Goal: Task Accomplishment & Management: Complete application form

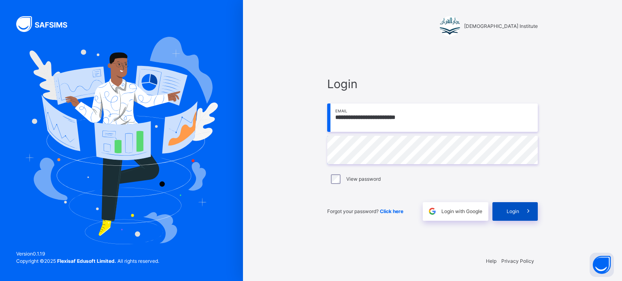
click at [499, 210] on div "Login" at bounding box center [514, 211] width 45 height 19
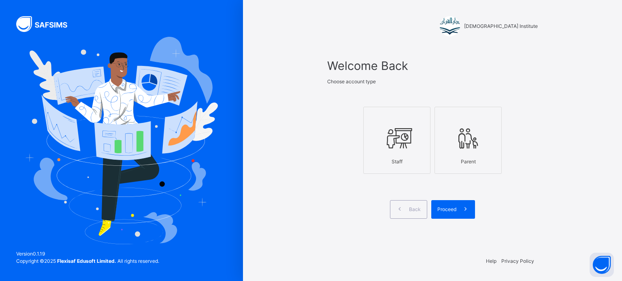
click at [379, 150] on div at bounding box center [397, 138] width 58 height 31
click at [457, 202] on span at bounding box center [465, 209] width 19 height 19
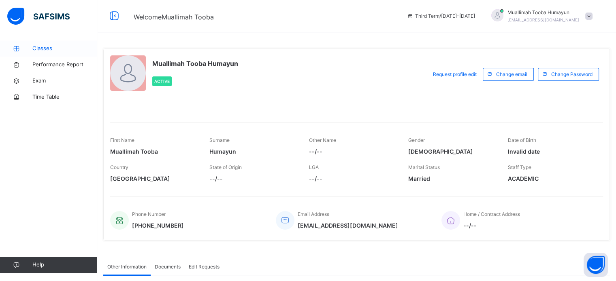
click at [74, 46] on span "Classes" at bounding box center [64, 49] width 65 height 8
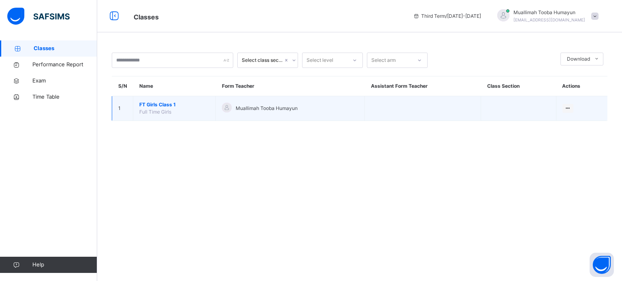
click at [188, 107] on span "FT Girls Class 1" at bounding box center [174, 104] width 70 height 7
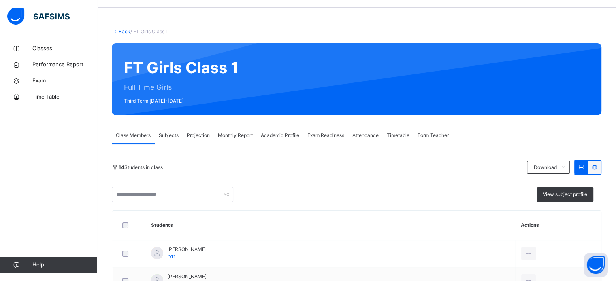
scroll to position [73, 0]
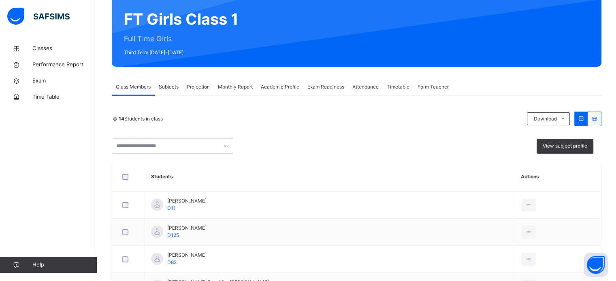
click at [258, 83] on div "Academic Profile" at bounding box center [280, 87] width 47 height 16
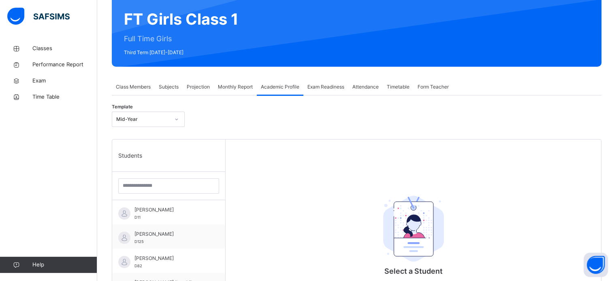
click at [232, 83] on span "Monthly Report" at bounding box center [235, 86] width 35 height 7
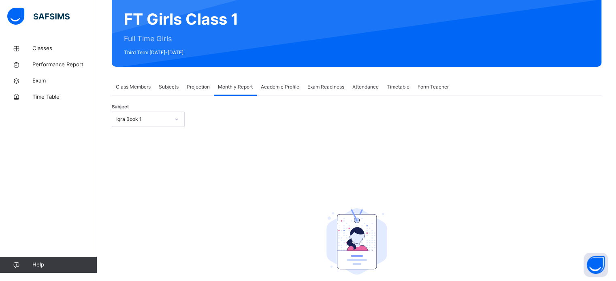
click at [188, 83] on span "Projection" at bounding box center [198, 86] width 23 height 7
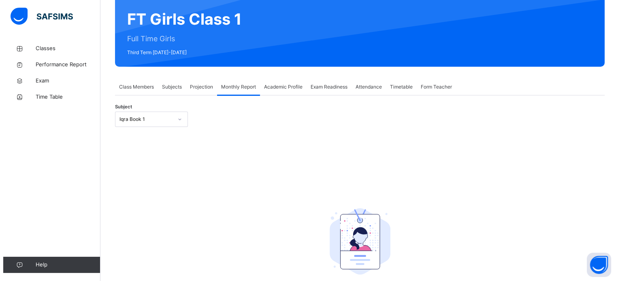
scroll to position [0, 0]
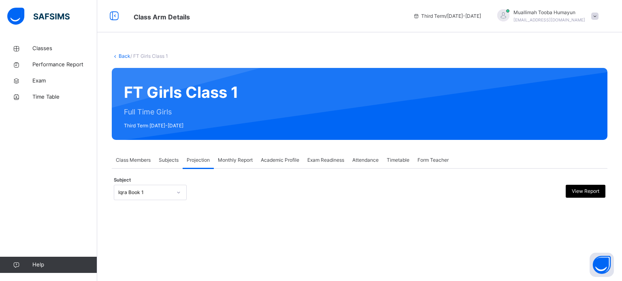
click at [143, 157] on span "Class Members" at bounding box center [133, 160] width 35 height 7
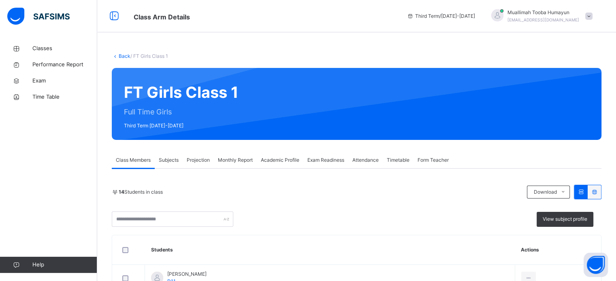
click at [172, 165] on div "Subjects" at bounding box center [169, 160] width 28 height 16
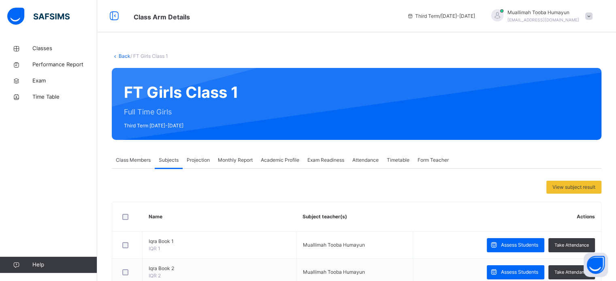
click at [134, 162] on span "Class Members" at bounding box center [133, 160] width 35 height 7
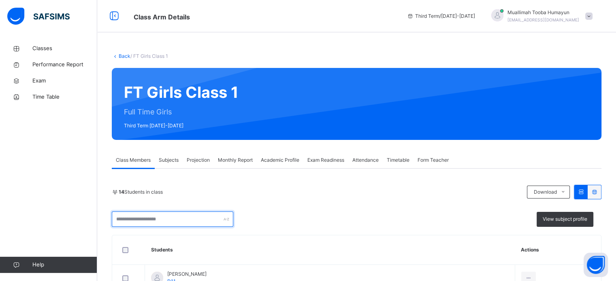
click at [172, 225] on input "text" at bounding box center [172, 219] width 121 height 15
click at [277, 188] on div "14 Students in class Download Pdf Report Excel Report" at bounding box center [356, 192] width 489 height 15
click at [169, 159] on span "Subjects" at bounding box center [169, 160] width 20 height 7
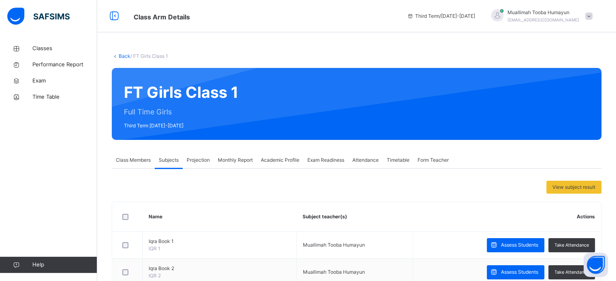
click at [400, 165] on div "Timetable" at bounding box center [398, 160] width 31 height 16
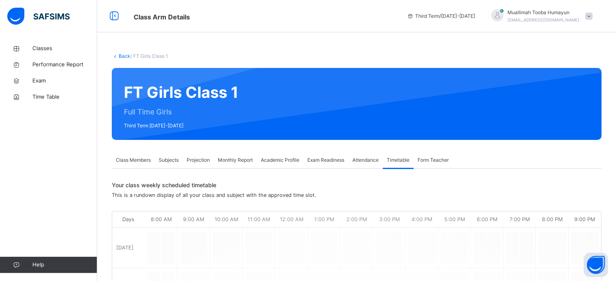
click at [363, 166] on div "Attendance" at bounding box center [365, 160] width 34 height 16
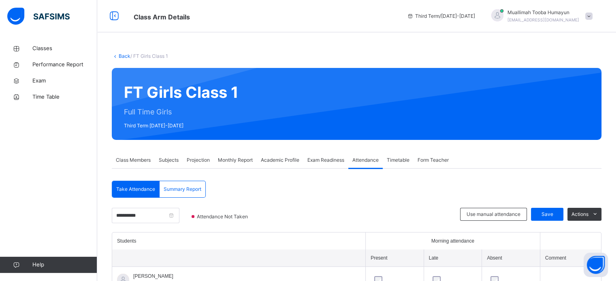
click at [431, 159] on span "Form Teacher" at bounding box center [432, 160] width 31 height 7
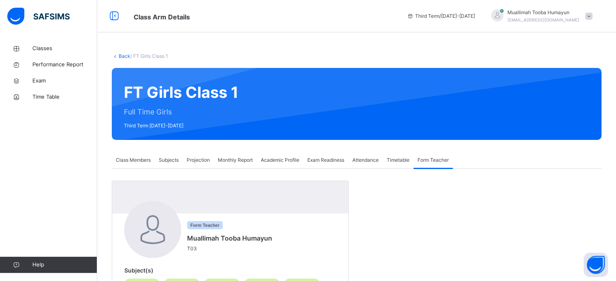
click at [138, 167] on div "Class Members" at bounding box center [133, 160] width 43 height 16
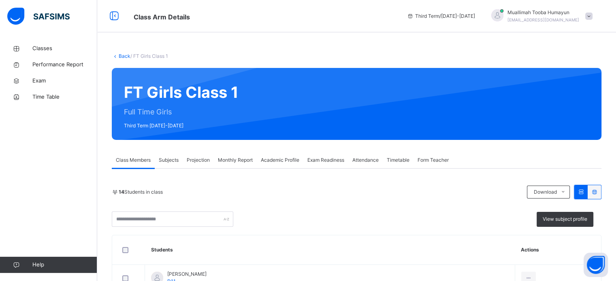
click at [176, 161] on span "Subjects" at bounding box center [169, 160] width 20 height 7
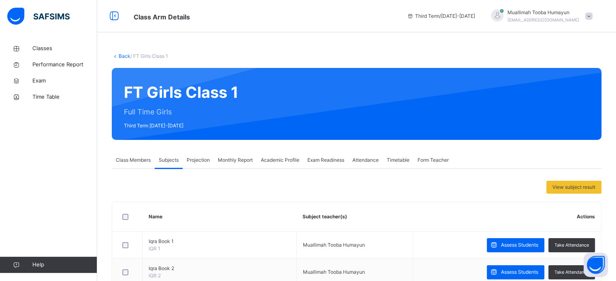
click at [201, 160] on span "Projection" at bounding box center [198, 160] width 23 height 7
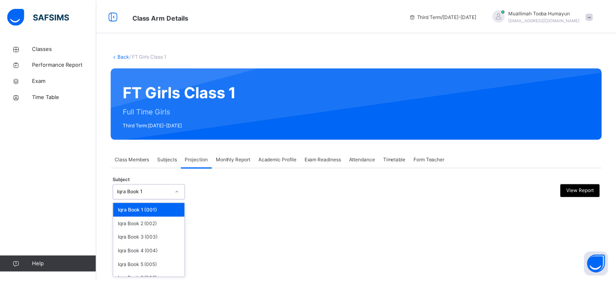
scroll to position [43, 0]
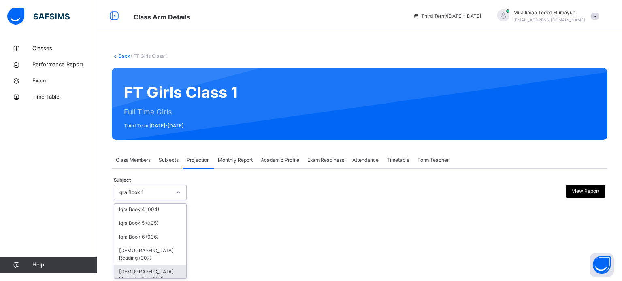
click at [159, 266] on div "[DEMOGRAPHIC_DATA] Memorisation (008)" at bounding box center [150, 275] width 72 height 21
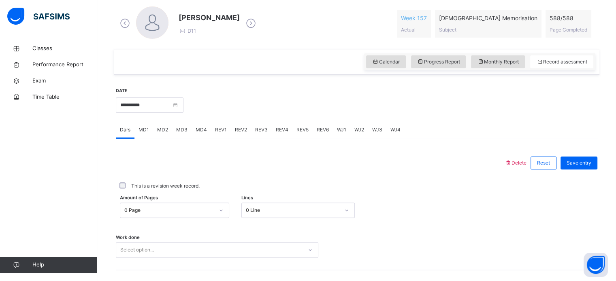
scroll to position [252, 0]
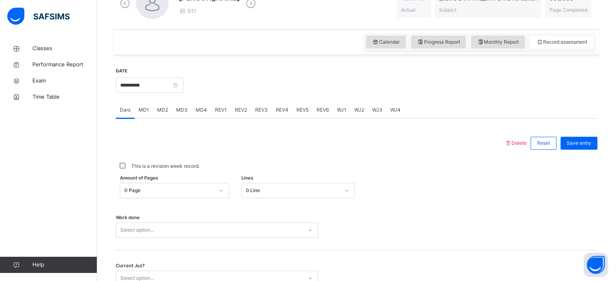
click at [223, 110] on span "REV1" at bounding box center [221, 109] width 12 height 7
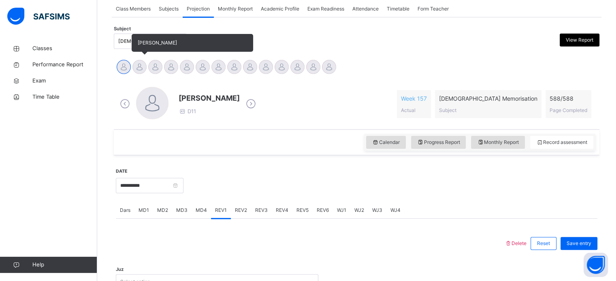
click at [138, 66] on div at bounding box center [139, 67] width 14 height 14
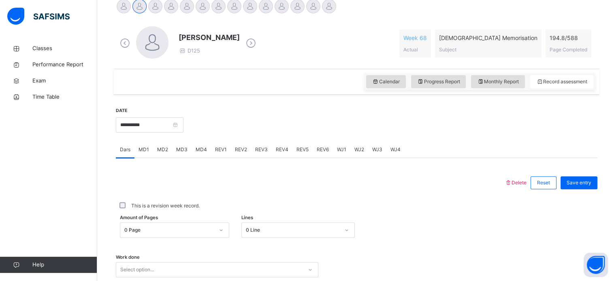
scroll to position [326, 0]
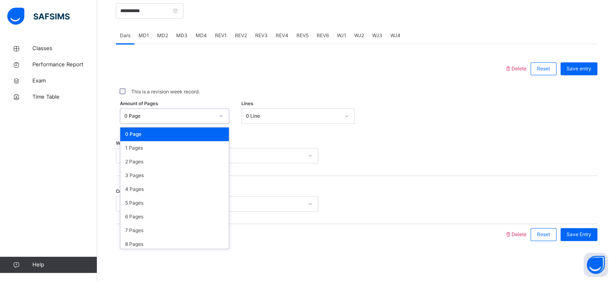
click at [218, 33] on span "REV1" at bounding box center [221, 35] width 12 height 7
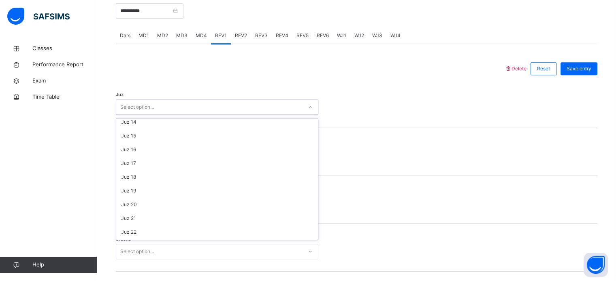
scroll to position [291, 0]
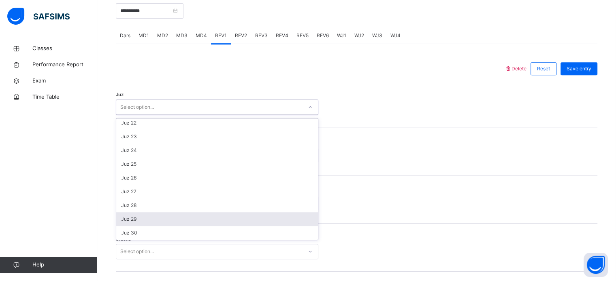
click at [152, 221] on div "Juz 29" at bounding box center [217, 220] width 202 height 14
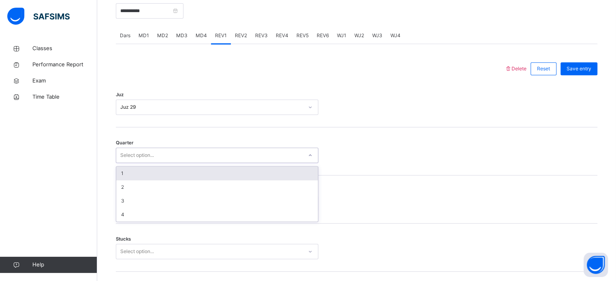
click at [173, 170] on div "1" at bounding box center [217, 174] width 202 height 14
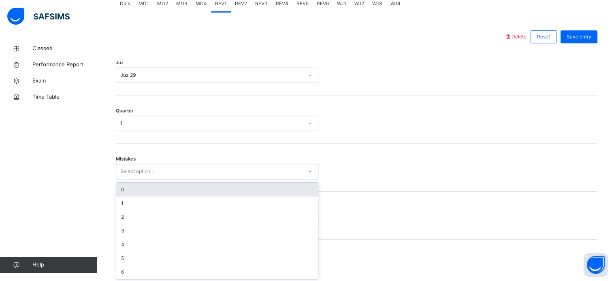
scroll to position [359, 0]
click at [188, 100] on div "Quarter 1" at bounding box center [356, 118] width 481 height 48
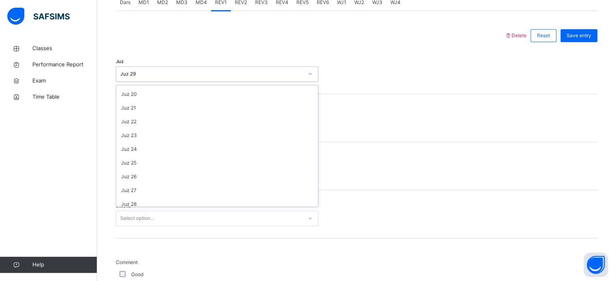
scroll to position [291, 0]
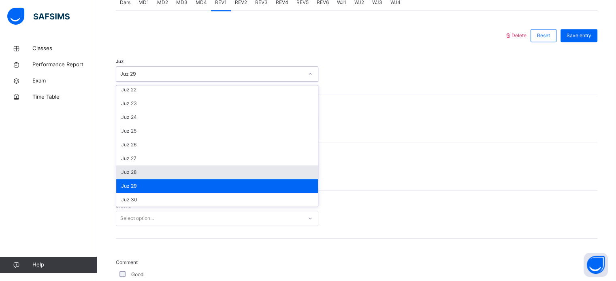
click at [162, 168] on div "Juz 28" at bounding box center [217, 173] width 202 height 14
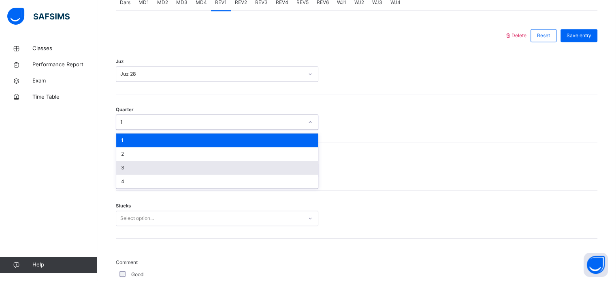
click at [144, 165] on div "3" at bounding box center [217, 168] width 202 height 14
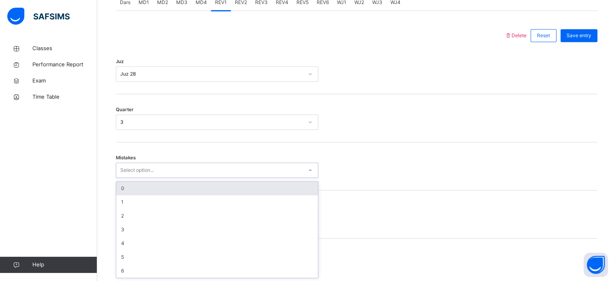
click at [157, 193] on div "0" at bounding box center [217, 189] width 202 height 14
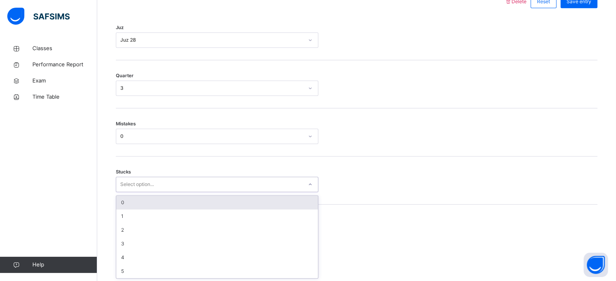
scroll to position [393, 0]
click at [146, 201] on div "0" at bounding box center [217, 203] width 202 height 14
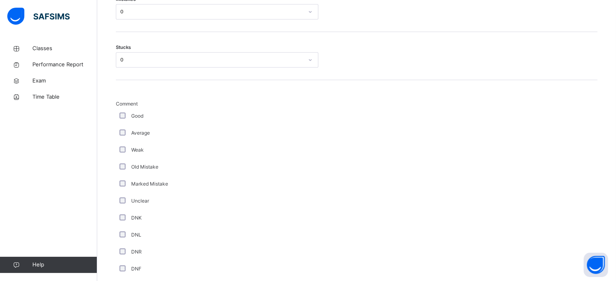
scroll to position [683, 0]
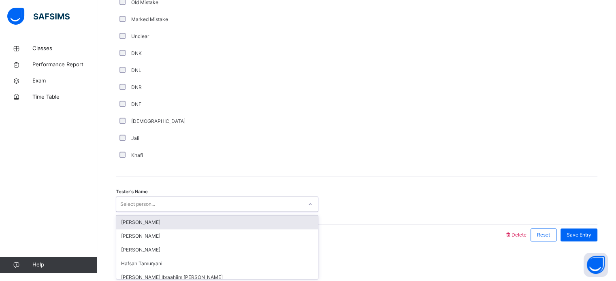
click at [154, 221] on div "[PERSON_NAME]" at bounding box center [217, 223] width 202 height 14
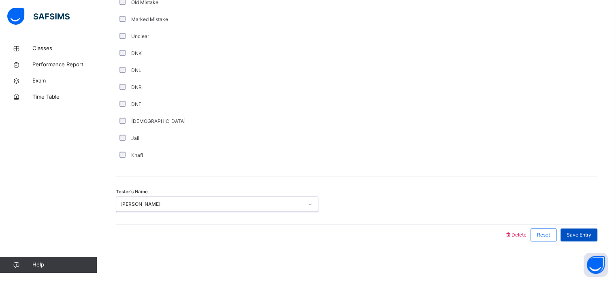
click at [585, 230] on div "Save Entry" at bounding box center [578, 235] width 37 height 13
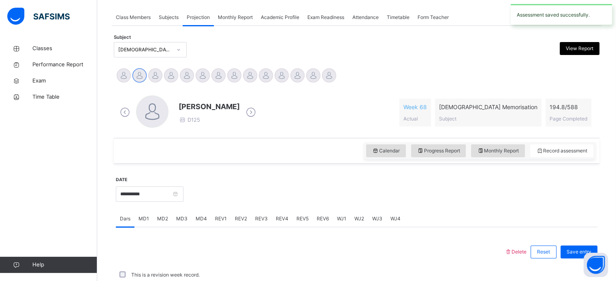
scroll to position [326, 0]
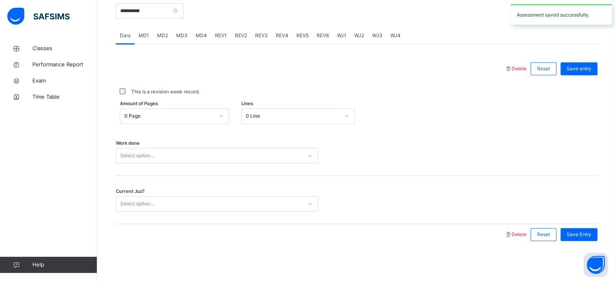
click at [246, 37] on div "REV2" at bounding box center [241, 36] width 20 height 16
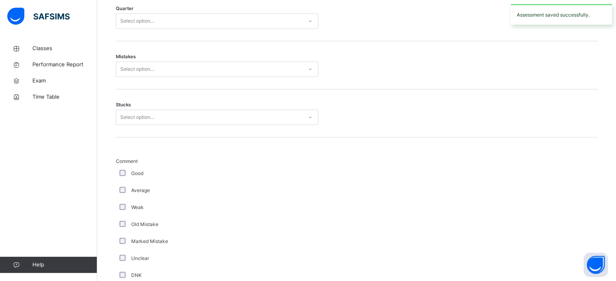
scroll to position [447, 0]
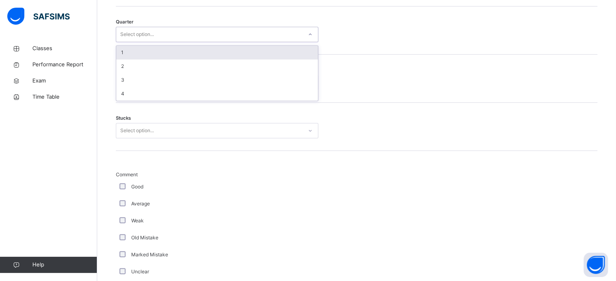
click at [184, 51] on div "1" at bounding box center [217, 53] width 202 height 14
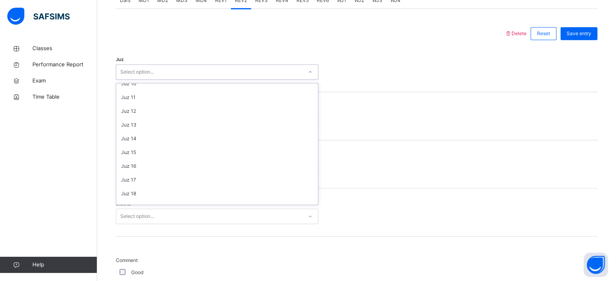
scroll to position [291, 0]
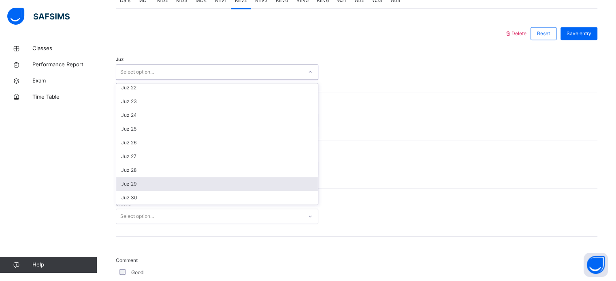
click at [154, 187] on div "Juz 29" at bounding box center [217, 184] width 202 height 14
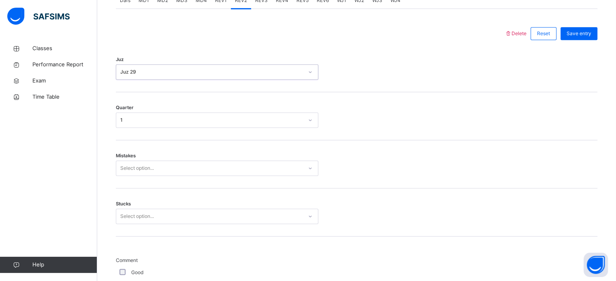
click at [199, 132] on div "Quarter 1" at bounding box center [356, 116] width 481 height 48
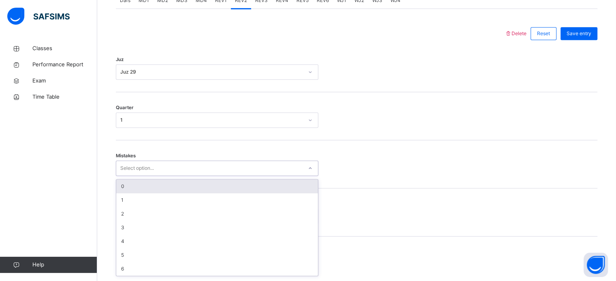
click at [154, 183] on div "0" at bounding box center [217, 187] width 202 height 14
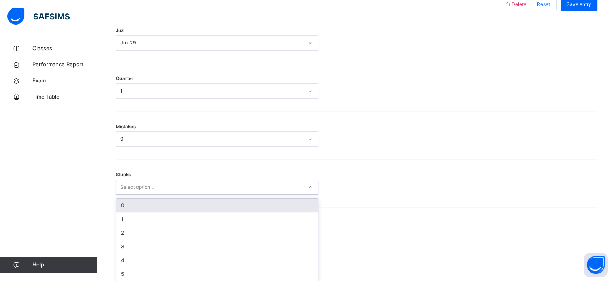
scroll to position [393, 0]
click at [156, 199] on div "0" at bounding box center [217, 203] width 202 height 14
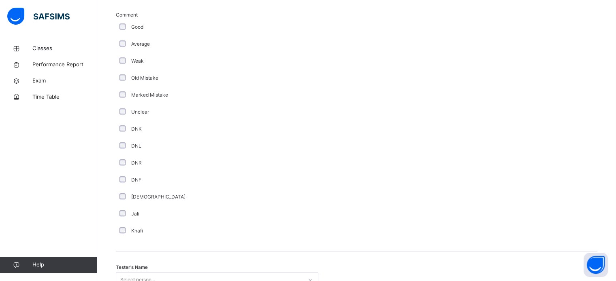
scroll to position [683, 0]
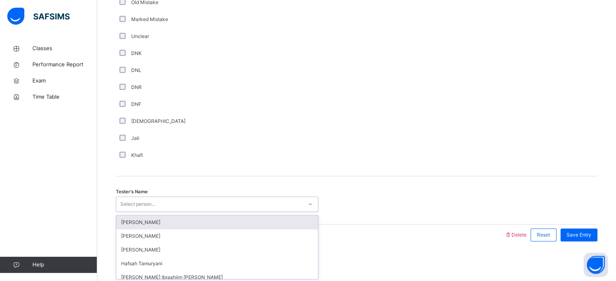
click at [168, 223] on div "[PERSON_NAME]" at bounding box center [217, 223] width 202 height 14
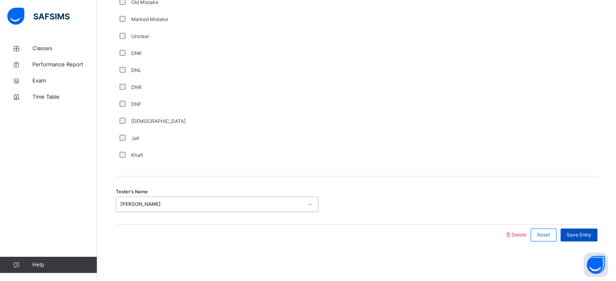
click at [584, 233] on span "Save Entry" at bounding box center [578, 235] width 25 height 7
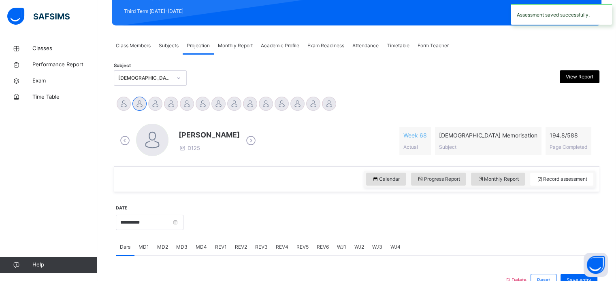
scroll to position [121, 0]
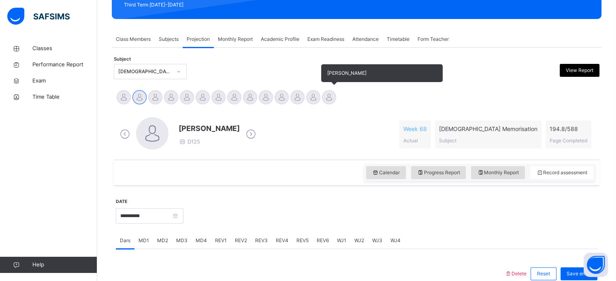
click at [330, 98] on div at bounding box center [329, 97] width 14 height 14
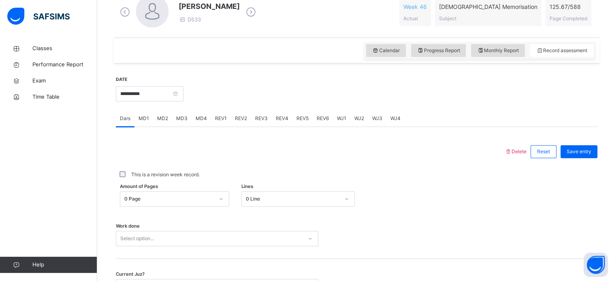
scroll to position [245, 0]
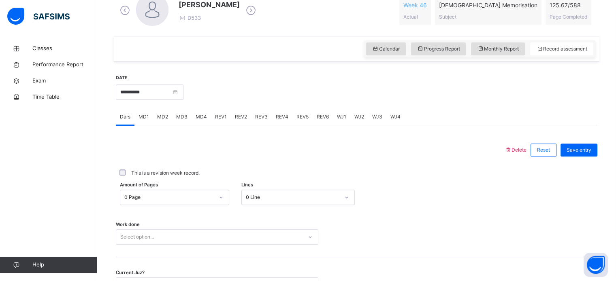
click at [165, 113] on span "MD2" at bounding box center [162, 116] width 11 height 7
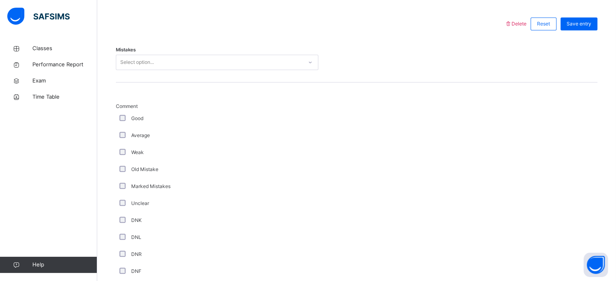
scroll to position [374, 0]
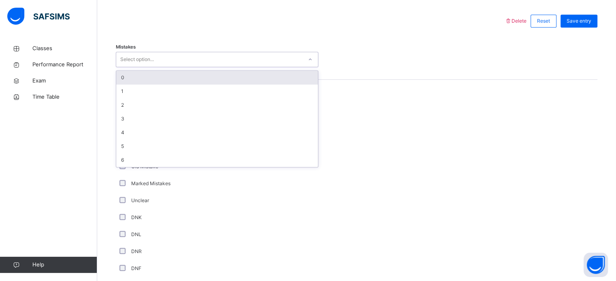
click at [179, 52] on div "Select option..." at bounding box center [217, 59] width 202 height 15
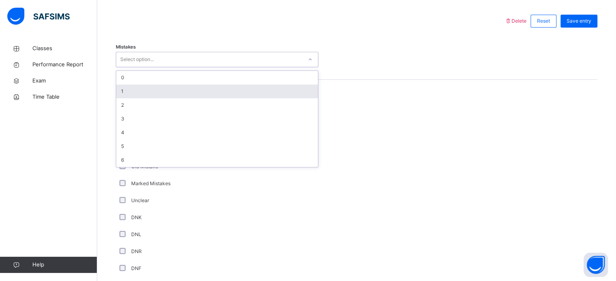
click at [183, 94] on div "1" at bounding box center [217, 92] width 202 height 14
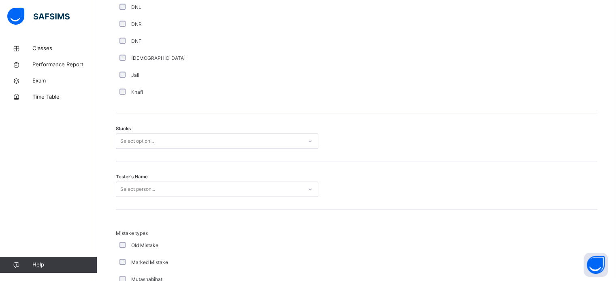
scroll to position [608, 0]
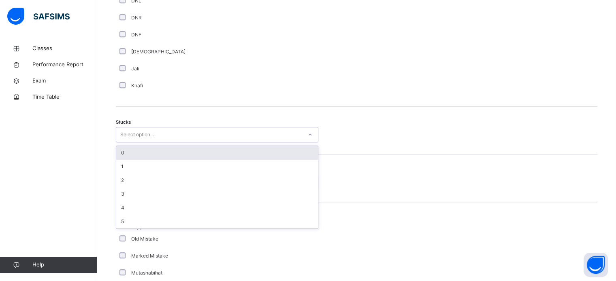
click at [121, 129] on div "Select option..." at bounding box center [137, 134] width 34 height 15
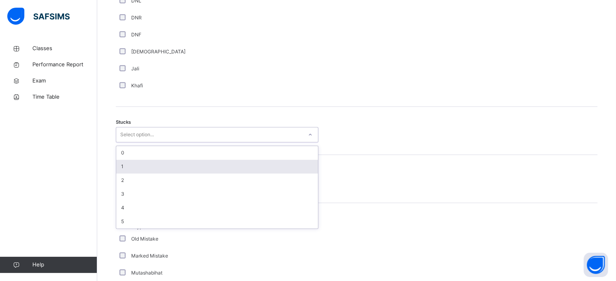
click at [133, 172] on div "1" at bounding box center [217, 167] width 202 height 14
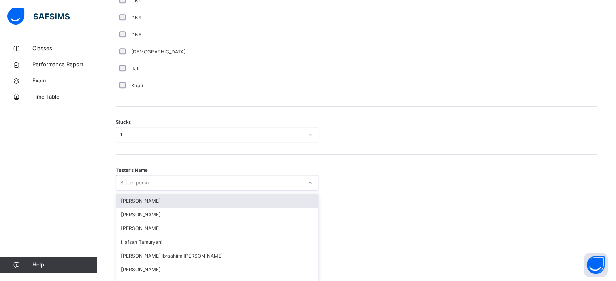
scroll to position [645, 0]
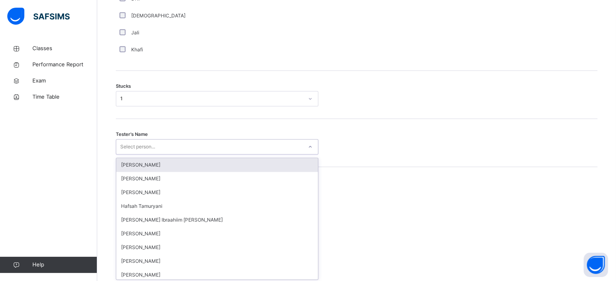
click at [134, 155] on div "option [PERSON_NAME] focused, 1 of 45. 45 results available. Use Up and Down to…" at bounding box center [217, 146] width 202 height 15
type input "*****"
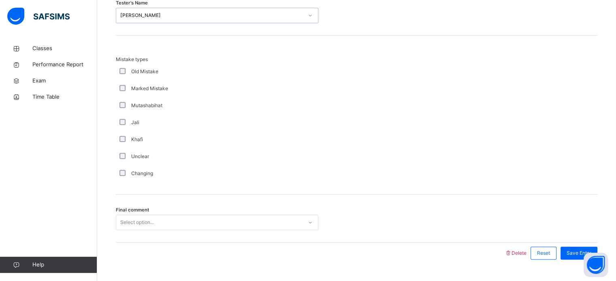
scroll to position [794, 0]
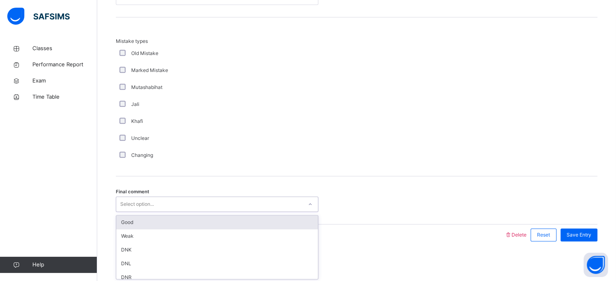
click at [155, 208] on div "Select option..." at bounding box center [209, 204] width 186 height 13
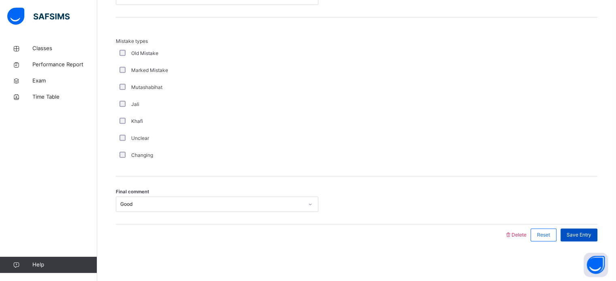
click at [578, 236] on span "Save Entry" at bounding box center [578, 235] width 25 height 7
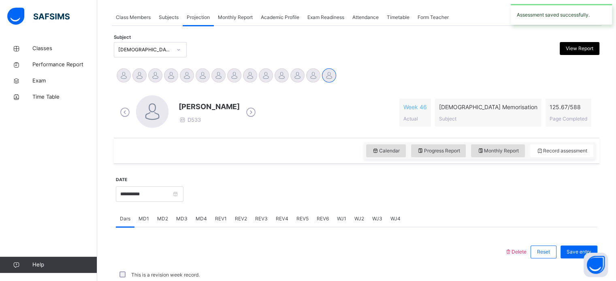
scroll to position [326, 0]
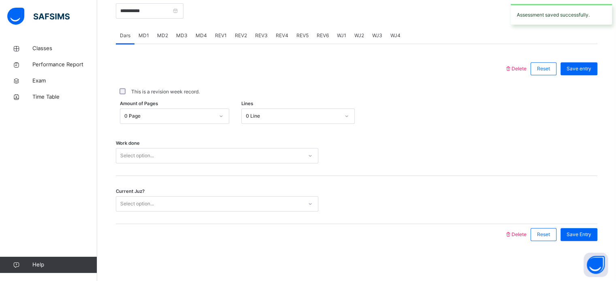
click at [198, 38] on span "MD4" at bounding box center [201, 35] width 11 height 7
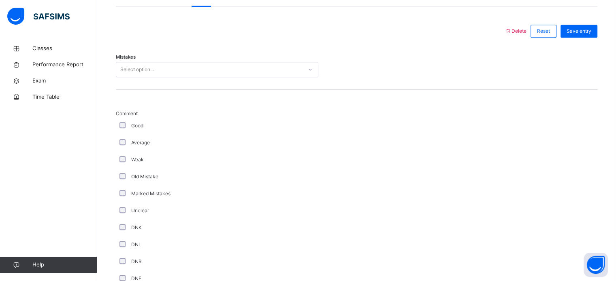
scroll to position [361, 0]
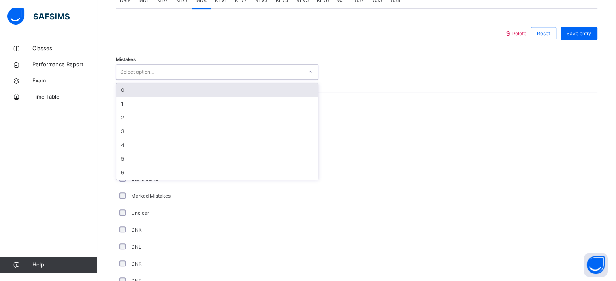
click at [215, 72] on div "Select option..." at bounding box center [209, 72] width 186 height 13
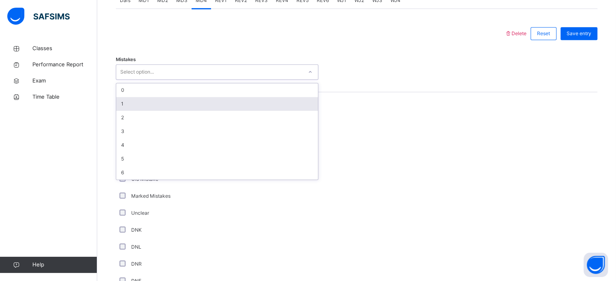
click at [209, 104] on div "1" at bounding box center [217, 104] width 202 height 14
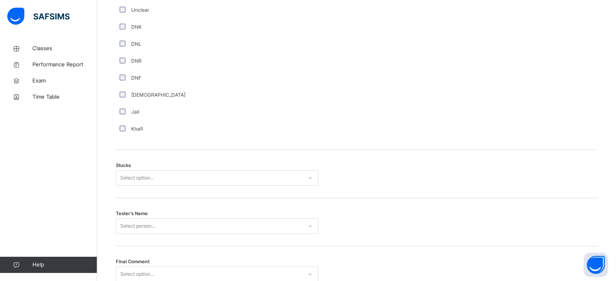
scroll to position [635, 0]
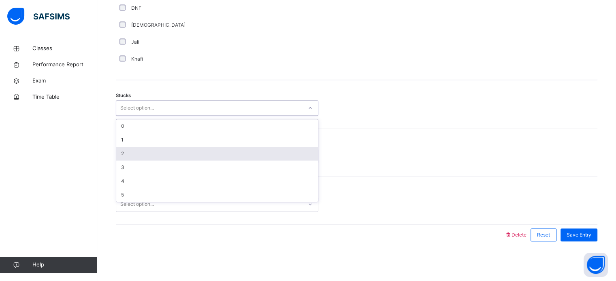
drag, startPoint x: 154, startPoint y: 104, endPoint x: 160, endPoint y: 149, distance: 45.7
click at [160, 116] on div "option 2 focused, 3 of 6. 6 results available. Use Up and Down to choose option…" at bounding box center [217, 107] width 202 height 15
click at [160, 149] on div "2" at bounding box center [217, 154] width 202 height 14
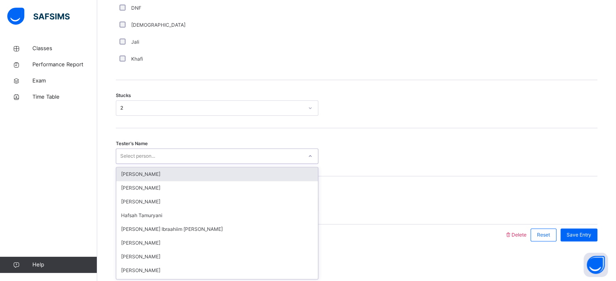
click at [145, 162] on div "Select person..." at bounding box center [137, 156] width 35 height 15
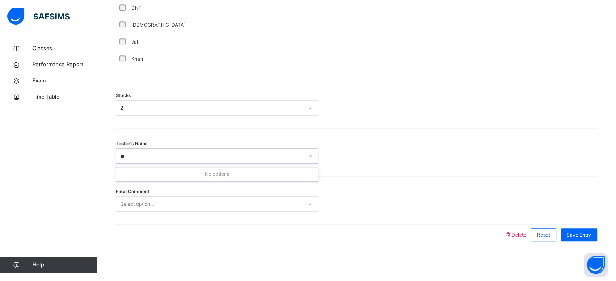
type input "*"
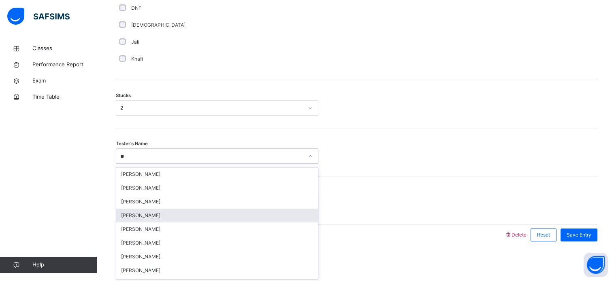
type input "*"
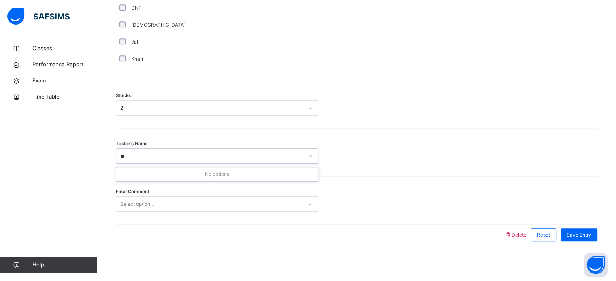
type input "*"
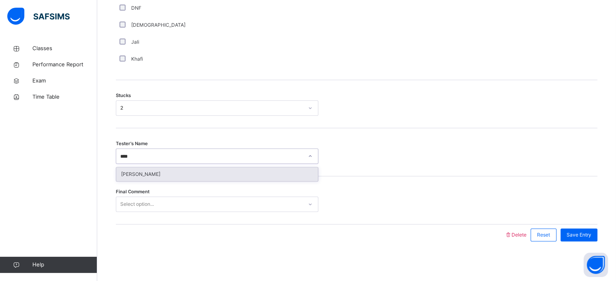
type input "*****"
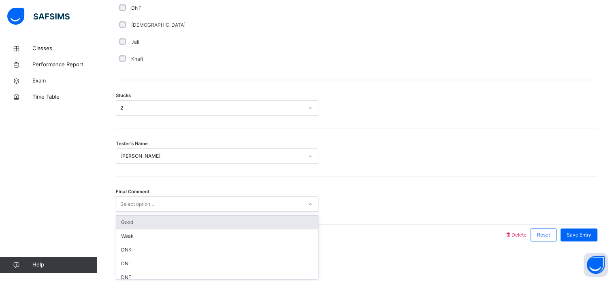
click at [249, 204] on div "Select option..." at bounding box center [209, 204] width 186 height 13
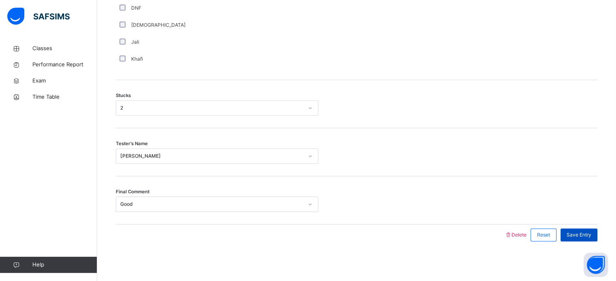
click at [583, 234] on span "Save Entry" at bounding box center [578, 235] width 25 height 7
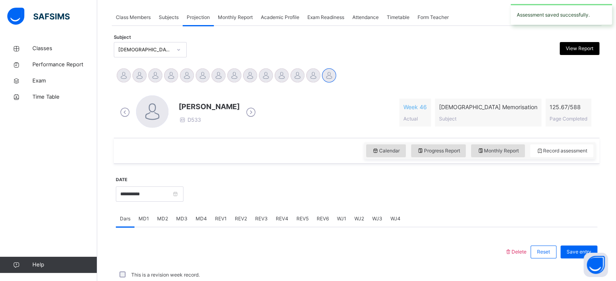
scroll to position [326, 0]
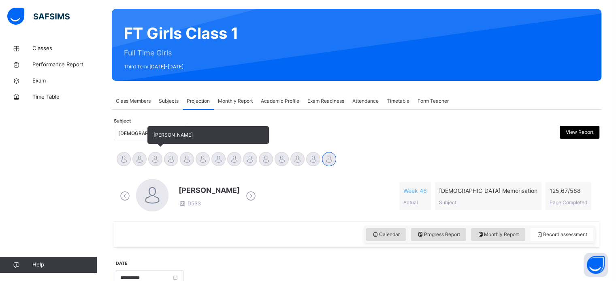
click at [157, 160] on div at bounding box center [155, 159] width 14 height 14
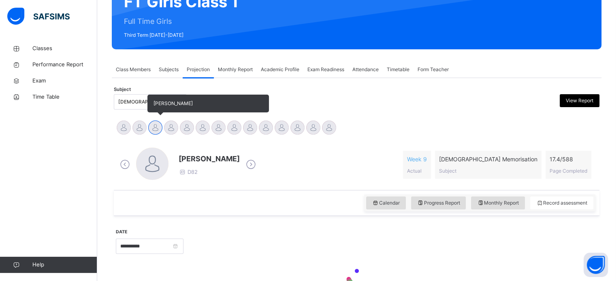
scroll to position [143, 0]
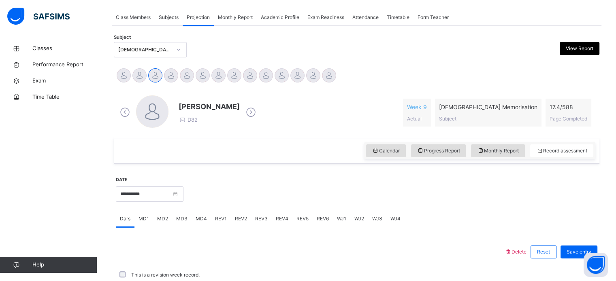
click at [162, 219] on span "MD2" at bounding box center [162, 218] width 11 height 7
click at [145, 221] on span "MD1" at bounding box center [143, 218] width 11 height 7
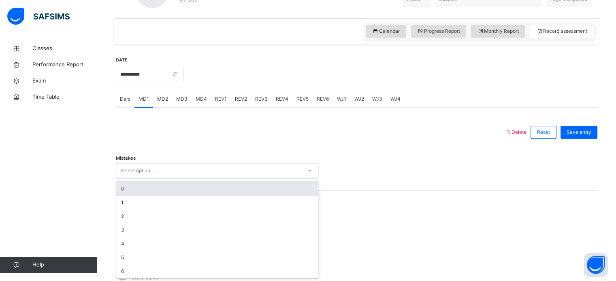
scroll to position [263, 0]
click at [140, 185] on div "0" at bounding box center [217, 189] width 202 height 14
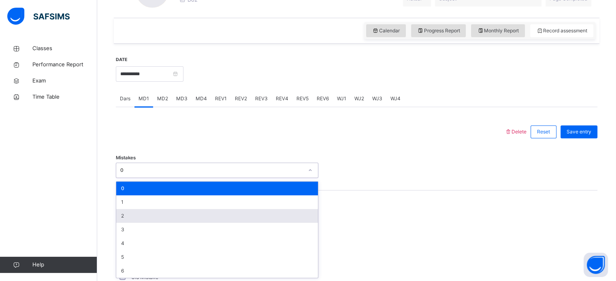
click at [117, 211] on div "2" at bounding box center [217, 216] width 202 height 14
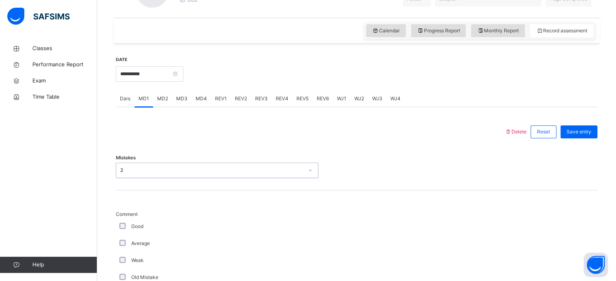
click at [120, 168] on div "2" at bounding box center [211, 170] width 183 height 7
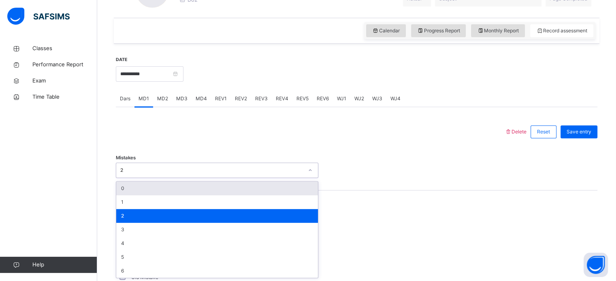
type input "*"
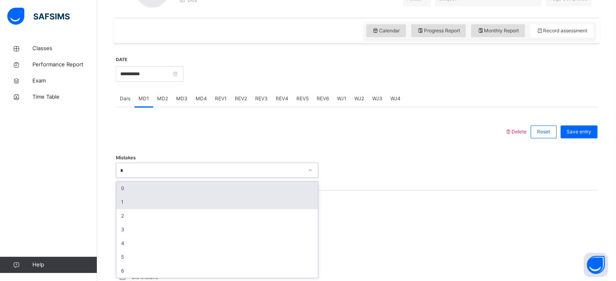
click at [164, 206] on div "1" at bounding box center [217, 203] width 202 height 14
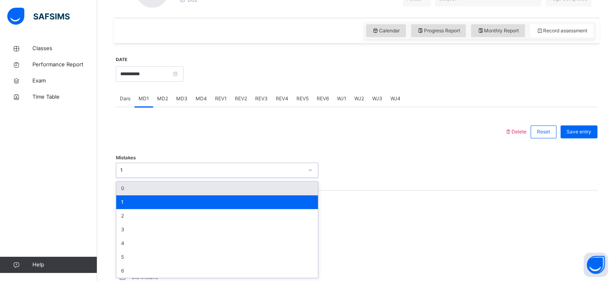
click at [141, 193] on div "0" at bounding box center [217, 189] width 202 height 14
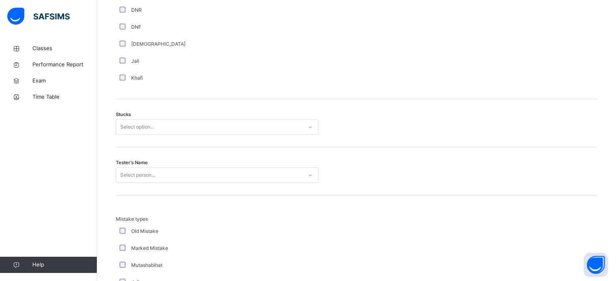
scroll to position [620, 0]
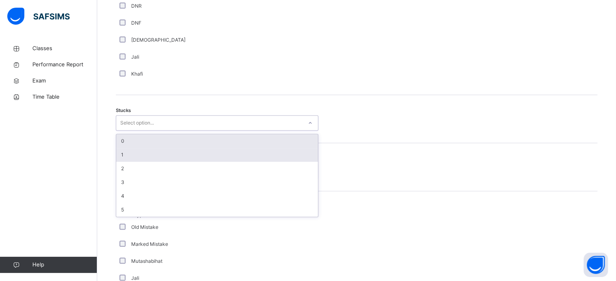
click at [130, 155] on div "1" at bounding box center [217, 155] width 202 height 14
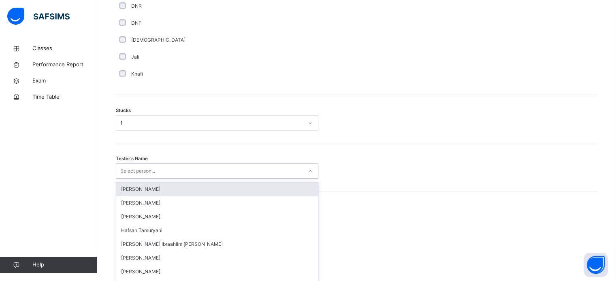
scroll to position [645, 0]
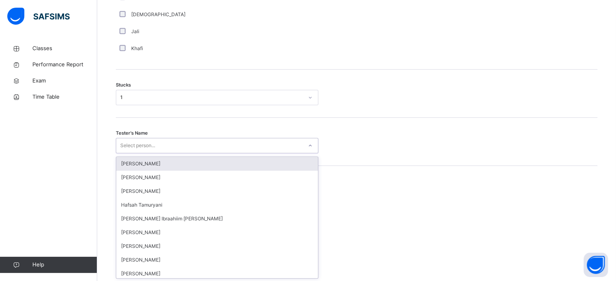
type input "*"
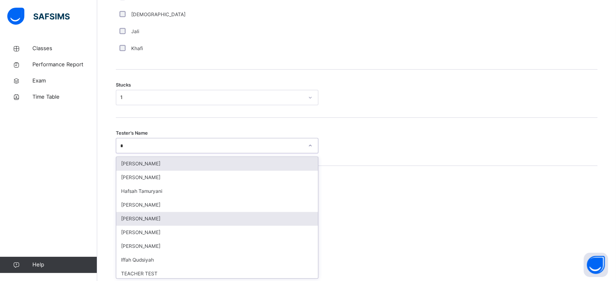
click at [161, 221] on div "[PERSON_NAME]" at bounding box center [217, 219] width 202 height 14
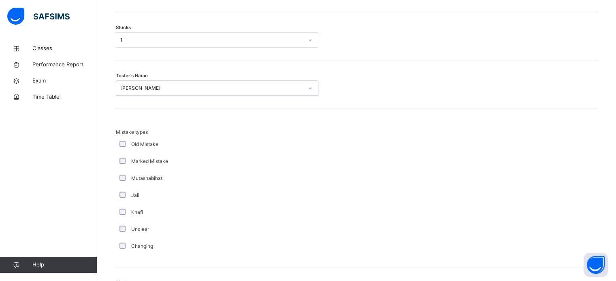
scroll to position [794, 0]
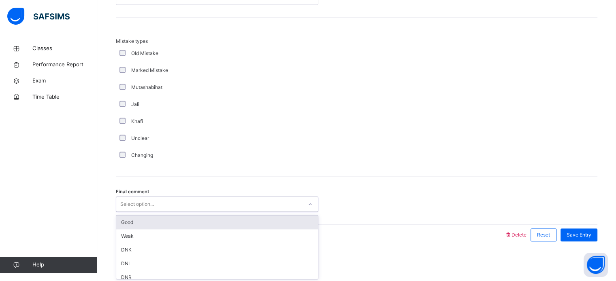
click at [157, 223] on div "Good" at bounding box center [217, 223] width 202 height 14
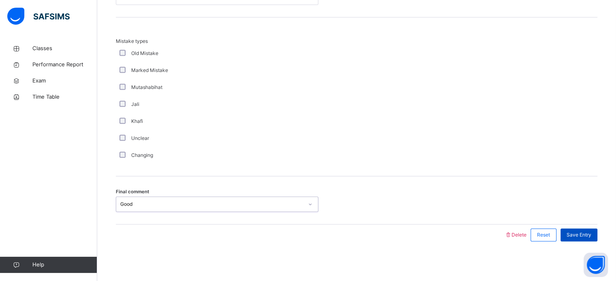
click at [583, 240] on div "Save Entry" at bounding box center [578, 235] width 37 height 13
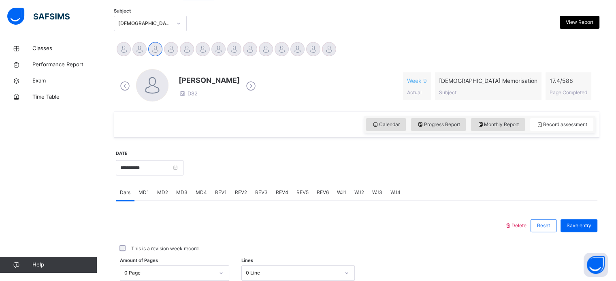
scroll to position [174, 0]
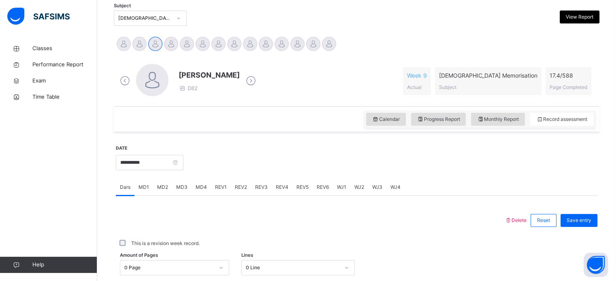
click at [165, 190] on span "MD2" at bounding box center [162, 187] width 11 height 7
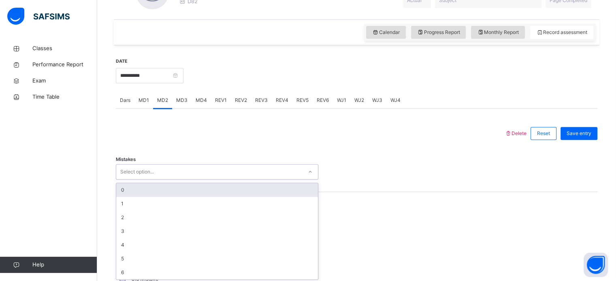
scroll to position [263, 0]
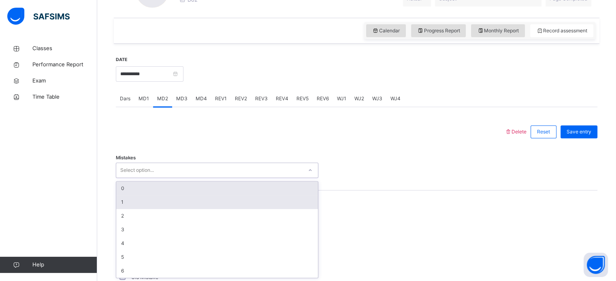
click at [127, 206] on div "1" at bounding box center [217, 203] width 202 height 14
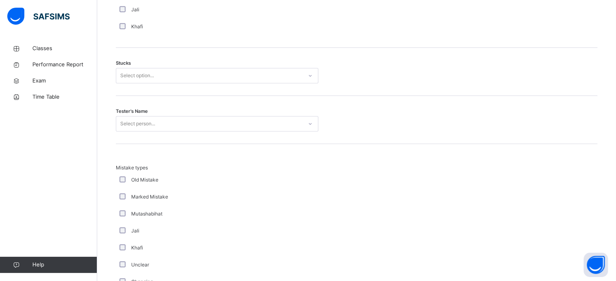
scroll to position [666, 0]
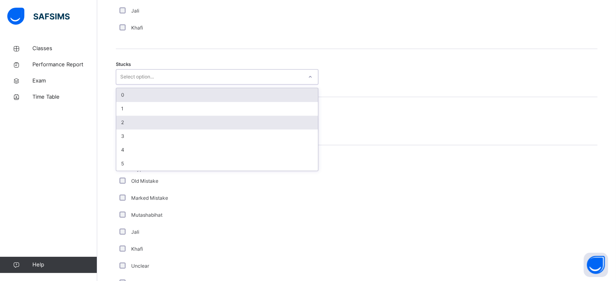
click at [130, 122] on div "2" at bounding box center [217, 123] width 202 height 14
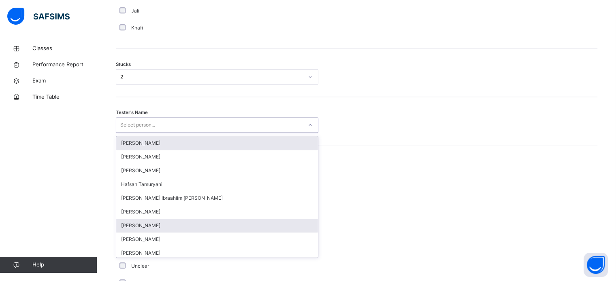
click at [170, 230] on div "[PERSON_NAME]" at bounding box center [217, 226] width 202 height 14
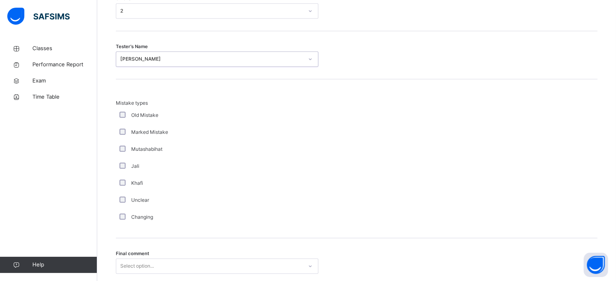
scroll to position [794, 0]
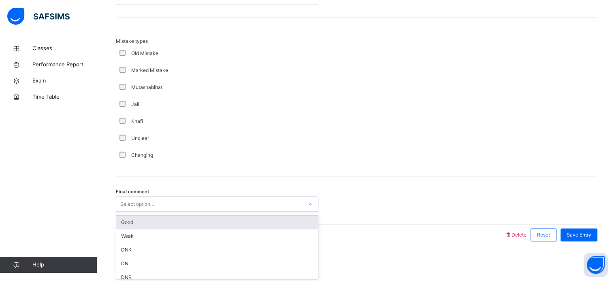
click at [172, 227] on div "Good" at bounding box center [217, 223] width 202 height 14
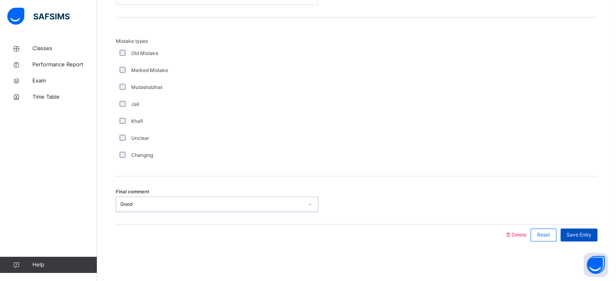
click at [584, 238] on div "Save Entry" at bounding box center [578, 235] width 37 height 13
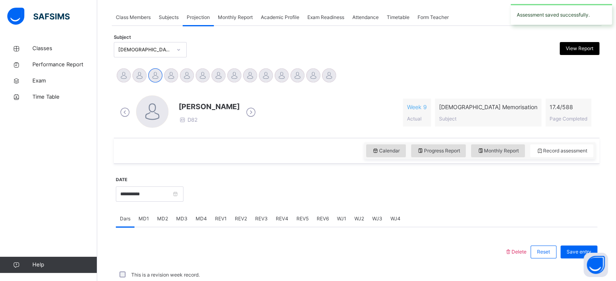
scroll to position [326, 0]
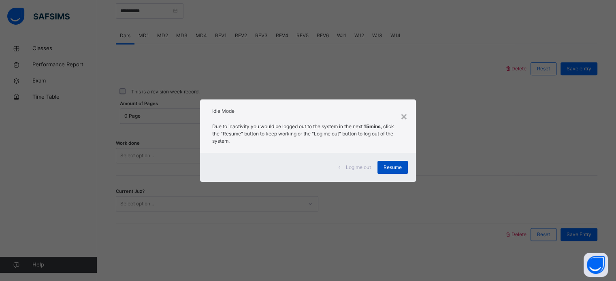
click at [400, 164] on span "Resume" at bounding box center [392, 167] width 18 height 7
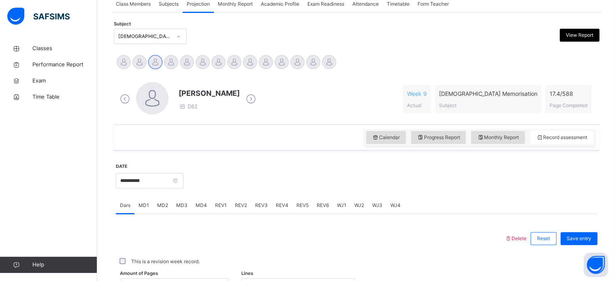
scroll to position [156, 0]
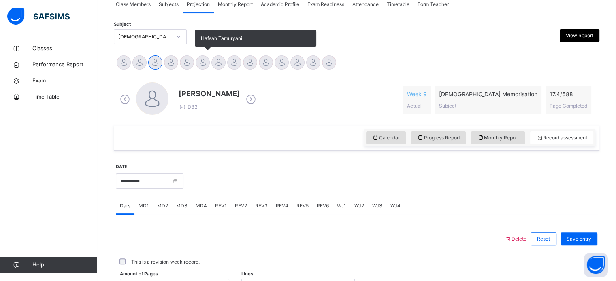
click at [201, 57] on div at bounding box center [203, 62] width 14 height 14
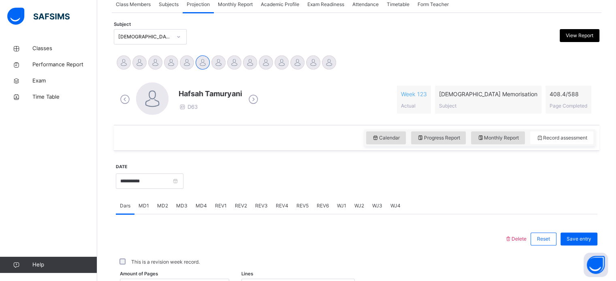
click at [169, 205] on div "MD2" at bounding box center [162, 206] width 19 height 16
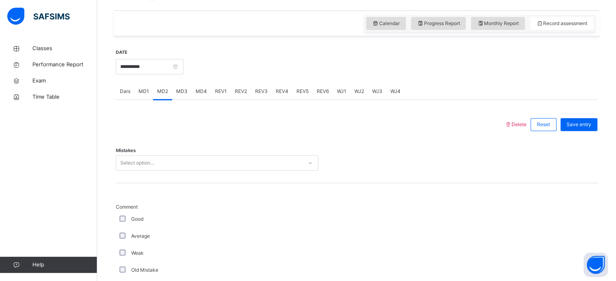
scroll to position [304, 0]
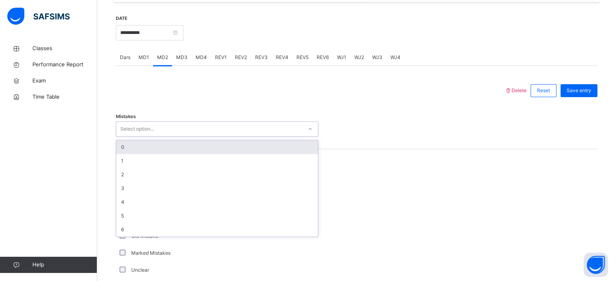
click at [188, 126] on div "Select option..." at bounding box center [209, 129] width 186 height 13
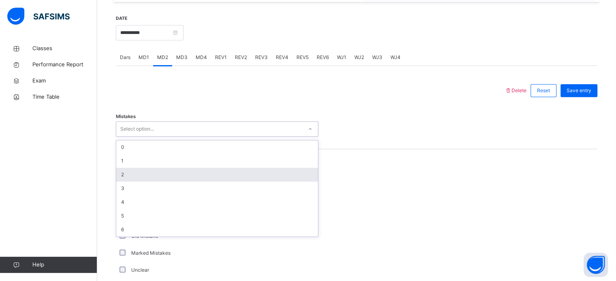
click at [160, 176] on div "2" at bounding box center [217, 175] width 202 height 14
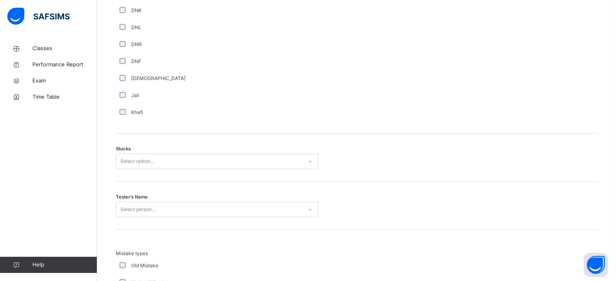
scroll to position [593, 0]
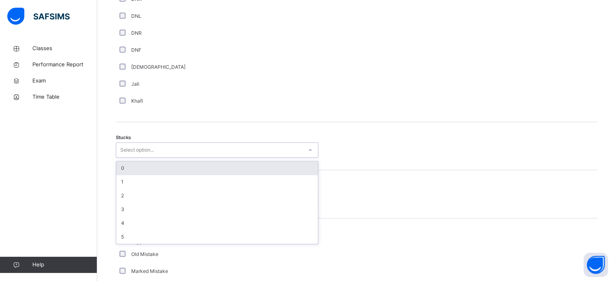
click at [172, 147] on div "Select option..." at bounding box center [209, 150] width 186 height 13
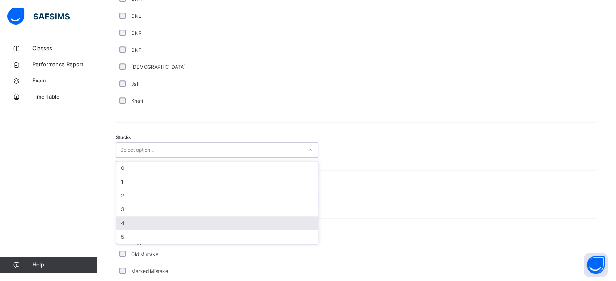
click at [144, 220] on div "4" at bounding box center [217, 224] width 202 height 14
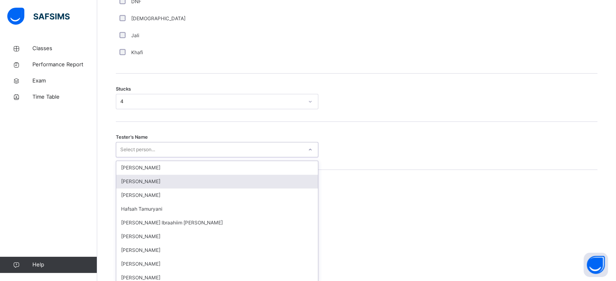
click at [178, 157] on div "option [PERSON_NAME] focused, 2 of 45. 45 results available. Use Up and Down to…" at bounding box center [217, 149] width 202 height 15
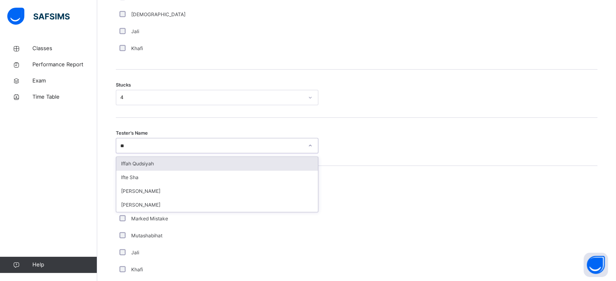
type input "***"
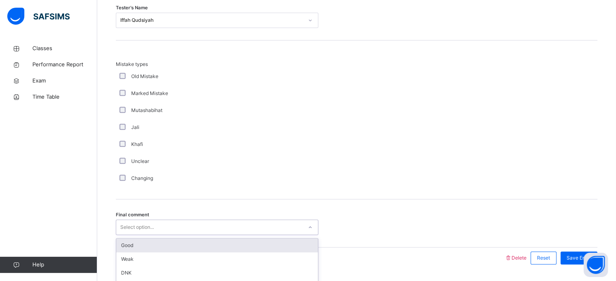
scroll to position [794, 0]
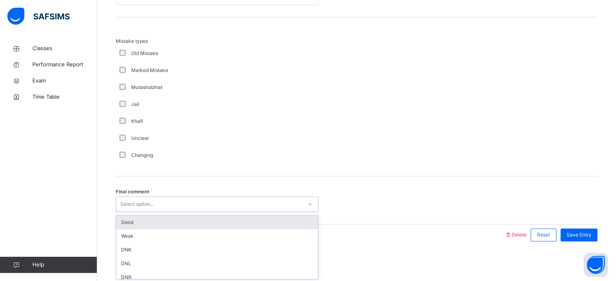
click at [154, 212] on div "option Good focused, 1 of 6. 6 results available. Use Up and Down to choose opt…" at bounding box center [217, 204] width 202 height 15
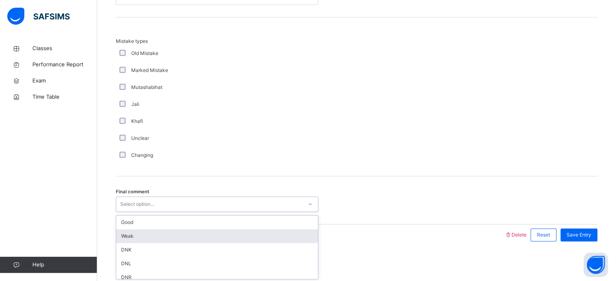
click at [163, 234] on div "Weak" at bounding box center [217, 237] width 202 height 14
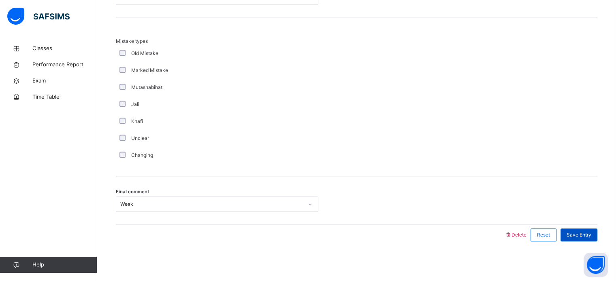
click at [589, 236] on span "Save Entry" at bounding box center [578, 235] width 25 height 7
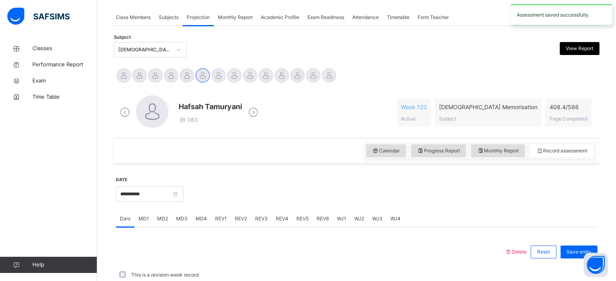
scroll to position [326, 0]
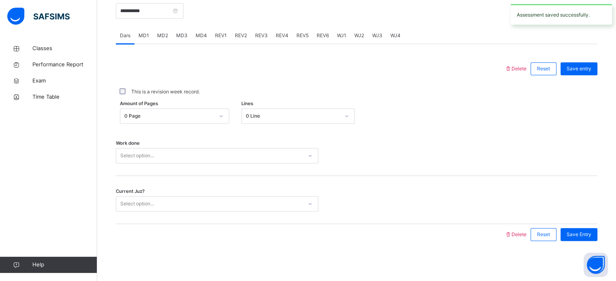
click at [238, 33] on span "REV2" at bounding box center [241, 35] width 12 height 7
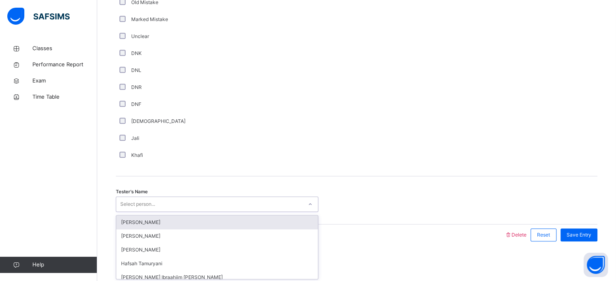
click at [177, 203] on div "Select person..." at bounding box center [209, 204] width 186 height 13
type input "***"
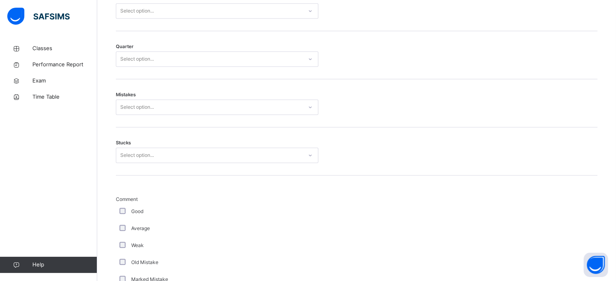
scroll to position [408, 0]
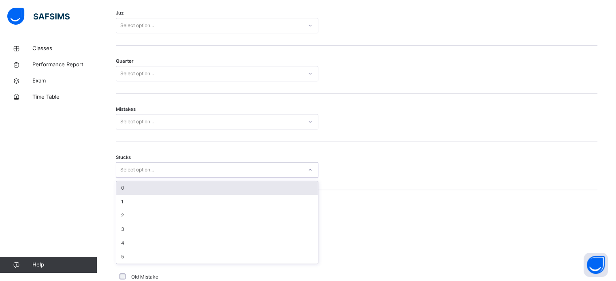
click at [171, 170] on div "Select option..." at bounding box center [209, 170] width 186 height 13
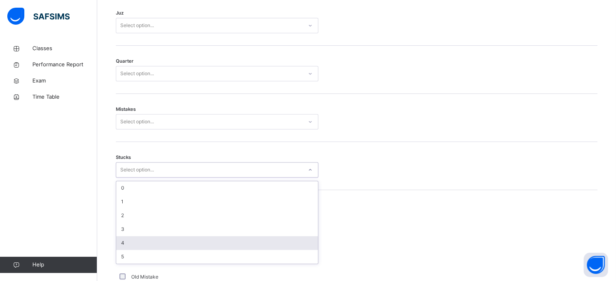
click at [139, 236] on div "4" at bounding box center [217, 243] width 202 height 14
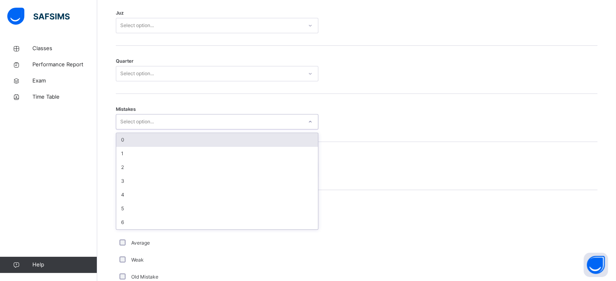
click at [147, 118] on div "Select option..." at bounding box center [137, 121] width 34 height 15
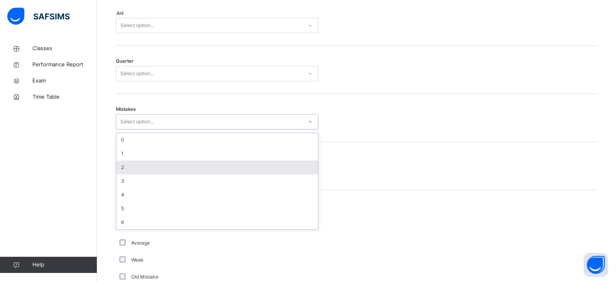
click at [136, 163] on div "2" at bounding box center [217, 168] width 202 height 14
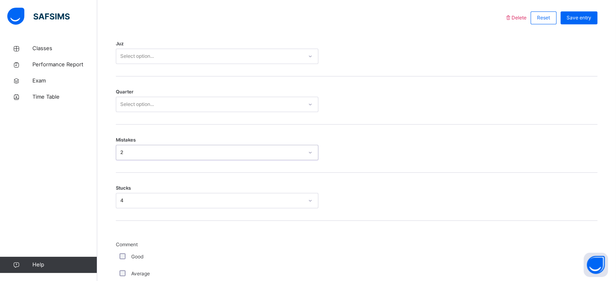
scroll to position [370, 0]
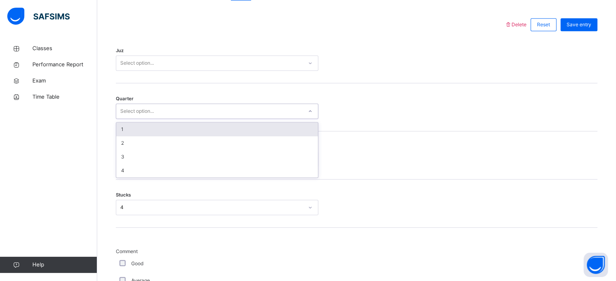
click at [138, 108] on div "Select option..." at bounding box center [137, 111] width 34 height 15
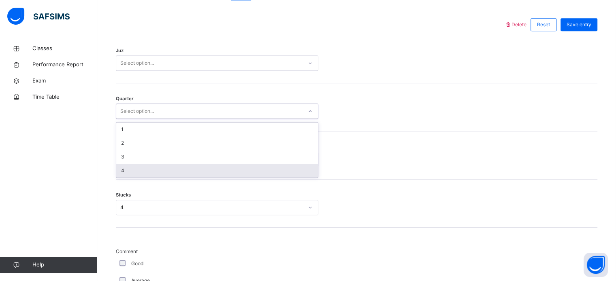
click at [134, 175] on div "4" at bounding box center [217, 171] width 202 height 14
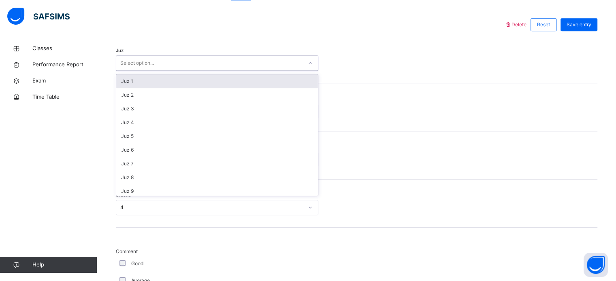
click at [168, 61] on div "Select option..." at bounding box center [209, 63] width 186 height 13
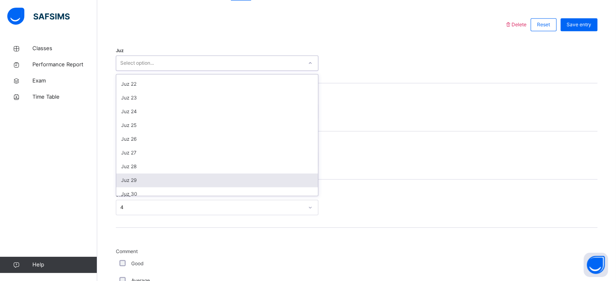
click at [140, 183] on div "Juz 29" at bounding box center [217, 181] width 202 height 14
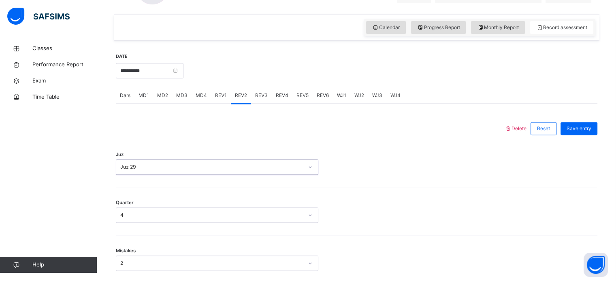
scroll to position [266, 0]
click at [591, 128] on span "Save entry" at bounding box center [578, 128] width 25 height 7
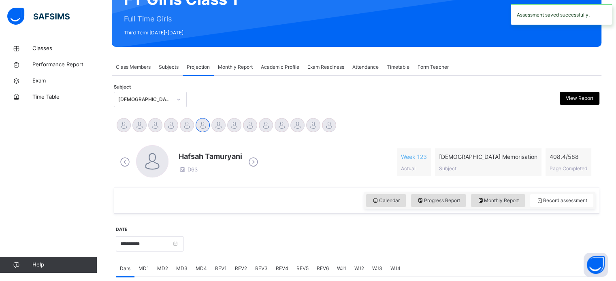
scroll to position [94, 0]
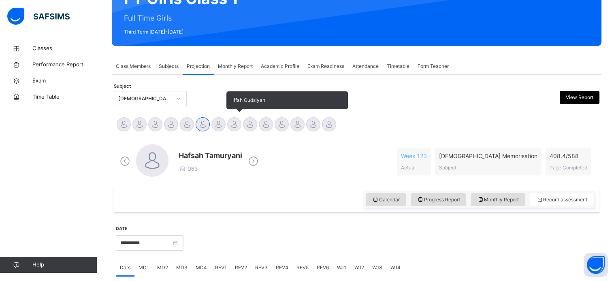
click at [237, 124] on div at bounding box center [234, 124] width 14 height 14
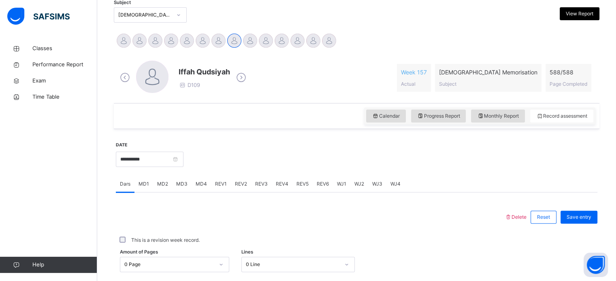
scroll to position [184, 0]
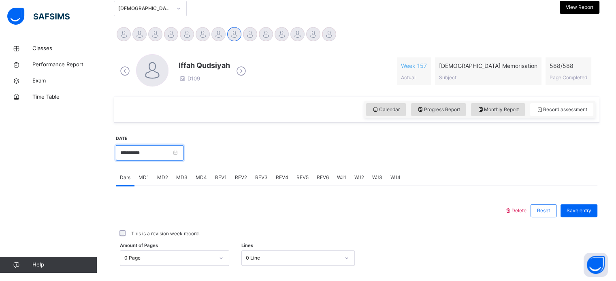
click at [183, 150] on input "**********" at bounding box center [150, 152] width 68 height 15
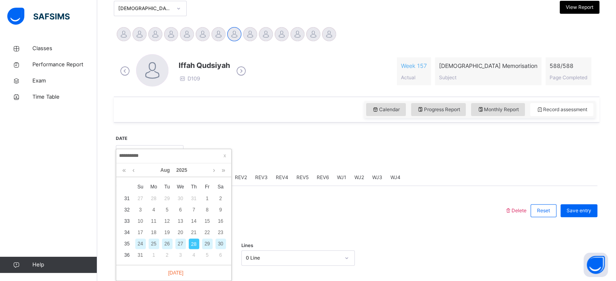
click at [166, 242] on div "26" at bounding box center [167, 244] width 11 height 11
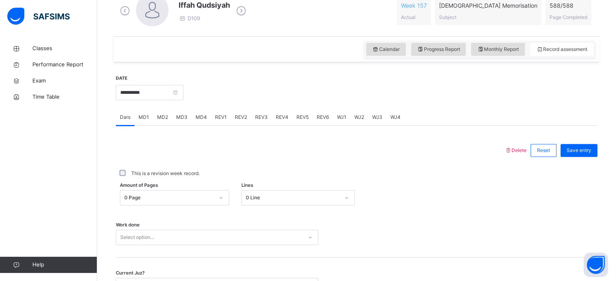
scroll to position [246, 0]
click at [212, 197] on div "0 Page" at bounding box center [174, 196] width 109 height 15
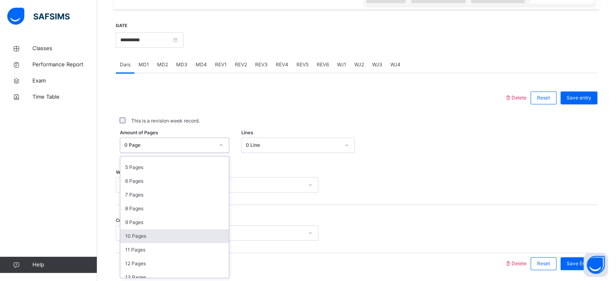
scroll to position [126, 0]
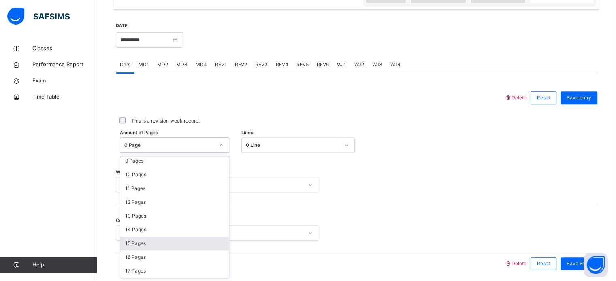
click at [161, 240] on div "15 Pages" at bounding box center [174, 244] width 108 height 14
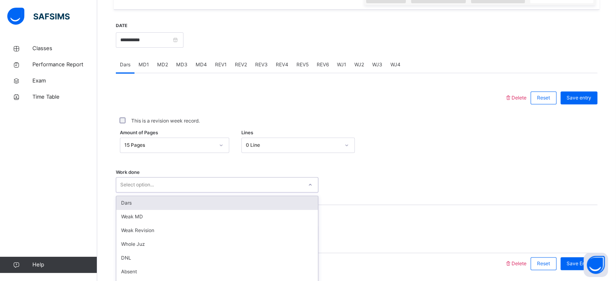
scroll to position [326, 0]
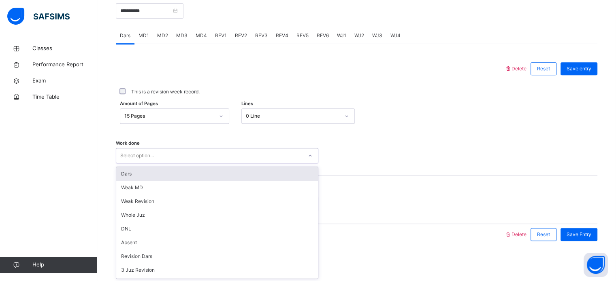
click at [143, 164] on div "option Dars focused, 1 of 14. 14 results available. Use Up and Down to choose o…" at bounding box center [217, 155] width 202 height 15
click at [164, 174] on div "Dars" at bounding box center [217, 174] width 202 height 14
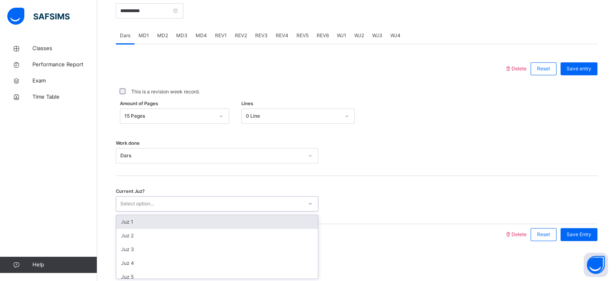
click at [139, 204] on div "Select option..." at bounding box center [137, 203] width 34 height 15
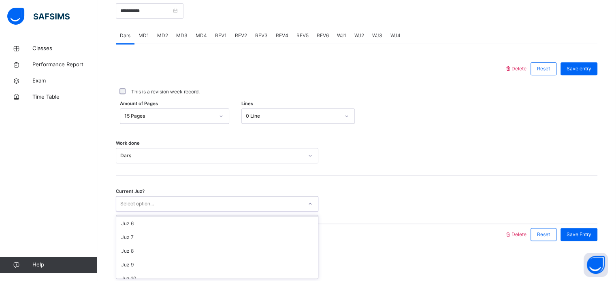
scroll to position [68, 0]
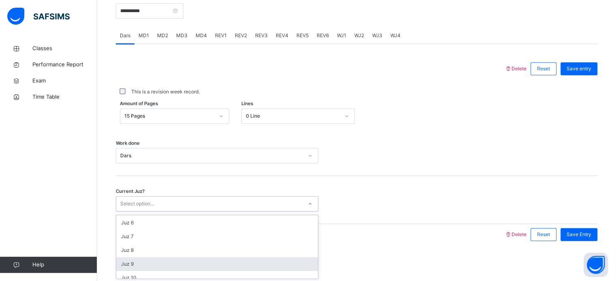
click at [145, 261] on div "Juz 9" at bounding box center [217, 264] width 202 height 14
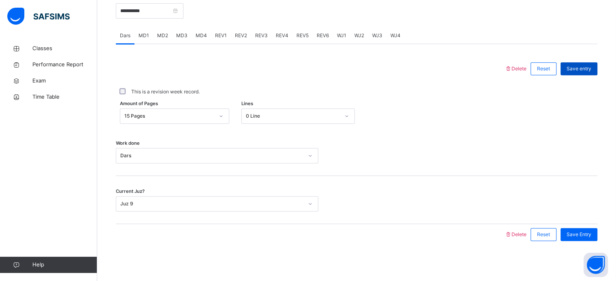
click at [587, 68] on span "Save entry" at bounding box center [578, 68] width 25 height 7
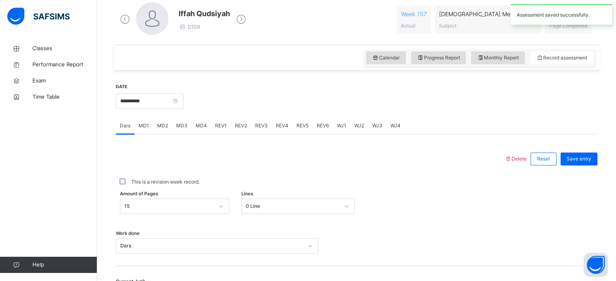
scroll to position [236, 0]
click at [183, 97] on input "**********" at bounding box center [150, 101] width 68 height 15
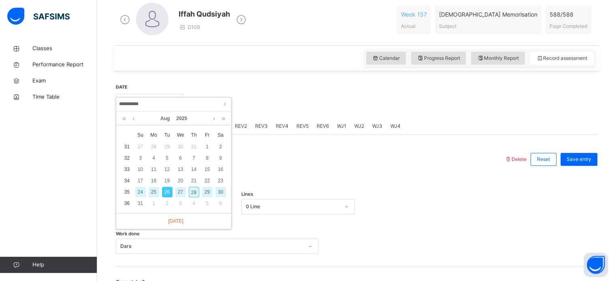
click at [153, 190] on div "25" at bounding box center [154, 192] width 11 height 11
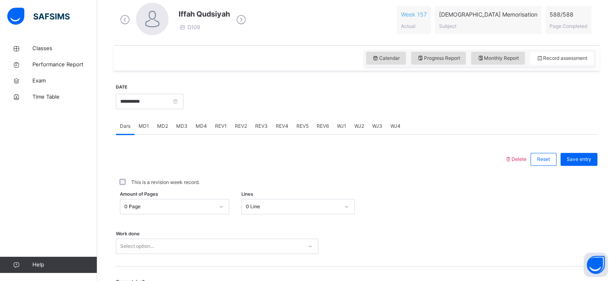
click at [194, 204] on div "Amount of Pages 0 Page Lines 0 Line" at bounding box center [356, 206] width 481 height 23
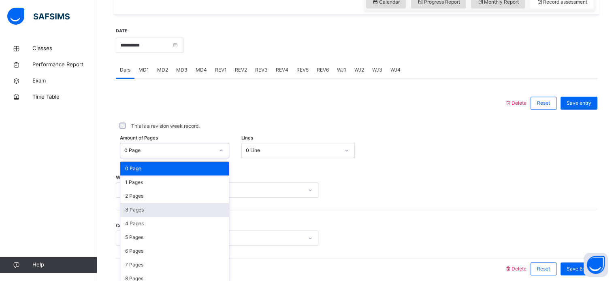
scroll to position [297, 0]
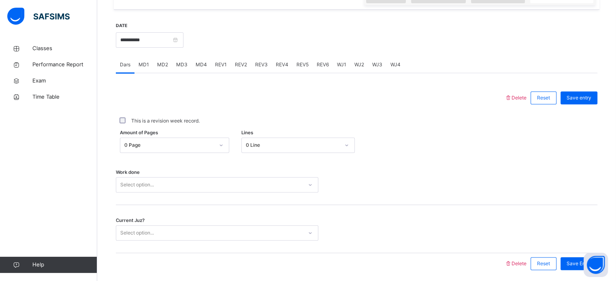
click at [340, 167] on div "Work done Select option..." at bounding box center [356, 181] width 481 height 48
click at [206, 147] on div "0 Page" at bounding box center [169, 145] width 90 height 7
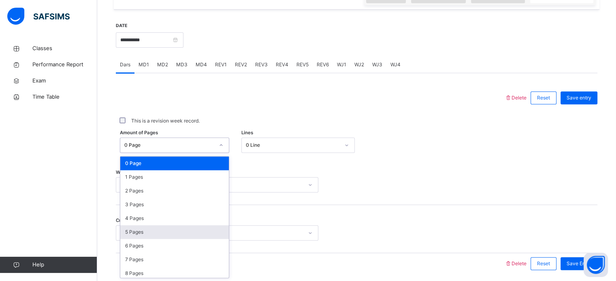
click at [134, 228] on div "5 Pages" at bounding box center [174, 232] width 108 height 14
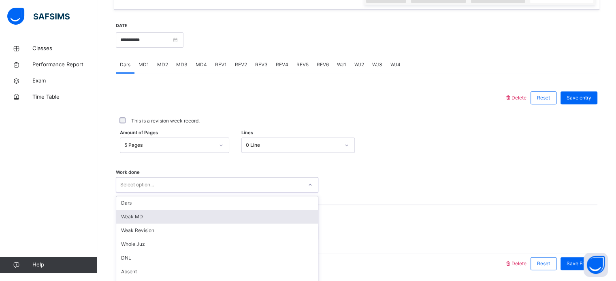
scroll to position [326, 0]
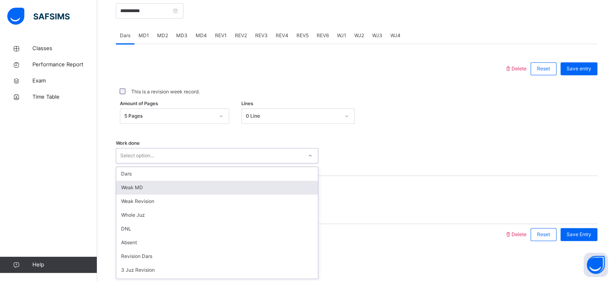
click at [134, 164] on div "option [PERSON_NAME] MD focused, 2 of 14. 14 results available. Use Up and Down…" at bounding box center [217, 155] width 202 height 15
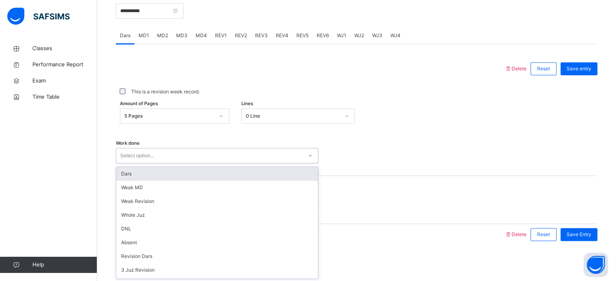
click at [125, 174] on div "Dars" at bounding box center [217, 174] width 202 height 14
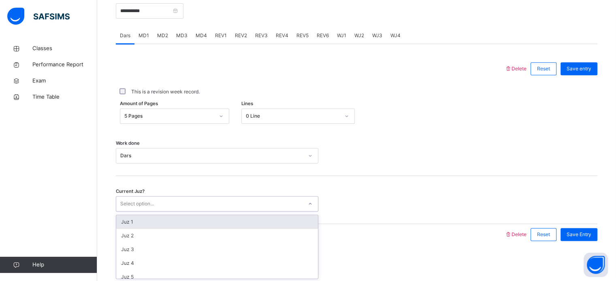
click at [130, 202] on div "Select option..." at bounding box center [137, 203] width 34 height 15
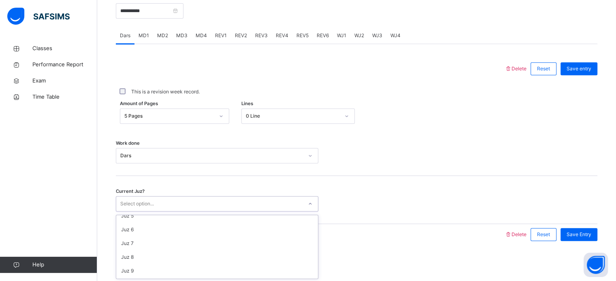
scroll to position [62, 0]
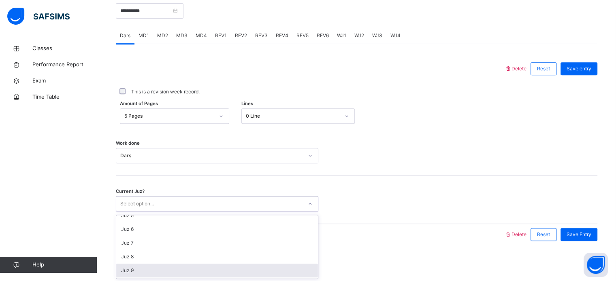
click at [130, 270] on div "Juz 9" at bounding box center [217, 271] width 202 height 14
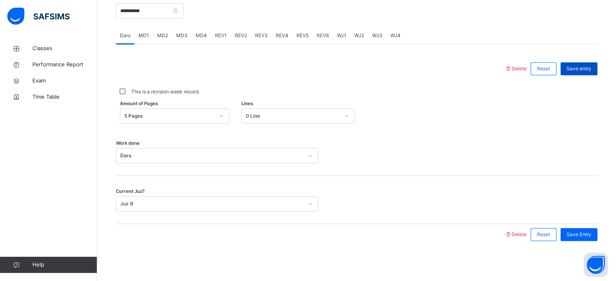
click at [577, 64] on div "Save entry" at bounding box center [578, 68] width 37 height 13
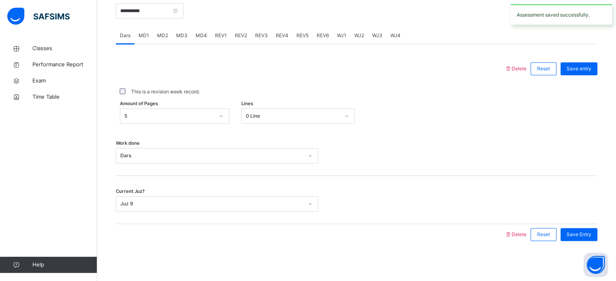
scroll to position [292, 0]
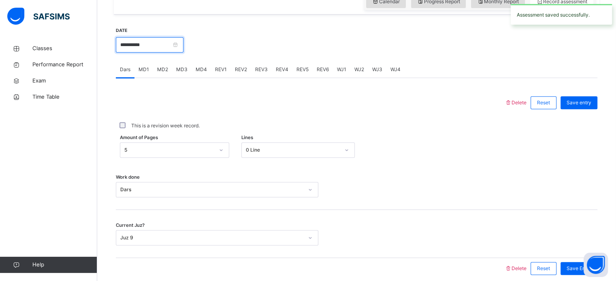
click at [183, 41] on input "**********" at bounding box center [150, 44] width 68 height 15
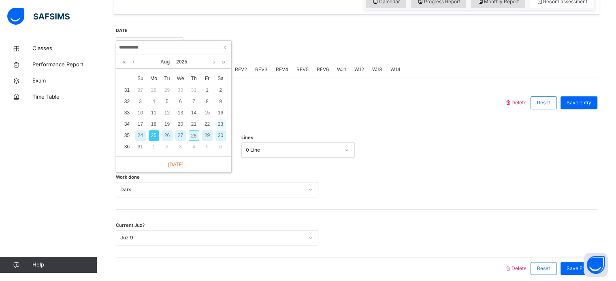
click at [223, 122] on div "23" at bounding box center [220, 124] width 11 height 11
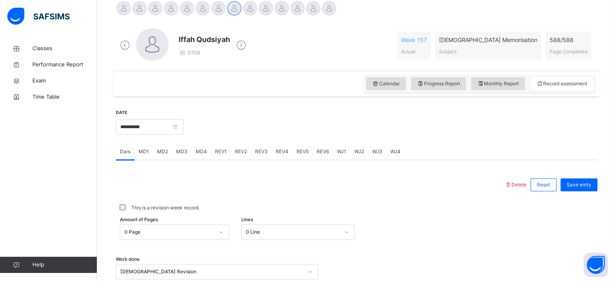
scroll to position [210, 0]
click at [183, 121] on input "**********" at bounding box center [150, 127] width 68 height 15
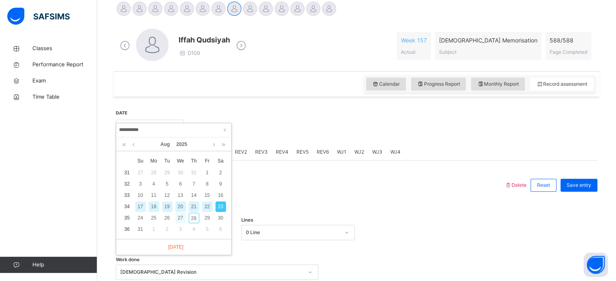
click at [181, 216] on div "27" at bounding box center [180, 218] width 11 height 11
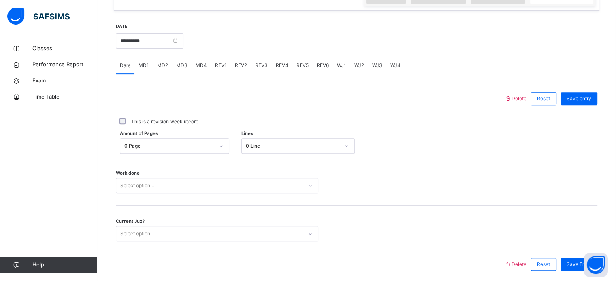
scroll to position [300, 0]
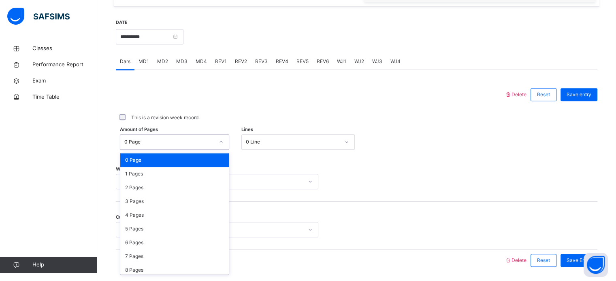
click at [204, 138] on div "0 Page" at bounding box center [169, 141] width 90 height 7
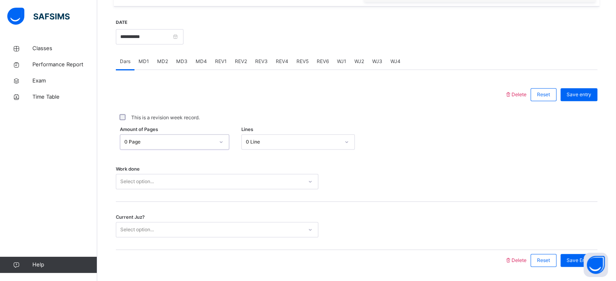
drag, startPoint x: 196, startPoint y: 143, endPoint x: 185, endPoint y: 181, distance: 39.2
click at [185, 181] on div "Delete Reset Save entry This is a revision week record. Amount of Pages 0 resul…" at bounding box center [356, 177] width 481 height 187
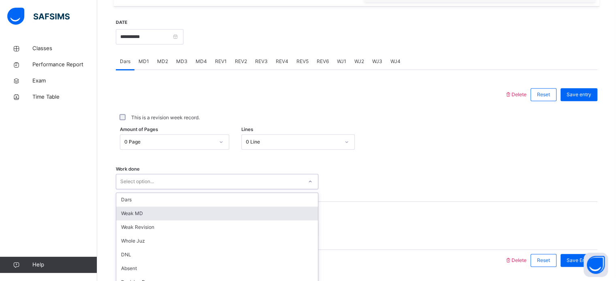
scroll to position [326, 0]
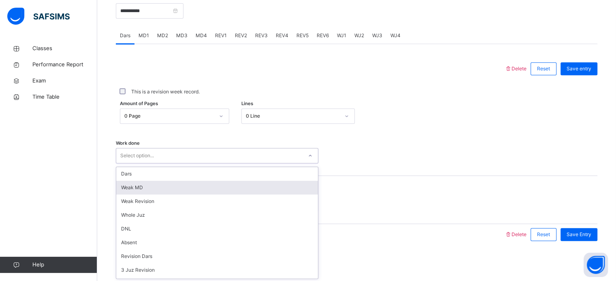
click at [185, 164] on div "option [PERSON_NAME] MD focused, 2 of 14. 14 results available. Use Up and Down…" at bounding box center [217, 155] width 202 height 15
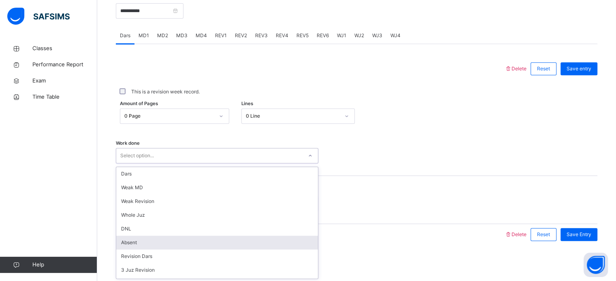
click at [151, 238] on div "Absent" at bounding box center [217, 243] width 202 height 14
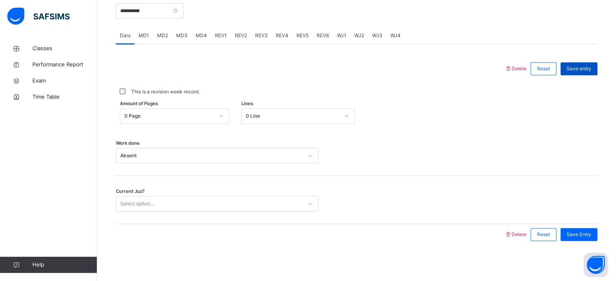
click at [591, 68] on span "Save entry" at bounding box center [578, 68] width 25 height 7
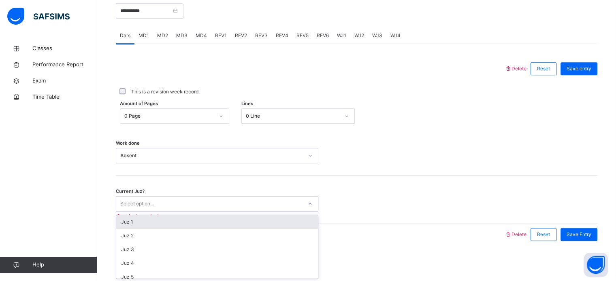
click at [200, 200] on div "Select option..." at bounding box center [209, 204] width 186 height 13
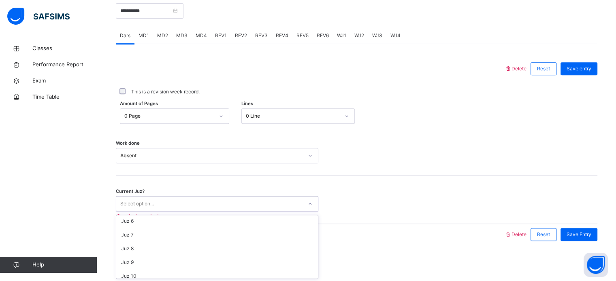
scroll to position [71, 0]
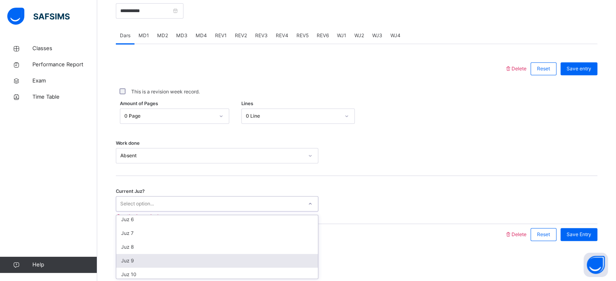
click at [134, 257] on div "Juz 9" at bounding box center [217, 261] width 202 height 14
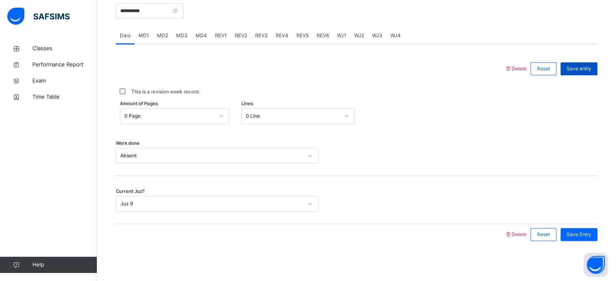
click at [582, 65] on span "Save entry" at bounding box center [578, 68] width 25 height 7
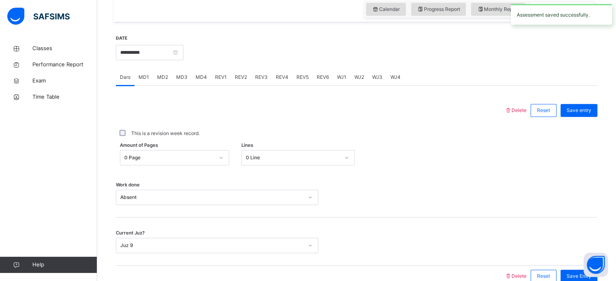
scroll to position [284, 0]
click at [183, 53] on input "**********" at bounding box center [150, 52] width 68 height 15
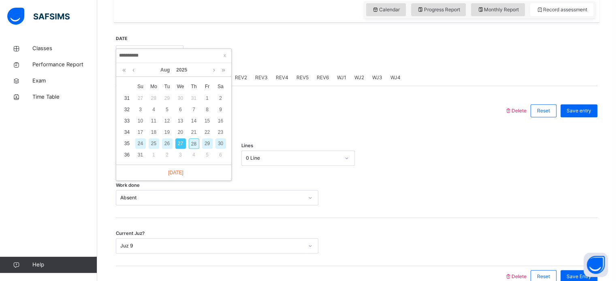
click at [191, 138] on div "28" at bounding box center [194, 143] width 11 height 11
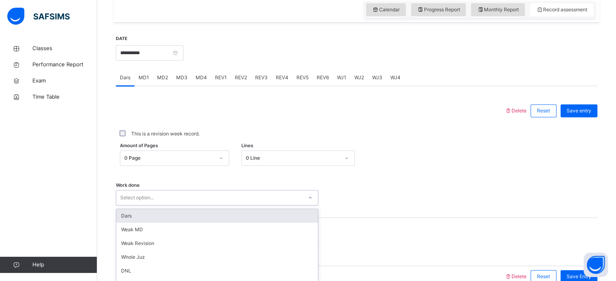
scroll to position [326, 0]
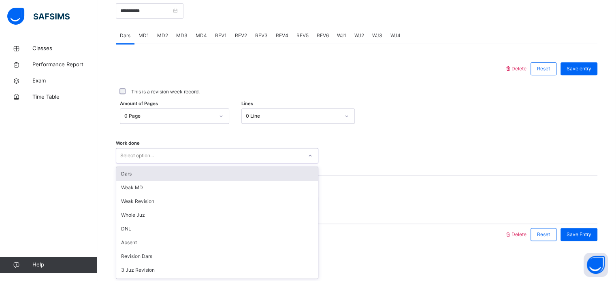
click at [141, 164] on div "option Dars focused, 1 of 14. 14 results available. Use Up and Down to choose o…" at bounding box center [217, 155] width 202 height 15
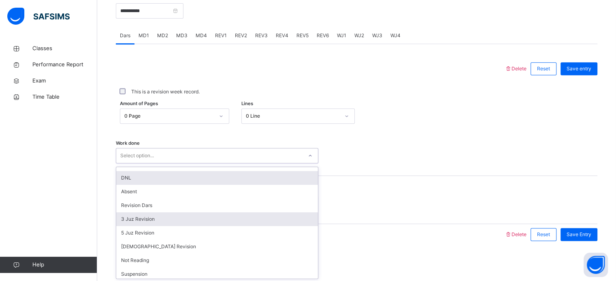
scroll to position [51, 0]
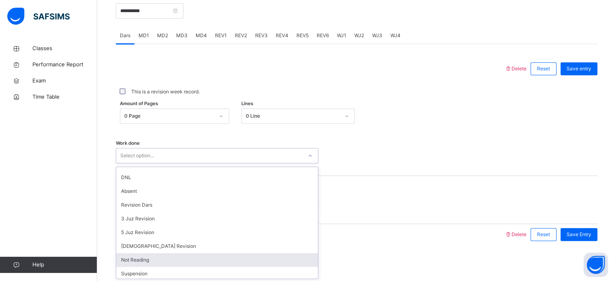
click at [126, 258] on div "Not Reading" at bounding box center [217, 260] width 202 height 14
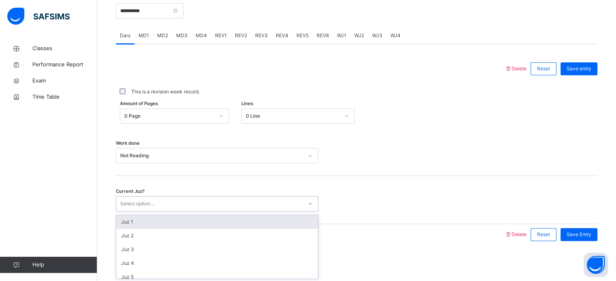
click at [152, 205] on div "Select option..." at bounding box center [137, 203] width 34 height 15
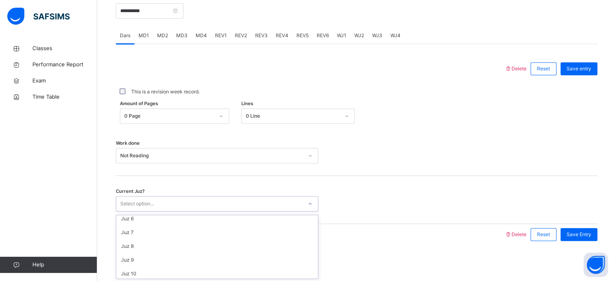
scroll to position [73, 0]
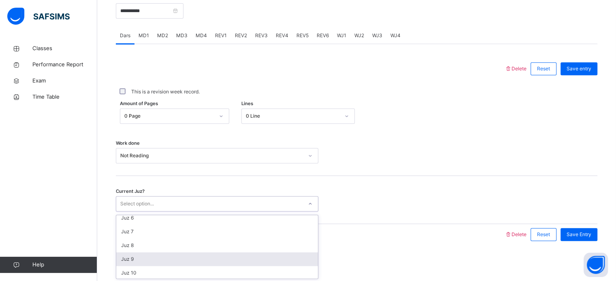
click at [145, 255] on div "Juz 9" at bounding box center [217, 260] width 202 height 14
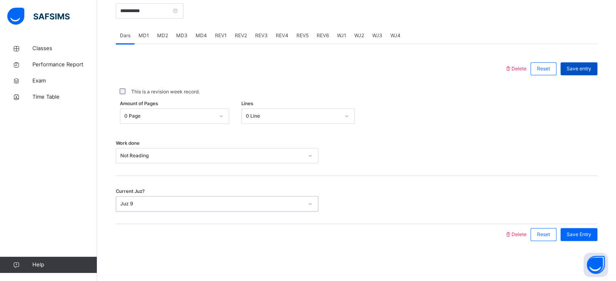
click at [587, 66] on span "Save entry" at bounding box center [578, 68] width 25 height 7
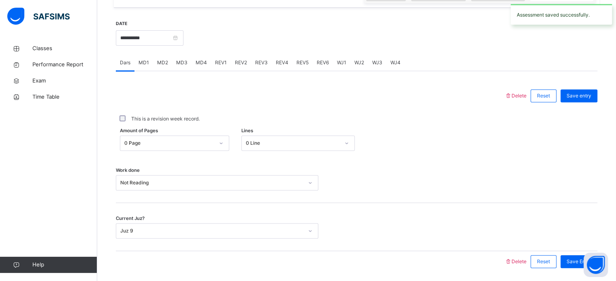
scroll to position [299, 0]
click at [183, 37] on input "**********" at bounding box center [150, 38] width 68 height 15
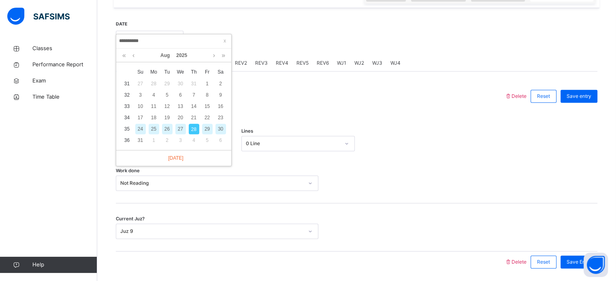
click at [208, 129] on div "29" at bounding box center [207, 129] width 11 height 11
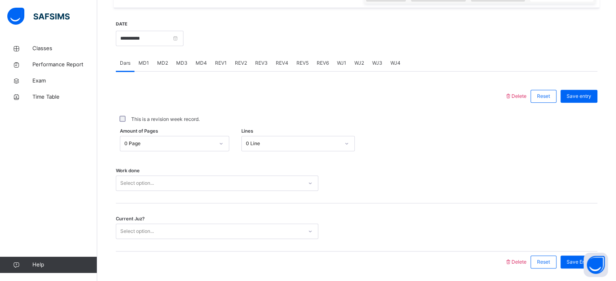
scroll to position [326, 0]
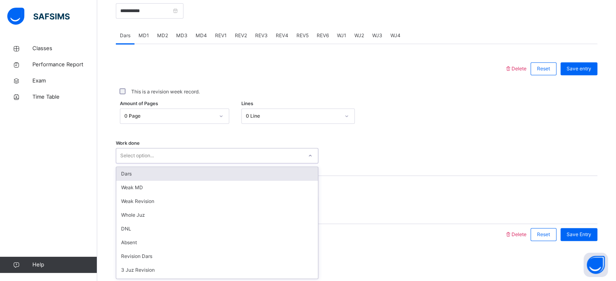
click at [207, 164] on div "option Dars focused, 1 of 14. 14 results available. Use Up and Down to choose o…" at bounding box center [217, 155] width 202 height 15
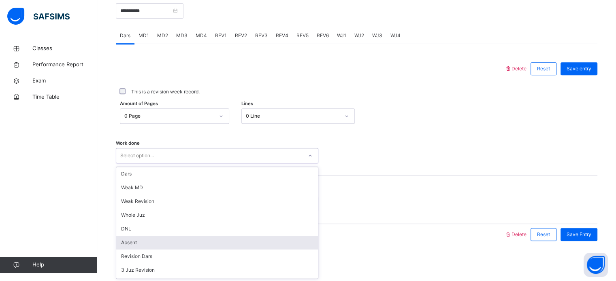
scroll to position [81, 0]
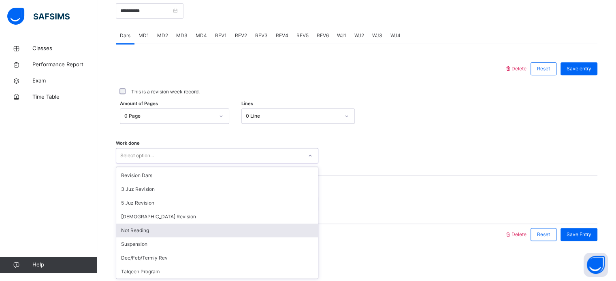
click at [149, 232] on div "Not Reading" at bounding box center [217, 231] width 202 height 14
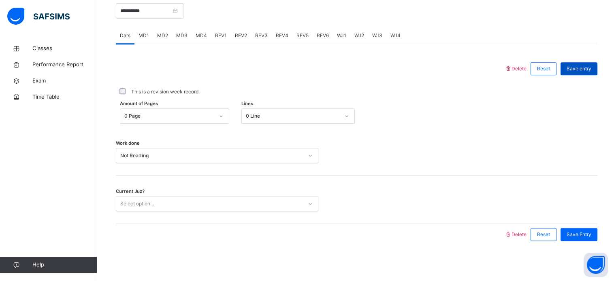
click at [591, 70] on span "Save entry" at bounding box center [578, 68] width 25 height 7
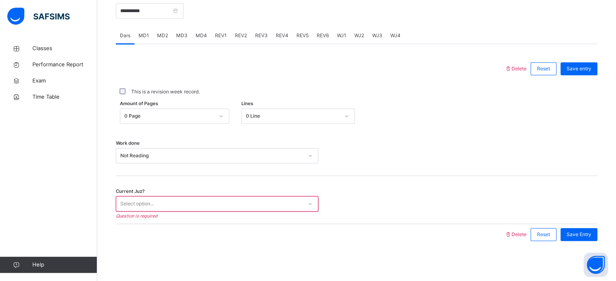
click at [243, 202] on div "Select option..." at bounding box center [209, 204] width 186 height 13
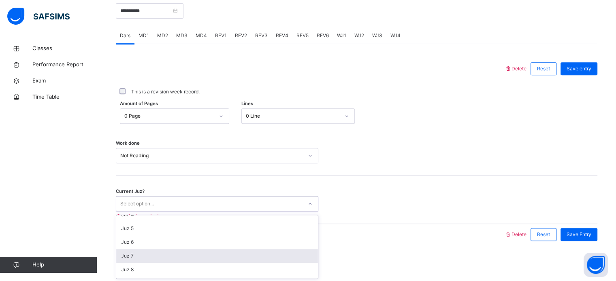
scroll to position [73, 0]
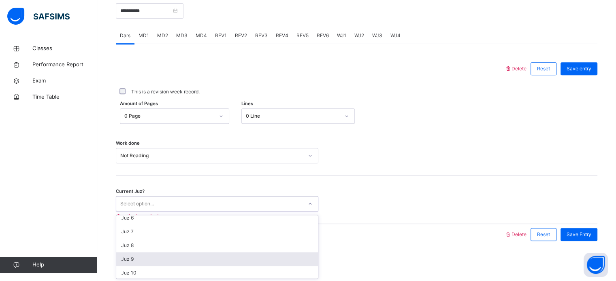
click at [136, 256] on div "Juz 9" at bounding box center [217, 260] width 202 height 14
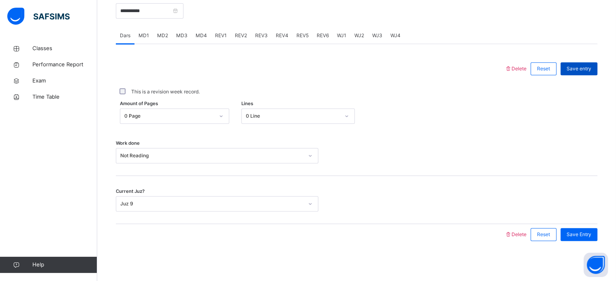
click at [589, 70] on span "Save entry" at bounding box center [578, 68] width 25 height 7
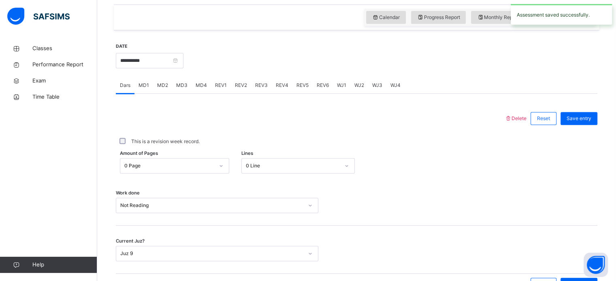
scroll to position [276, 0]
click at [183, 58] on input "**********" at bounding box center [150, 60] width 68 height 15
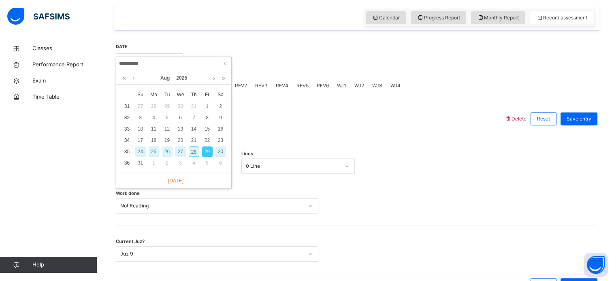
click at [222, 150] on div "30" at bounding box center [220, 152] width 11 height 11
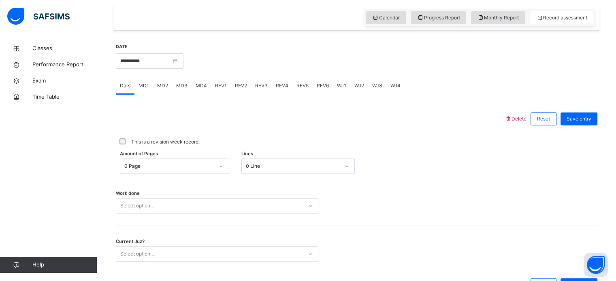
scroll to position [326, 0]
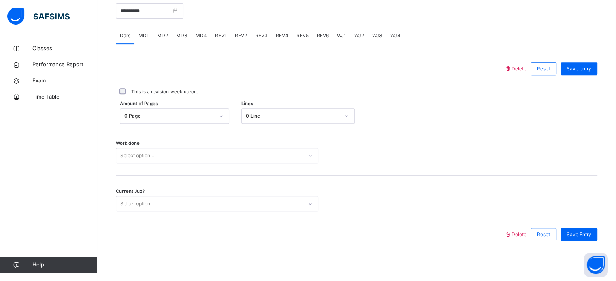
click at [168, 164] on div "Select option..." at bounding box center [217, 155] width 202 height 15
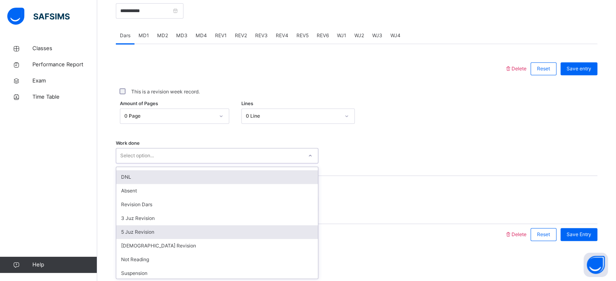
scroll to position [81, 0]
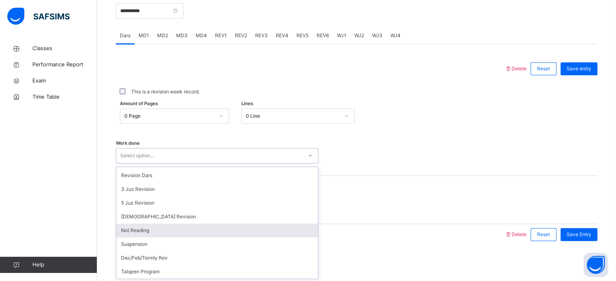
click at [186, 232] on div "Not Reading" at bounding box center [217, 231] width 202 height 14
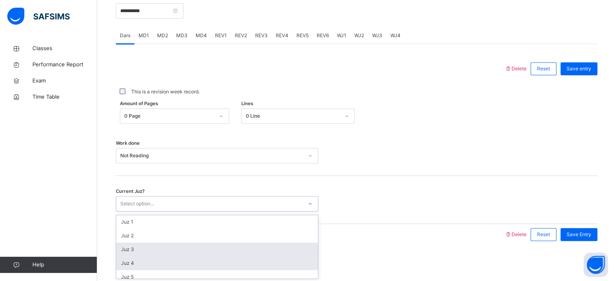
drag, startPoint x: 159, startPoint y: 202, endPoint x: 170, endPoint y: 262, distance: 61.1
click at [170, 212] on div "option Juz 3 focused, 3 of 30. 30 results available. Use Up and Down to choose …" at bounding box center [217, 203] width 202 height 15
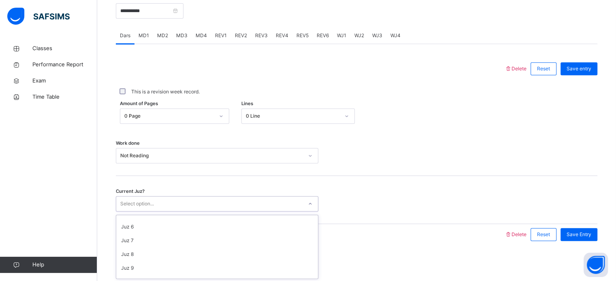
scroll to position [65, 0]
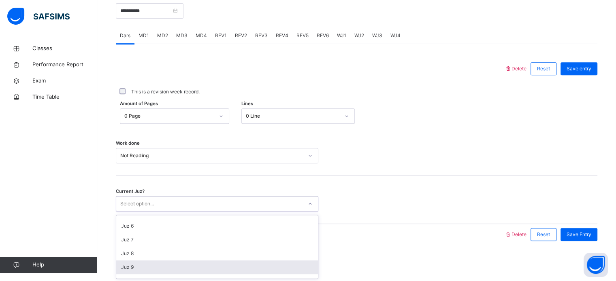
click at [156, 264] on div "Juz 9" at bounding box center [217, 268] width 202 height 14
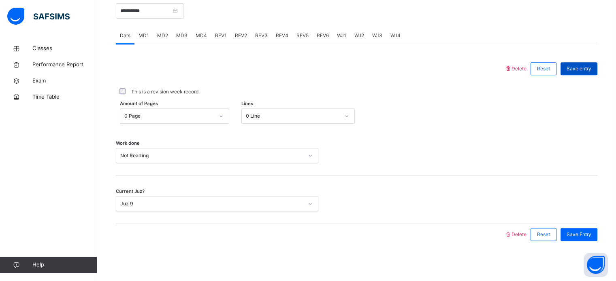
click at [588, 66] on span "Save entry" at bounding box center [578, 68] width 25 height 7
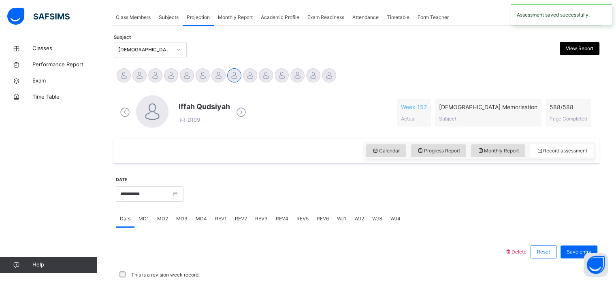
scroll to position [326, 0]
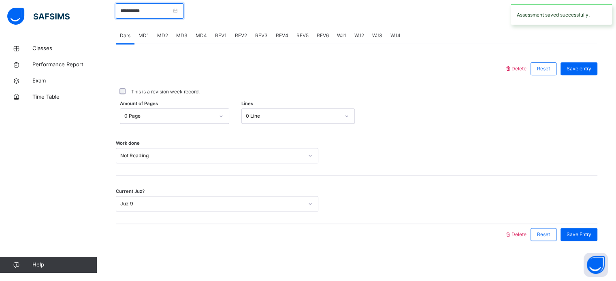
click at [183, 10] on input "**********" at bounding box center [150, 10] width 68 height 15
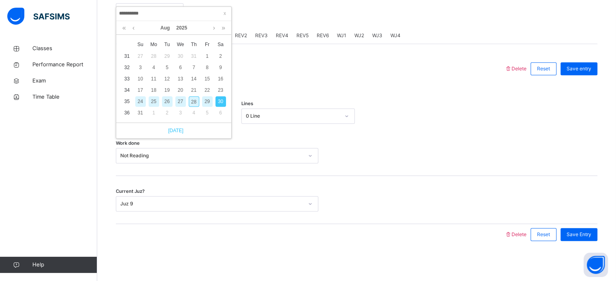
click at [178, 132] on link "[DATE]" at bounding box center [173, 130] width 19 height 7
type input "**********"
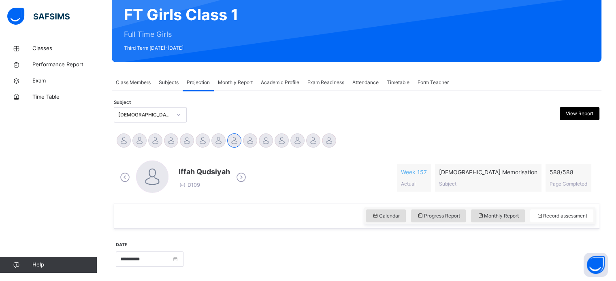
scroll to position [75, 0]
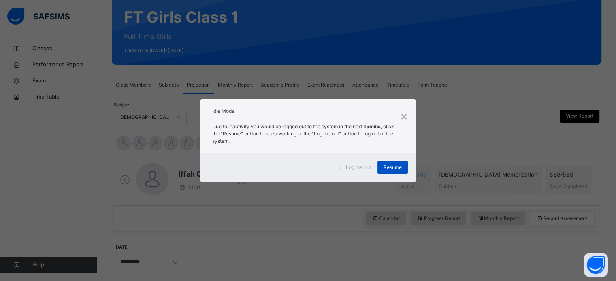
click at [390, 173] on div "Resume" at bounding box center [392, 167] width 30 height 13
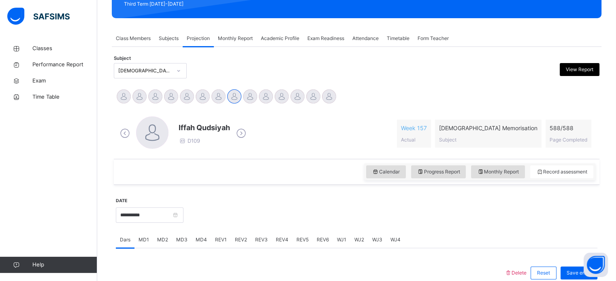
scroll to position [123, 0]
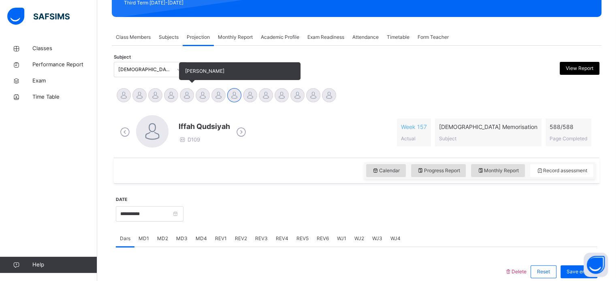
click at [187, 94] on div at bounding box center [187, 95] width 14 height 14
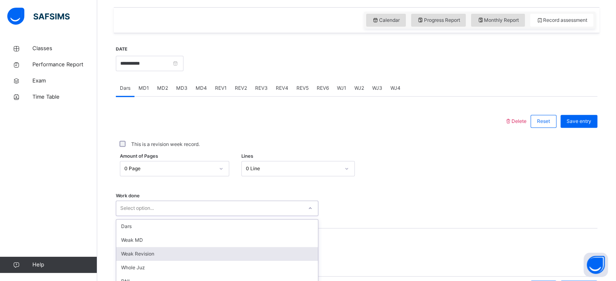
scroll to position [326, 0]
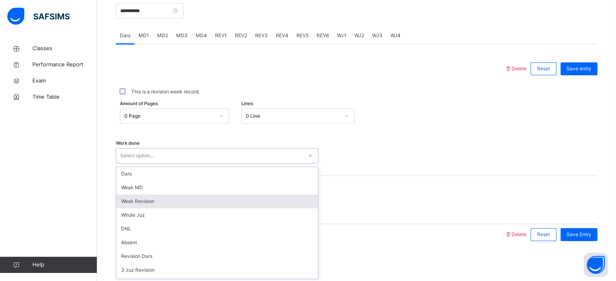
click at [181, 164] on div "option Weak Revision focused, 3 of 14. 14 results available. Use Up and Down to…" at bounding box center [217, 155] width 202 height 15
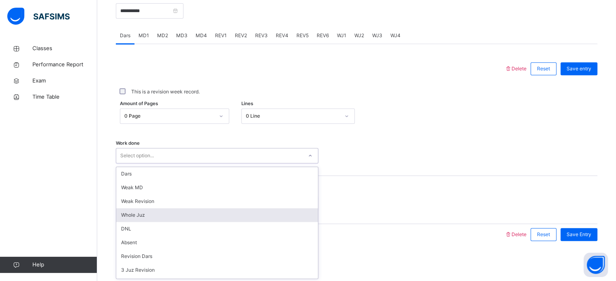
click at [181, 210] on div "Whole Juz" at bounding box center [217, 215] width 202 height 14
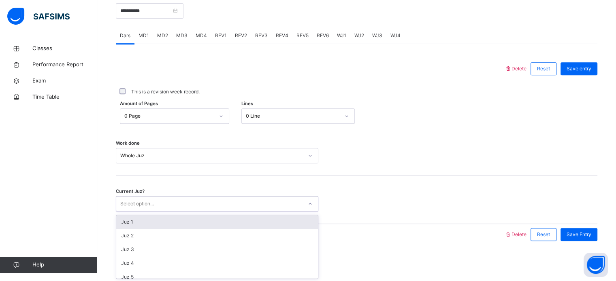
click at [181, 210] on div "Select option..." at bounding box center [217, 203] width 202 height 15
type input "**"
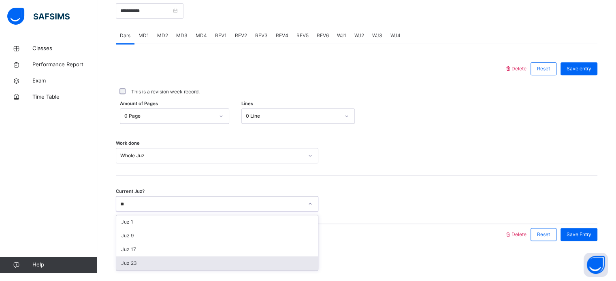
click at [155, 264] on div "Juz 23" at bounding box center [217, 264] width 202 height 14
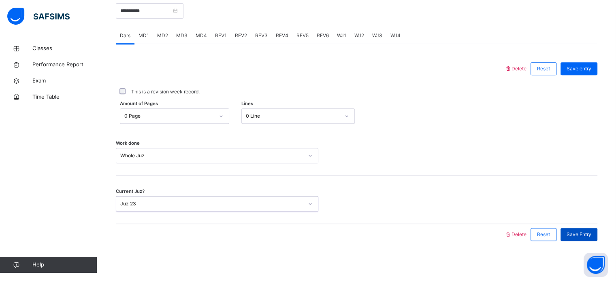
click at [591, 235] on span "Save Entry" at bounding box center [578, 234] width 25 height 7
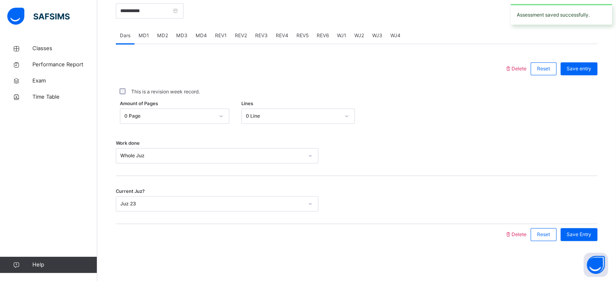
scroll to position [284, 0]
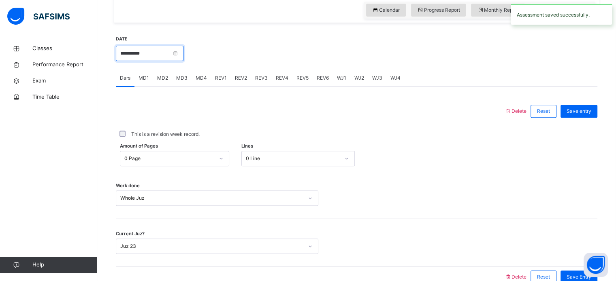
click at [165, 50] on input "**********" at bounding box center [150, 53] width 68 height 15
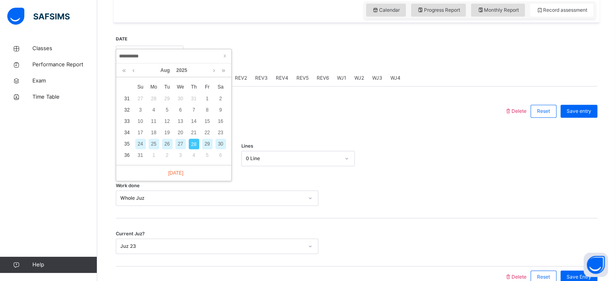
click at [179, 143] on div "27" at bounding box center [180, 144] width 11 height 11
type input "**********"
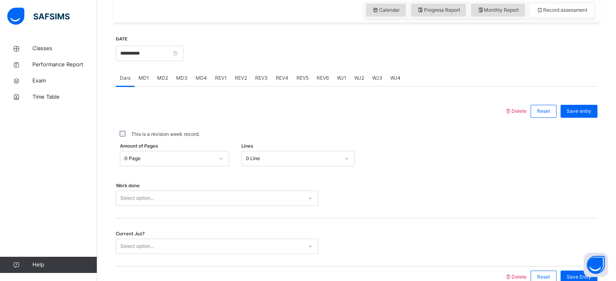
click at [198, 206] on div "Work done Select option..." at bounding box center [356, 194] width 481 height 48
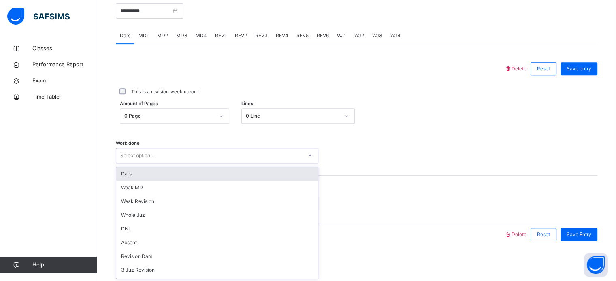
drag, startPoint x: 183, startPoint y: 204, endPoint x: 144, endPoint y: 176, distance: 47.4
click at [144, 164] on div "option Dars focused, 1 of 14. 14 results available. Use Up and Down to choose o…" at bounding box center [217, 155] width 202 height 15
click at [144, 176] on div "Dars" at bounding box center [217, 174] width 202 height 14
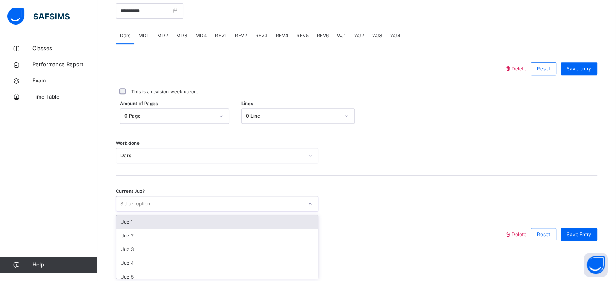
click at [128, 202] on div "Select option..." at bounding box center [137, 203] width 34 height 15
type input "**"
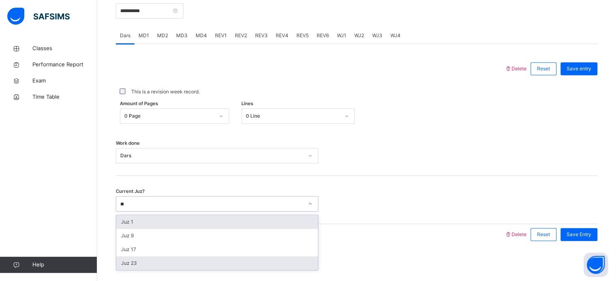
click at [154, 270] on div "Juz 23" at bounding box center [217, 264] width 202 height 14
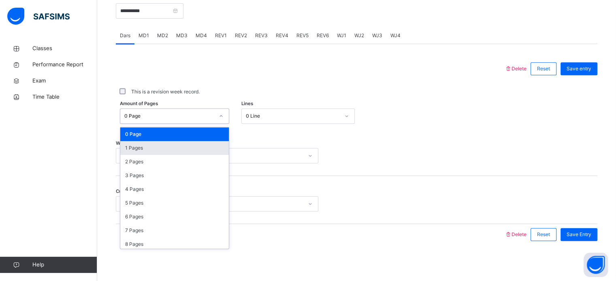
click at [149, 144] on div "1 Pages" at bounding box center [174, 148] width 108 height 14
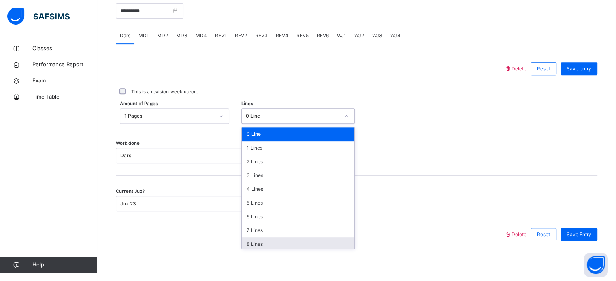
click at [272, 245] on div "8 Lines" at bounding box center [298, 245] width 113 height 14
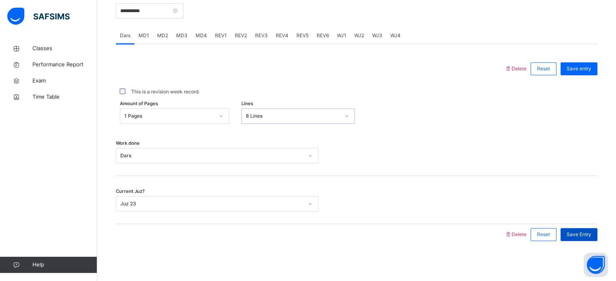
click at [591, 235] on span "Save Entry" at bounding box center [578, 234] width 25 height 7
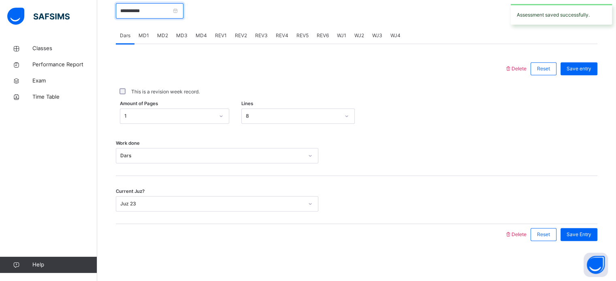
click at [146, 8] on input "**********" at bounding box center [150, 10] width 68 height 15
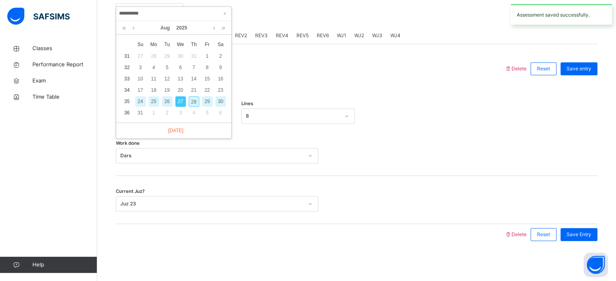
click at [164, 102] on div "26" at bounding box center [167, 101] width 11 height 11
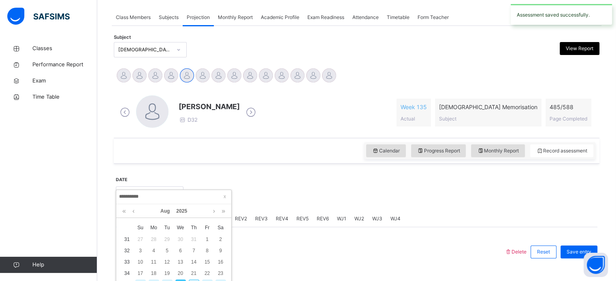
type input "**********"
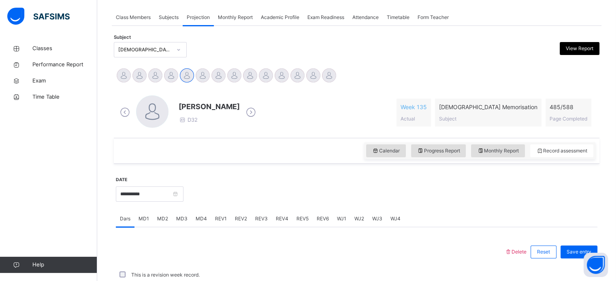
scroll to position [326, 0]
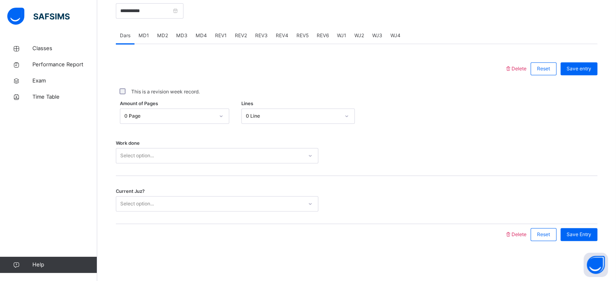
click at [169, 108] on div "0 Page" at bounding box center [174, 115] width 109 height 15
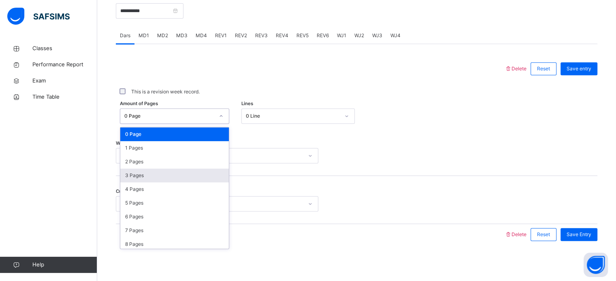
type input "*"
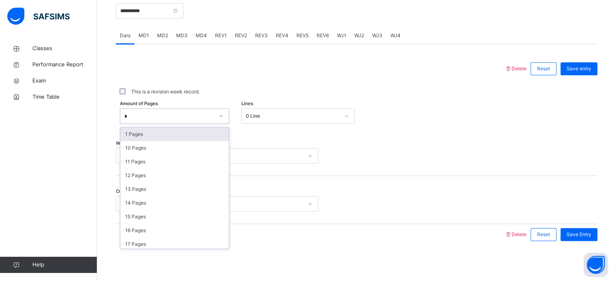
click at [146, 139] on div "1 Pages" at bounding box center [174, 135] width 108 height 14
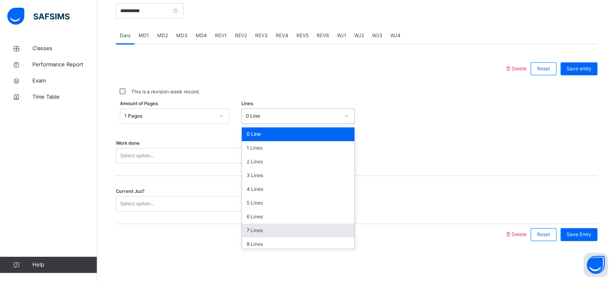
click at [266, 231] on div "7 Lines" at bounding box center [298, 231] width 113 height 14
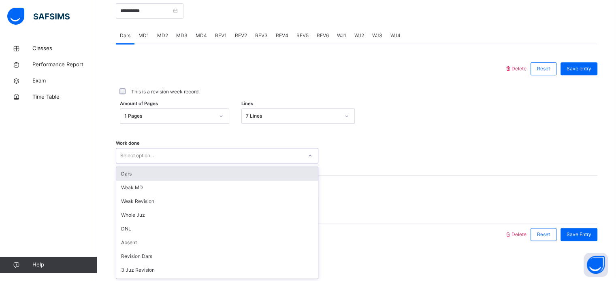
click at [162, 175] on div "Dars" at bounding box center [217, 174] width 202 height 14
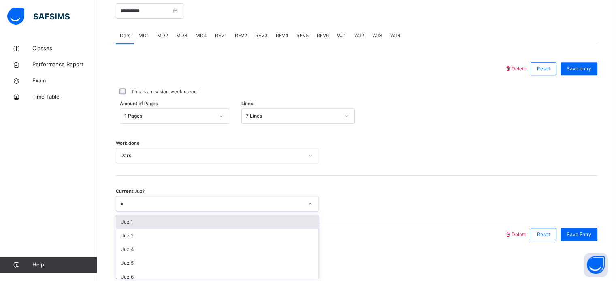
type input "**"
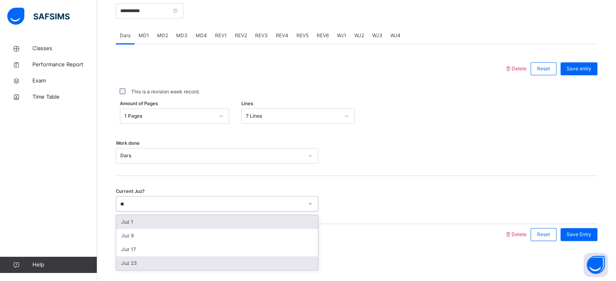
click at [133, 259] on div "Juz 23" at bounding box center [217, 264] width 202 height 14
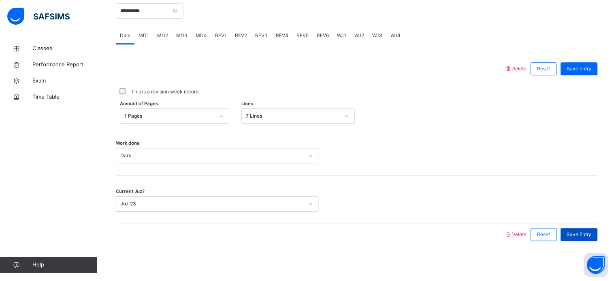
click at [583, 231] on span "Save Entry" at bounding box center [578, 234] width 25 height 7
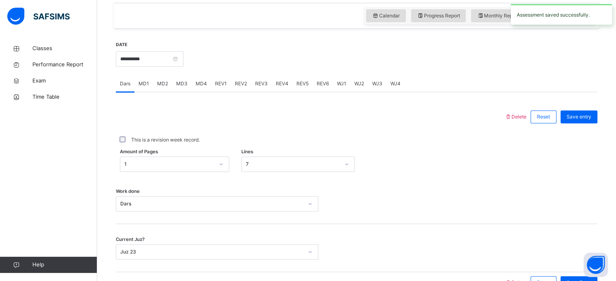
scroll to position [275, 0]
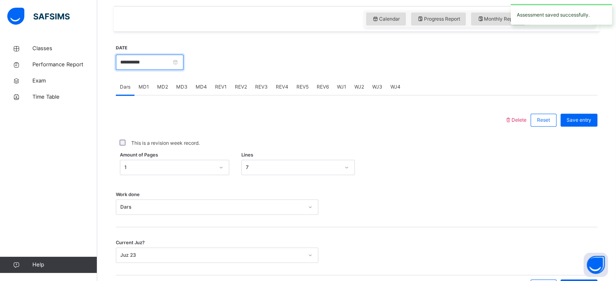
click at [159, 64] on input "**********" at bounding box center [150, 62] width 68 height 15
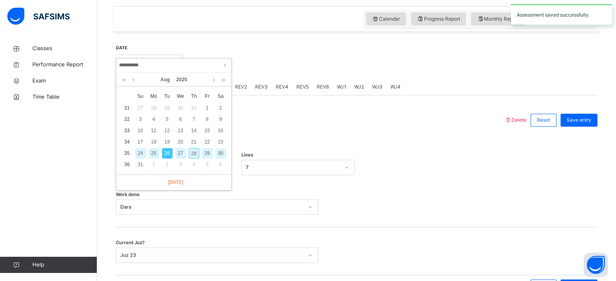
click at [152, 152] on div "25" at bounding box center [154, 153] width 11 height 11
type input "**********"
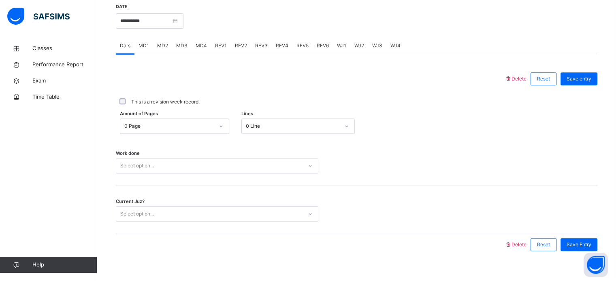
scroll to position [326, 0]
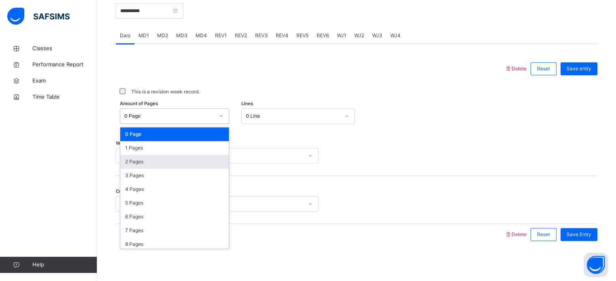
click at [149, 163] on div "2 Pages" at bounding box center [174, 162] width 108 height 14
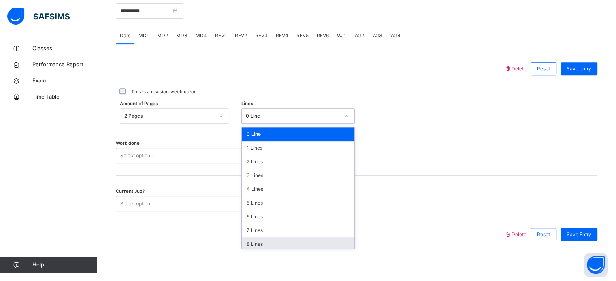
click at [273, 245] on div "8 Lines" at bounding box center [298, 245] width 113 height 14
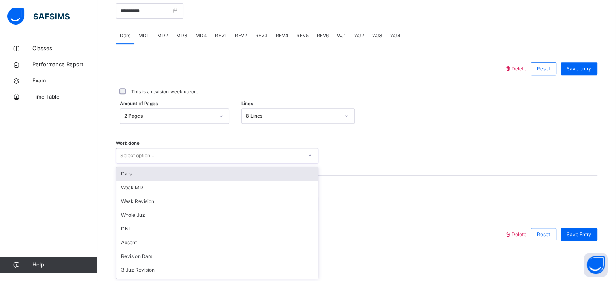
click at [208, 174] on div "Dars" at bounding box center [217, 174] width 202 height 14
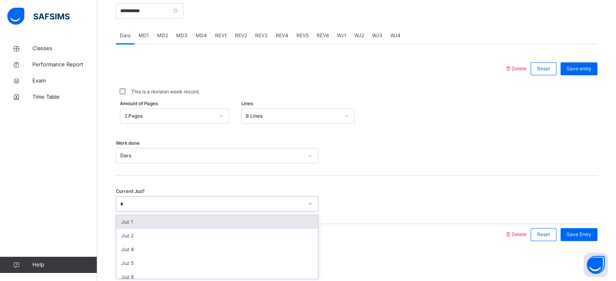
type input "**"
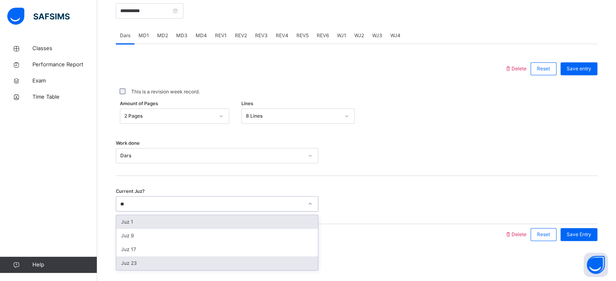
click at [132, 265] on div "Juz 23" at bounding box center [217, 264] width 202 height 14
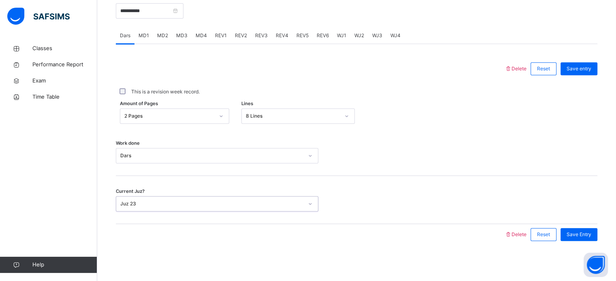
click at [593, 223] on div "Current Juz? option Juz 23, selected. 0 results available. Select is focused ,t…" at bounding box center [356, 200] width 481 height 48
click at [590, 235] on span "Save Entry" at bounding box center [578, 234] width 25 height 7
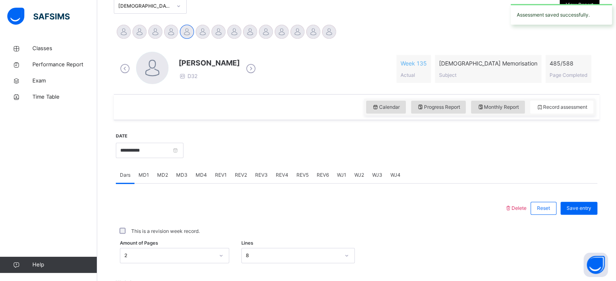
scroll to position [186, 0]
click at [164, 149] on input "**********" at bounding box center [150, 150] width 68 height 15
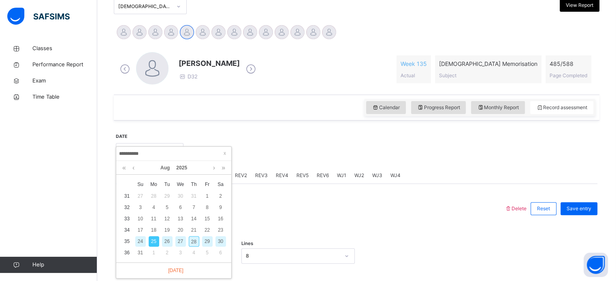
click at [193, 242] on div "28" at bounding box center [194, 241] width 11 height 11
type input "**********"
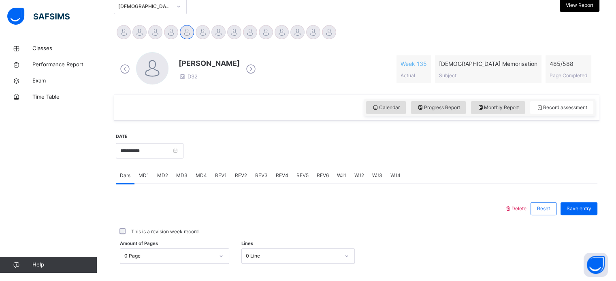
click at [377, 179] on div "WJ3" at bounding box center [377, 176] width 18 height 16
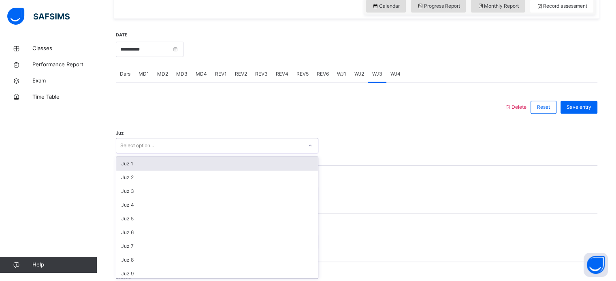
scroll to position [288, 0]
type input "**"
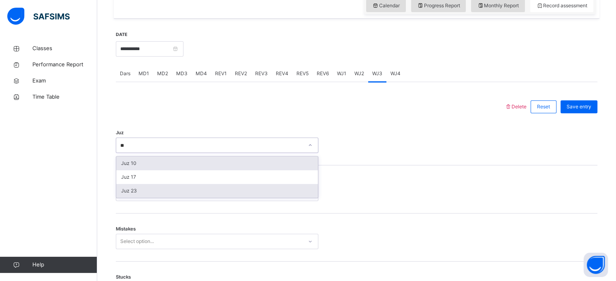
click at [154, 195] on div "Juz 23" at bounding box center [217, 191] width 202 height 14
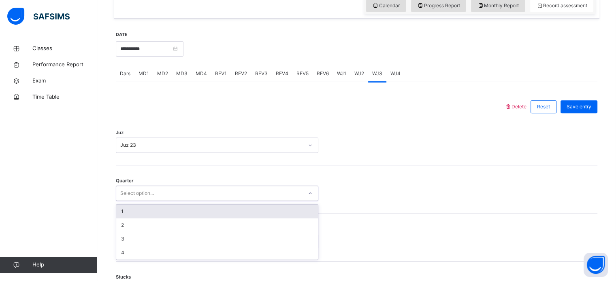
click at [151, 213] on div "1" at bounding box center [217, 212] width 202 height 14
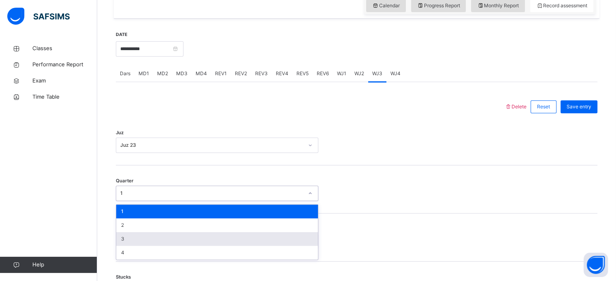
click at [146, 239] on div "3" at bounding box center [217, 239] width 202 height 14
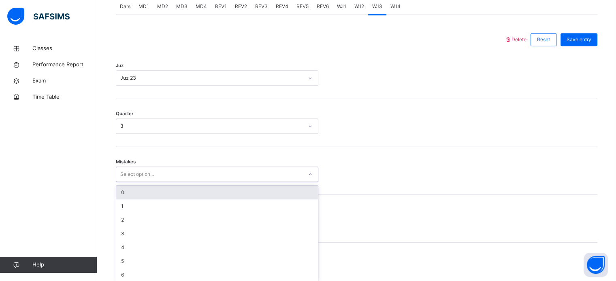
scroll to position [359, 0]
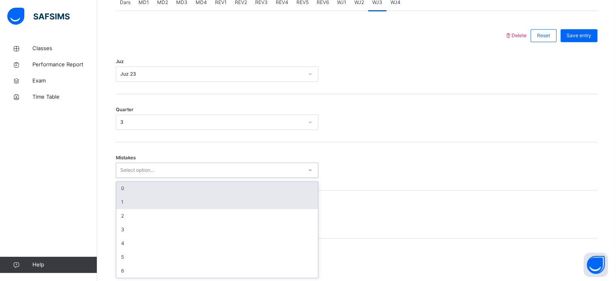
click at [154, 202] on div "1" at bounding box center [217, 203] width 202 height 14
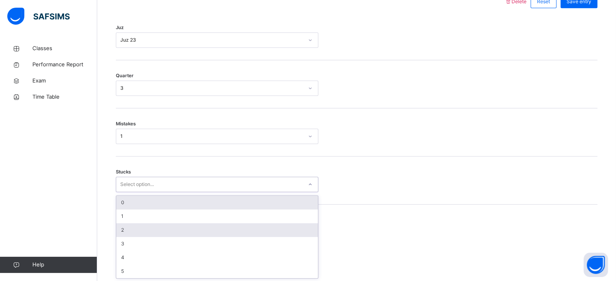
click at [138, 229] on div "2" at bounding box center [217, 230] width 202 height 14
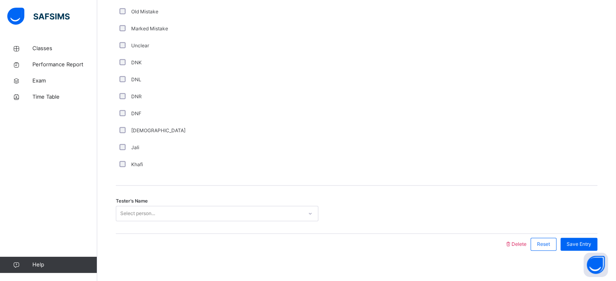
scroll to position [683, 0]
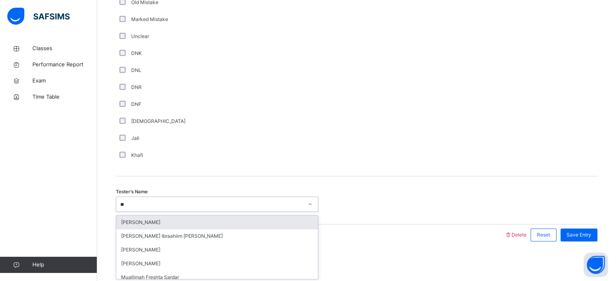
type input "***"
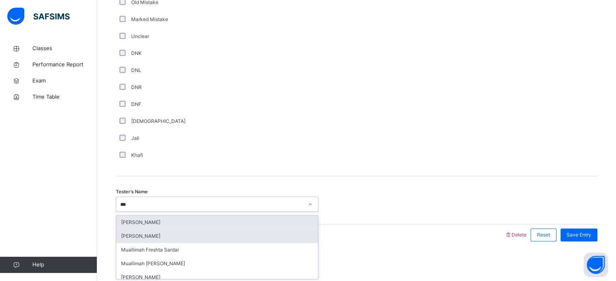
click at [166, 234] on div "[PERSON_NAME]" at bounding box center [217, 237] width 202 height 14
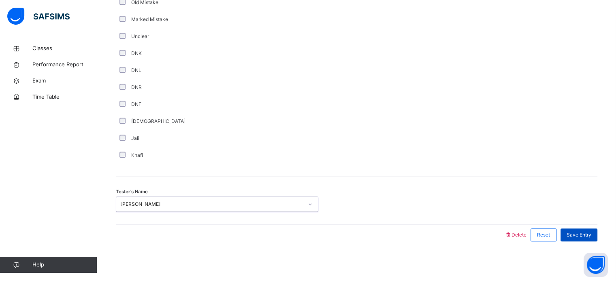
click at [587, 230] on div "Save Entry" at bounding box center [578, 235] width 37 height 13
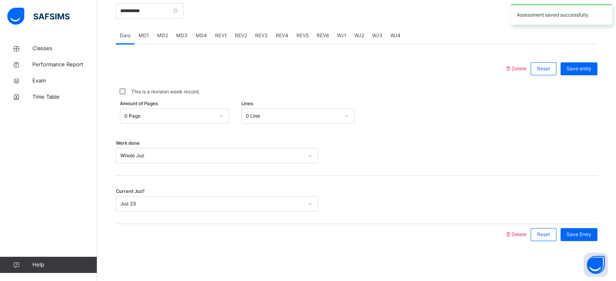
scroll to position [315, 0]
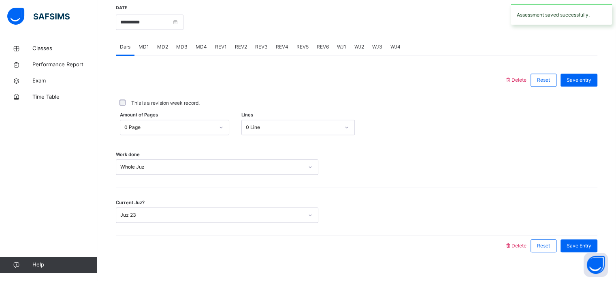
click at [394, 45] on span "WJ4" at bounding box center [395, 46] width 10 height 7
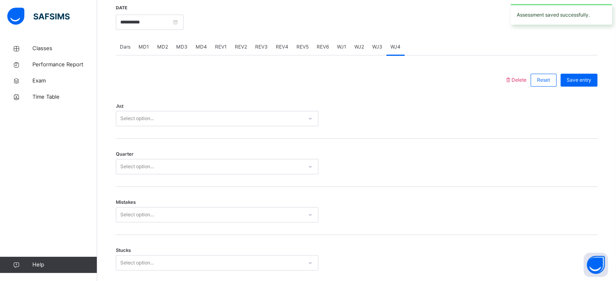
click at [275, 115] on div "Select option..." at bounding box center [209, 119] width 186 height 13
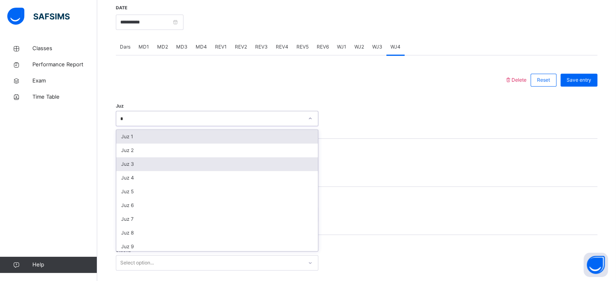
type input "**"
click at [152, 162] on div "Juz 23" at bounding box center [217, 164] width 202 height 14
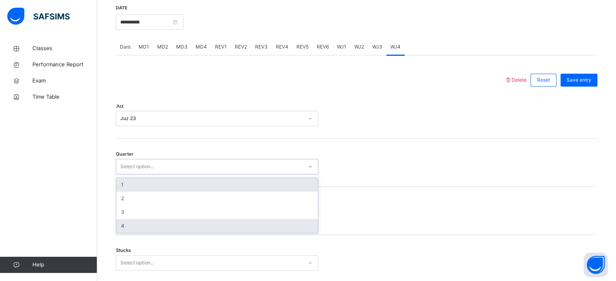
click at [145, 228] on div "4" at bounding box center [217, 226] width 202 height 14
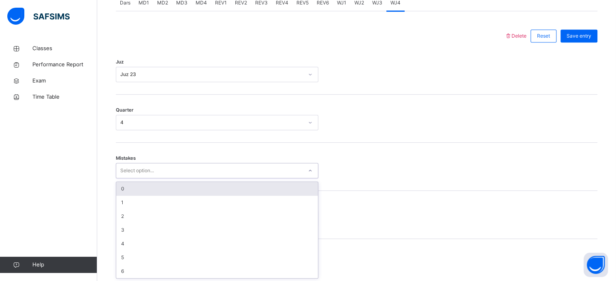
scroll to position [359, 0]
click at [157, 191] on div "0" at bounding box center [217, 189] width 202 height 14
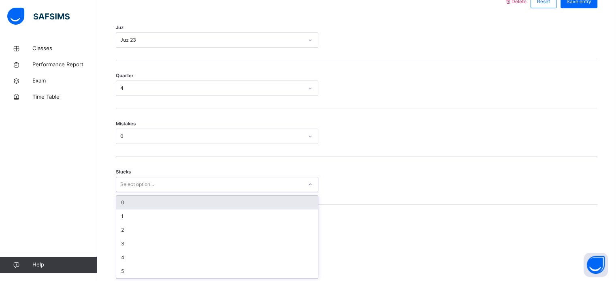
scroll to position [393, 0]
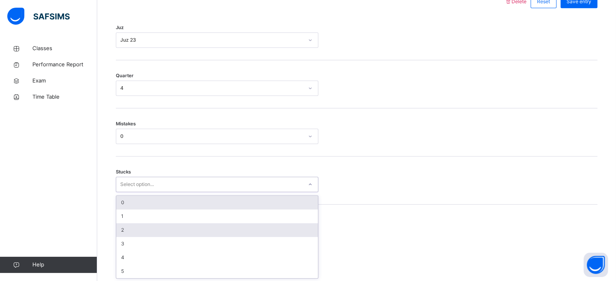
click at [138, 232] on div "2" at bounding box center [217, 230] width 202 height 14
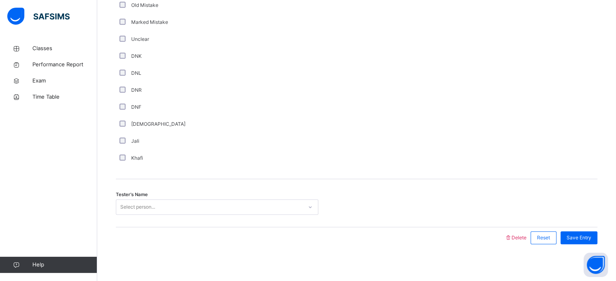
scroll to position [683, 0]
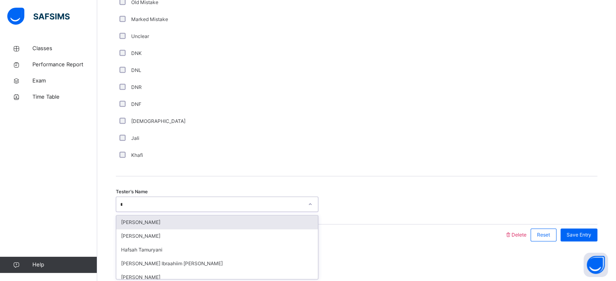
type input "**"
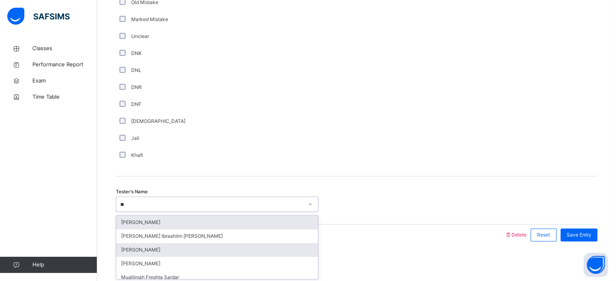
click at [149, 254] on div "[PERSON_NAME]" at bounding box center [217, 250] width 202 height 14
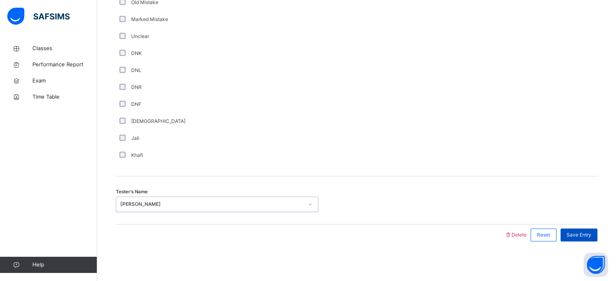
click at [589, 232] on span "Save Entry" at bounding box center [578, 235] width 25 height 7
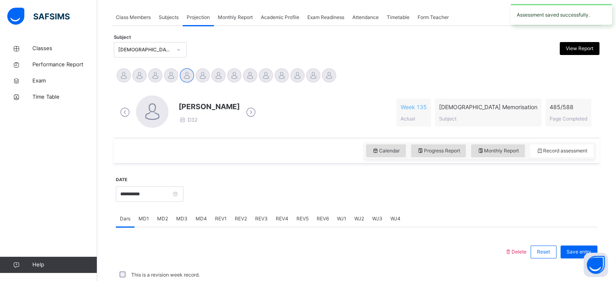
scroll to position [326, 0]
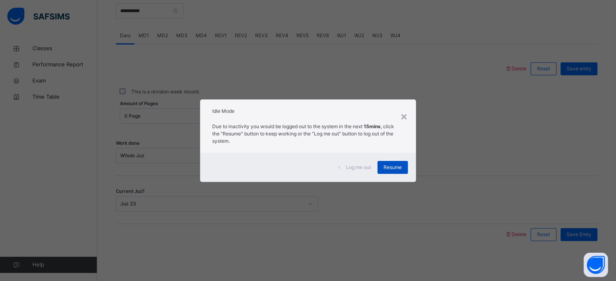
click at [393, 169] on span "Resume" at bounding box center [392, 167] width 18 height 7
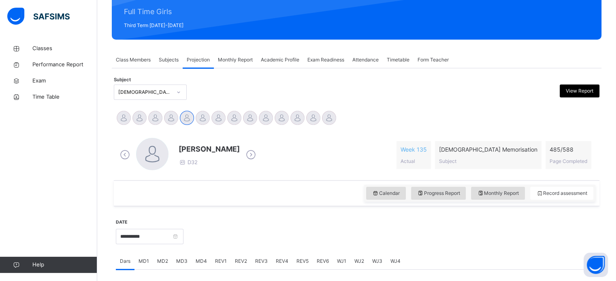
scroll to position [91, 0]
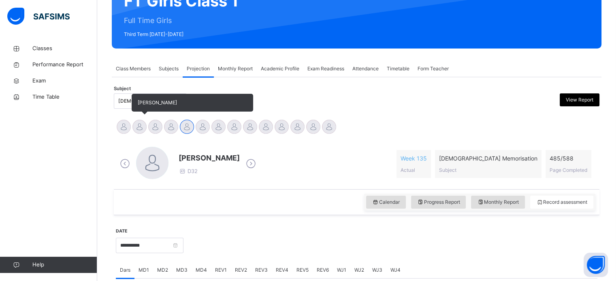
click at [138, 123] on div at bounding box center [139, 127] width 14 height 14
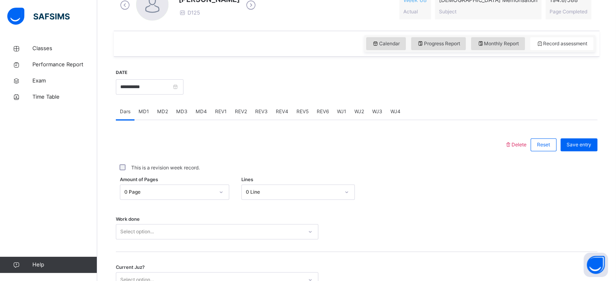
scroll to position [249, 0]
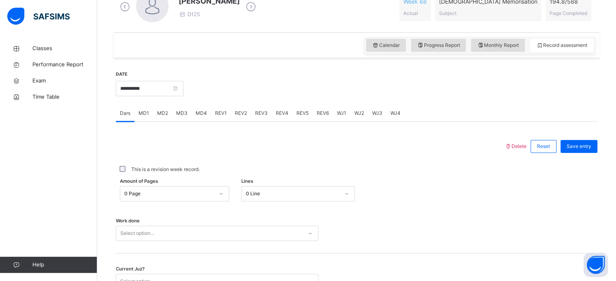
click at [164, 108] on div "MD2" at bounding box center [162, 113] width 19 height 16
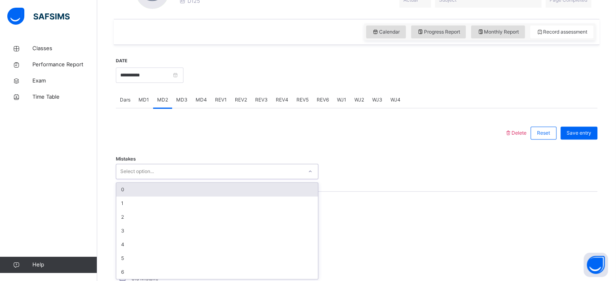
scroll to position [263, 0]
click at [153, 179] on div "option 0 focused, 1 of 7. 7 results available. Use Up and Down to choose option…" at bounding box center [217, 170] width 202 height 15
click at [156, 187] on div "0" at bounding box center [217, 189] width 202 height 14
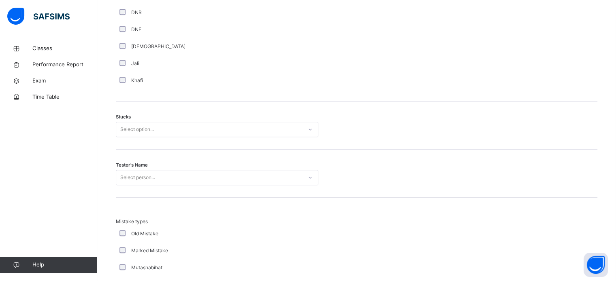
scroll to position [598, 0]
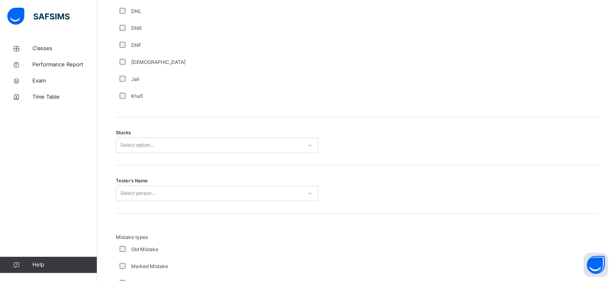
click at [216, 146] on div "Select option..." at bounding box center [209, 145] width 186 height 13
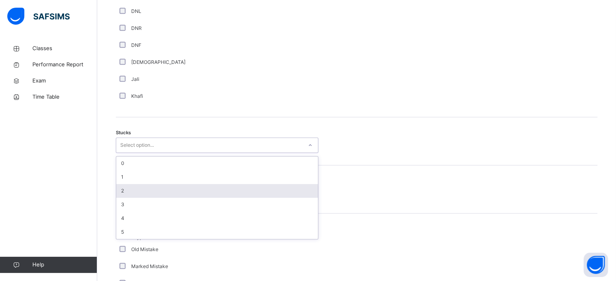
click at [177, 192] on div "2" at bounding box center [217, 191] width 202 height 14
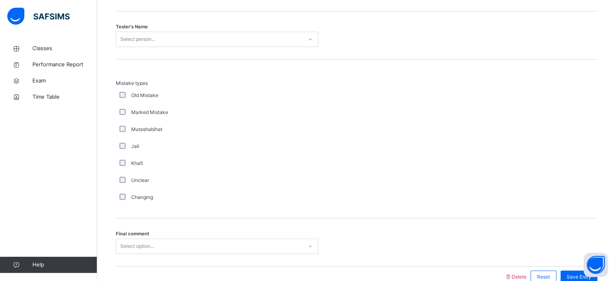
scroll to position [753, 0]
click at [137, 194] on label "Changing" at bounding box center [142, 195] width 22 height 7
click at [118, 194] on div "Changing" at bounding box center [217, 195] width 198 height 7
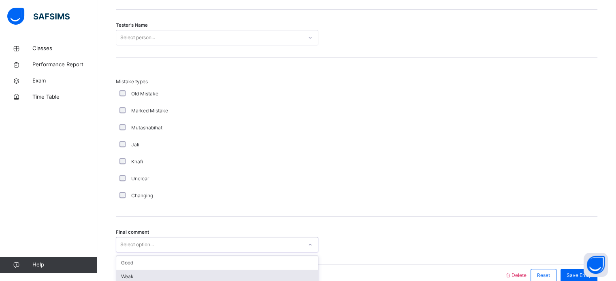
scroll to position [794, 0]
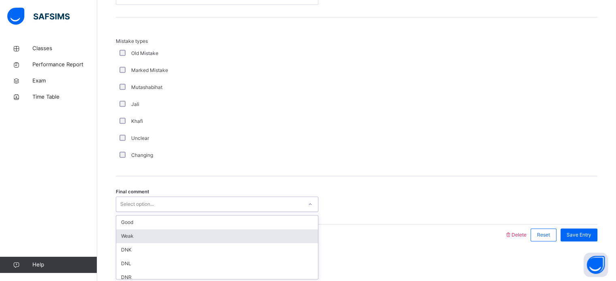
click at [130, 212] on div "option Weak focused, 2 of 6. 6 results available. Use Up and Down to choose opt…" at bounding box center [217, 204] width 202 height 15
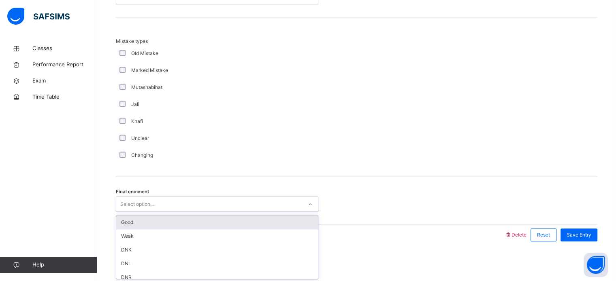
click at [164, 221] on div "Good" at bounding box center [217, 223] width 202 height 14
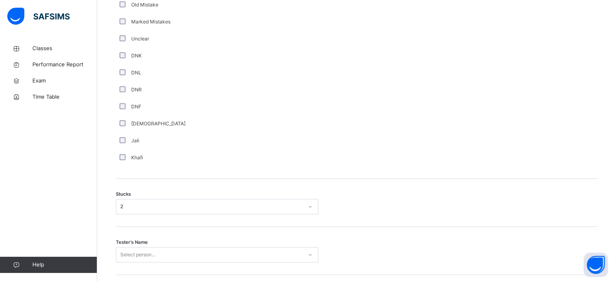
scroll to position [539, 0]
click at [181, 242] on div "Tester's Name Select person..." at bounding box center [356, 248] width 481 height 48
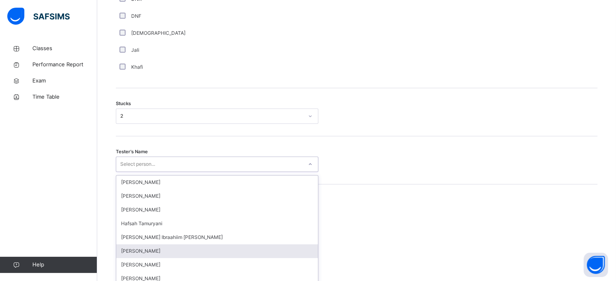
scroll to position [645, 0]
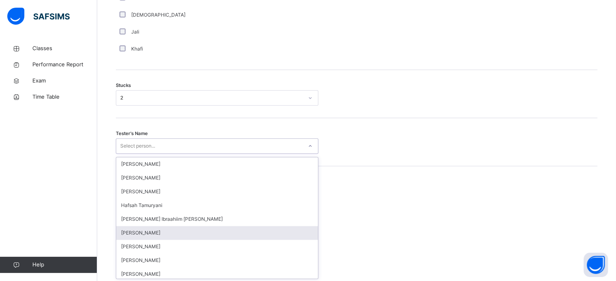
click at [167, 154] on div "option [PERSON_NAME] focused, 6 of 45. 45 results available. Use Up and Down to…" at bounding box center [217, 145] width 202 height 15
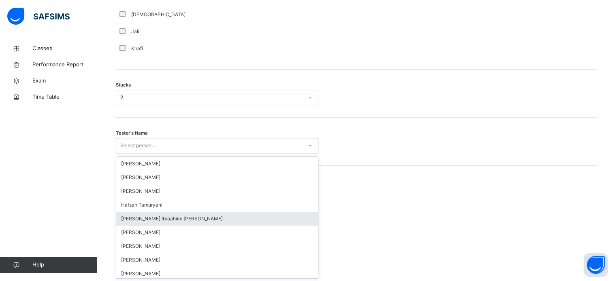
click at [205, 214] on div "[PERSON_NAME] Ibraahiim [PERSON_NAME]" at bounding box center [217, 219] width 202 height 14
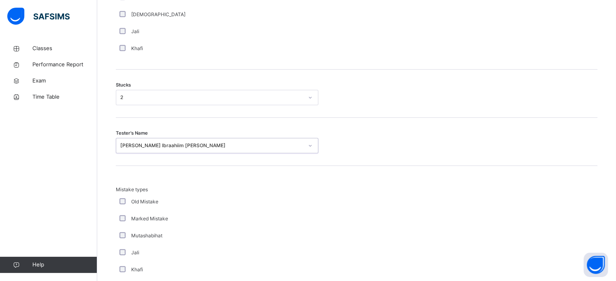
scroll to position [794, 0]
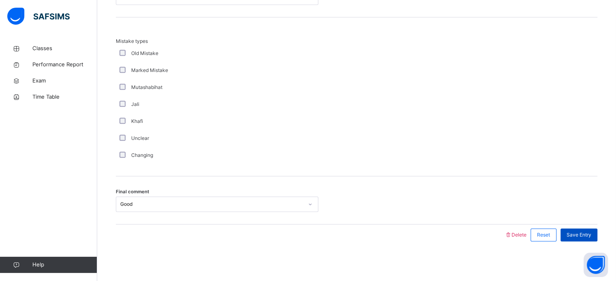
click at [591, 232] on span "Save Entry" at bounding box center [578, 235] width 25 height 7
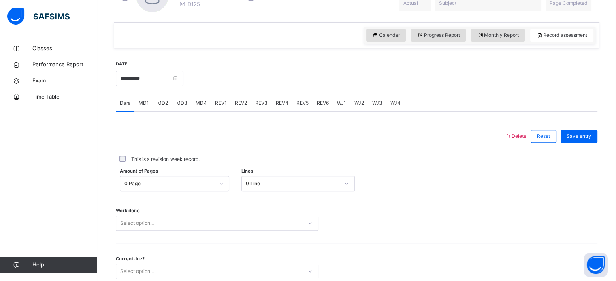
scroll to position [257, 0]
click at [199, 108] on div "MD4" at bounding box center [200, 104] width 19 height 16
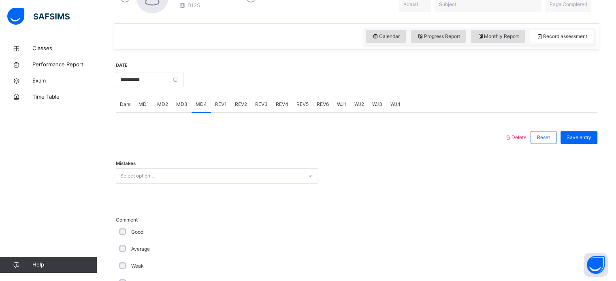
click at [181, 168] on div "Select option..." at bounding box center [217, 175] width 202 height 15
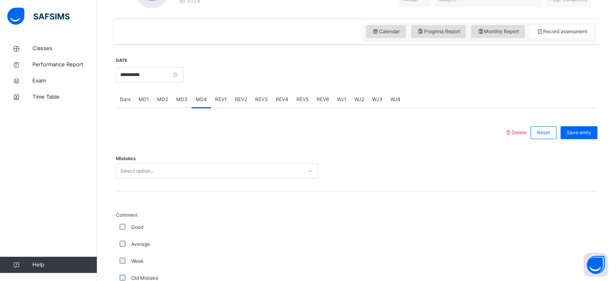
click at [169, 176] on div "Select option..." at bounding box center [209, 171] width 186 height 13
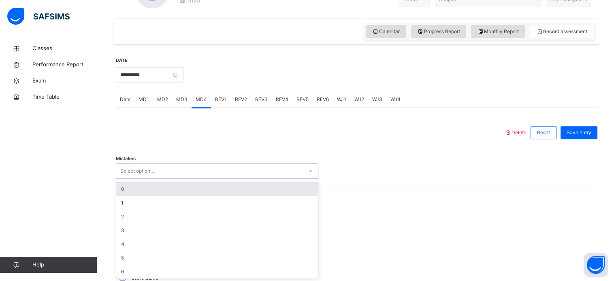
scroll to position [263, 0]
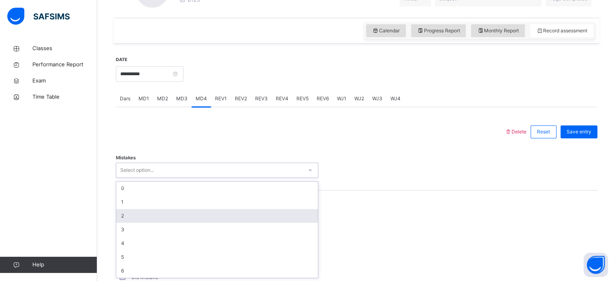
click at [151, 221] on div "2" at bounding box center [217, 216] width 202 height 14
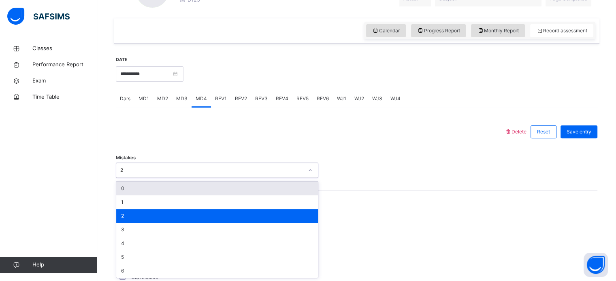
click at [206, 168] on div "2" at bounding box center [211, 170] width 183 height 7
click at [191, 189] on div "0" at bounding box center [217, 189] width 202 height 14
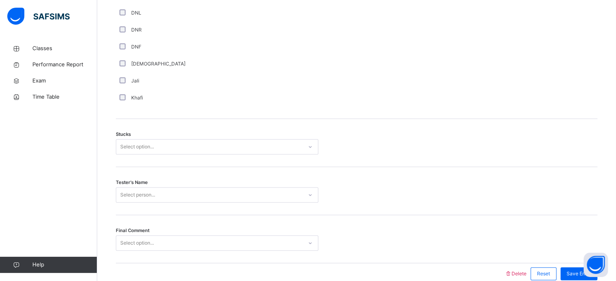
scroll to position [635, 0]
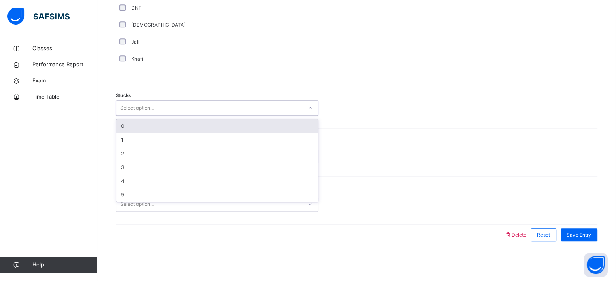
click at [183, 112] on div "Select option..." at bounding box center [209, 108] width 186 height 13
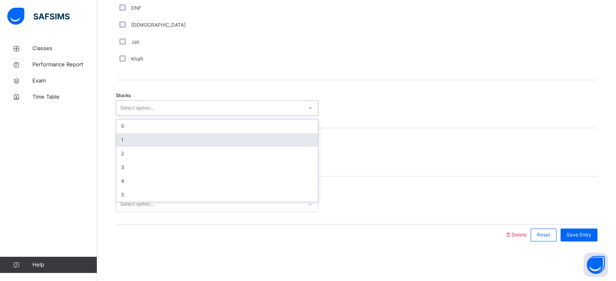
click at [193, 133] on div "1" at bounding box center [217, 140] width 202 height 14
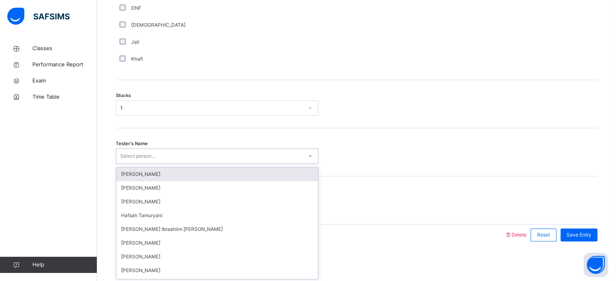
click at [190, 150] on div "Select person..." at bounding box center [209, 156] width 186 height 13
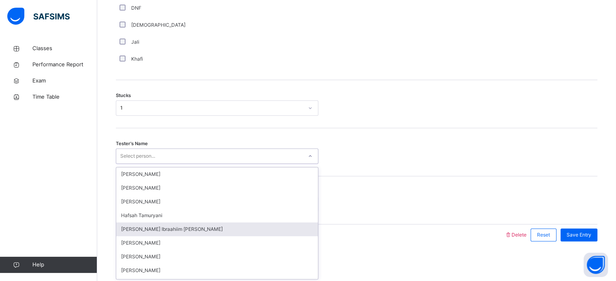
click at [181, 223] on div "[PERSON_NAME] Ibraahiim [PERSON_NAME]" at bounding box center [217, 230] width 202 height 14
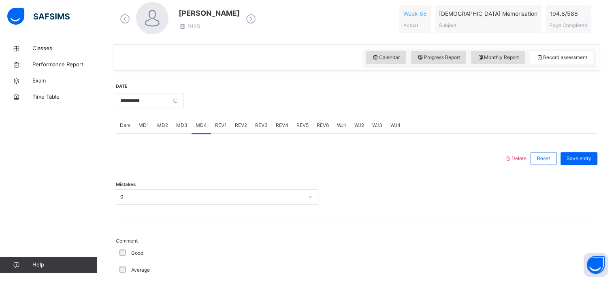
scroll to position [238, 0]
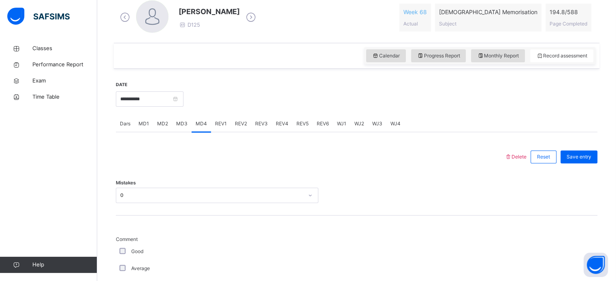
click at [163, 125] on span "MD2" at bounding box center [162, 123] width 11 height 7
click at [180, 124] on span "MD3" at bounding box center [181, 123] width 11 height 7
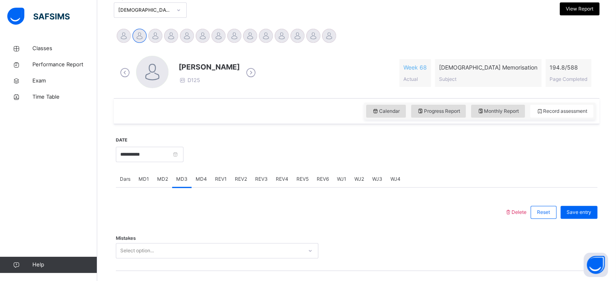
scroll to position [166, 0]
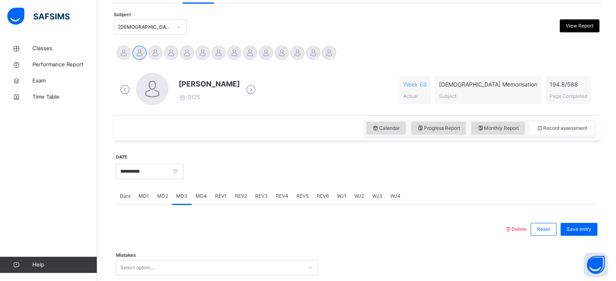
click at [201, 202] on div "MD4" at bounding box center [200, 196] width 19 height 16
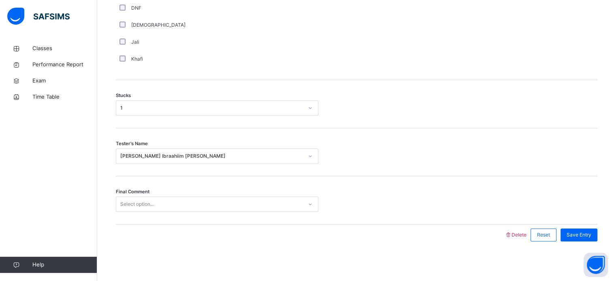
click at [172, 215] on div "Final Comment Select option..." at bounding box center [356, 200] width 481 height 48
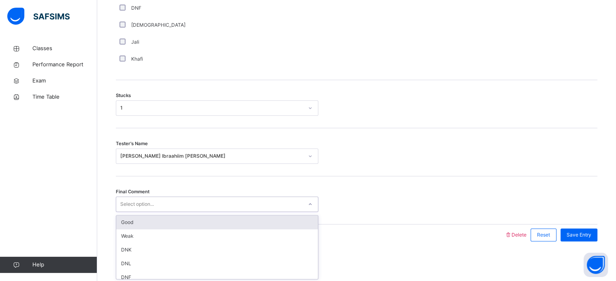
click at [193, 207] on div "Select option..." at bounding box center [209, 204] width 186 height 13
click at [183, 218] on div "Good" at bounding box center [217, 223] width 202 height 14
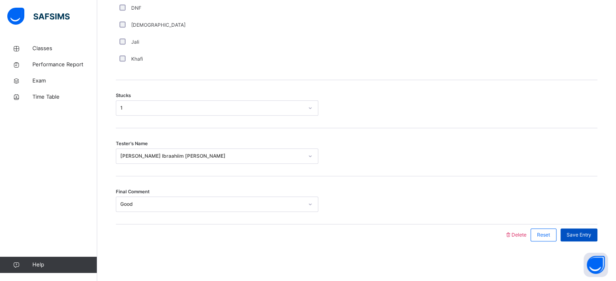
click at [575, 230] on div "Save Entry" at bounding box center [578, 235] width 37 height 13
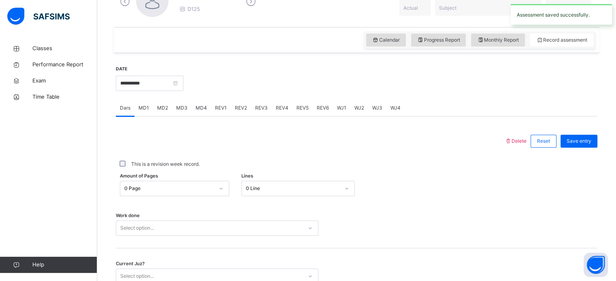
scroll to position [252, 0]
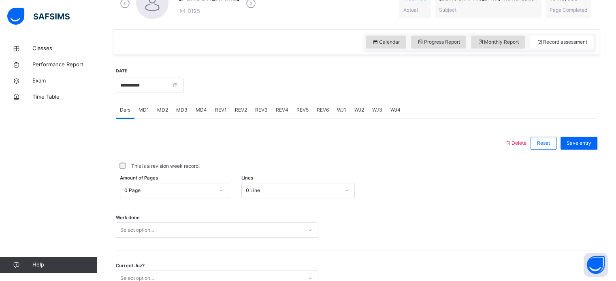
click at [227, 115] on div "REV1" at bounding box center [221, 110] width 20 height 16
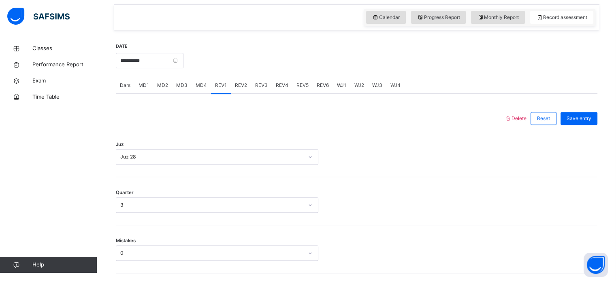
scroll to position [277, 0]
click at [128, 87] on span "Dars" at bounding box center [125, 84] width 11 height 7
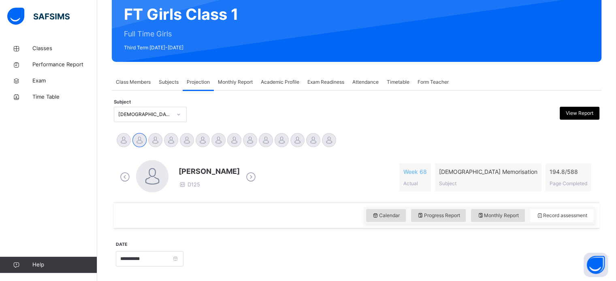
scroll to position [69, 0]
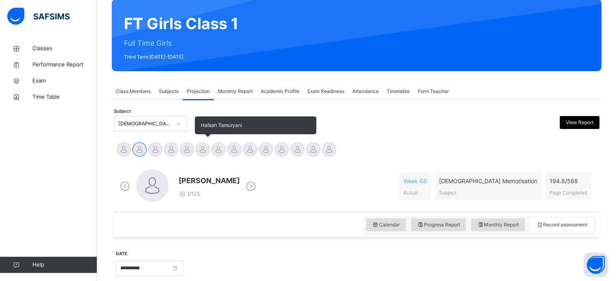
click at [198, 148] on div at bounding box center [203, 149] width 14 height 14
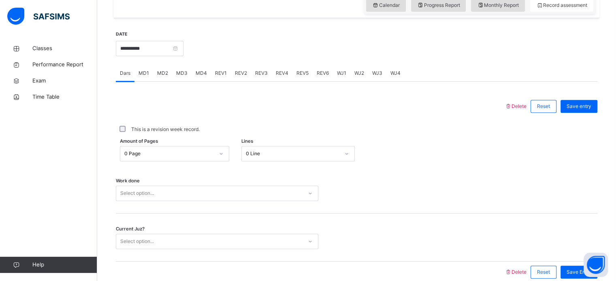
scroll to position [288, 0]
click at [202, 73] on span "MD4" at bounding box center [201, 73] width 11 height 7
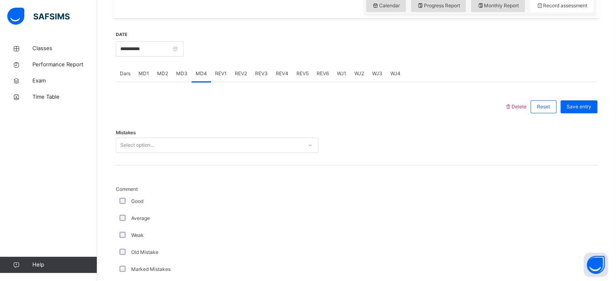
click at [149, 132] on div "Mistakes Select option..." at bounding box center [356, 141] width 481 height 48
click at [159, 145] on div "Select option..." at bounding box center [209, 145] width 186 height 13
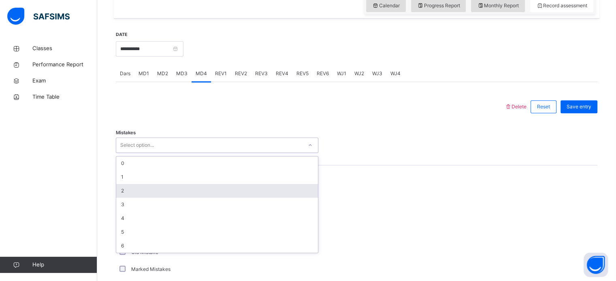
click at [153, 191] on div "2" at bounding box center [217, 191] width 202 height 14
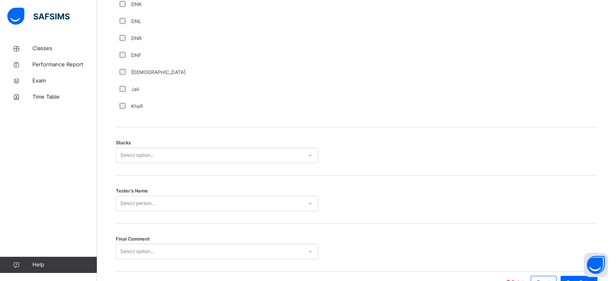
scroll to position [588, 0]
click at [206, 152] on div "Select option..." at bounding box center [209, 155] width 186 height 13
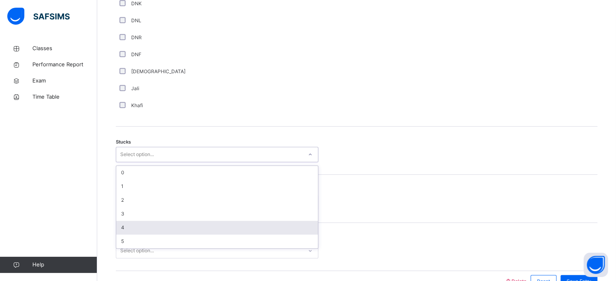
click at [165, 221] on div "4" at bounding box center [217, 228] width 202 height 14
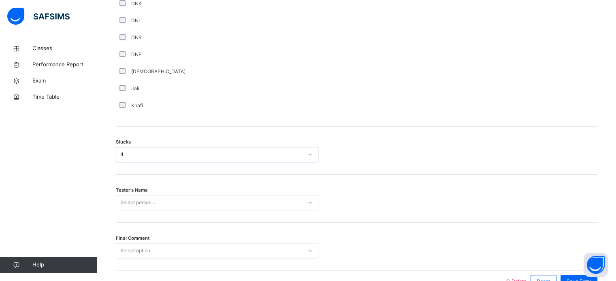
click at [168, 145] on div "Stucks option 4, selected. 0 results available. Select is focused ,type to refi…" at bounding box center [356, 151] width 481 height 48
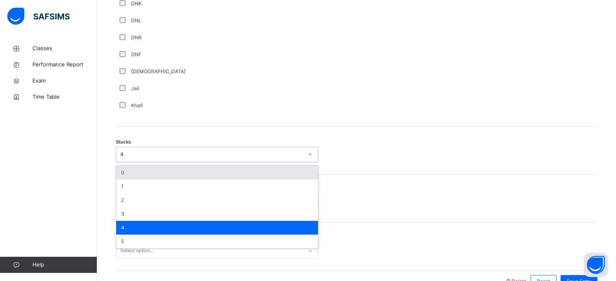
click at [171, 154] on div "4" at bounding box center [211, 154] width 183 height 7
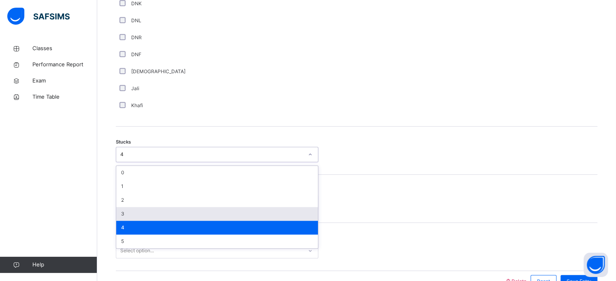
click at [134, 212] on div "3" at bounding box center [217, 214] width 202 height 14
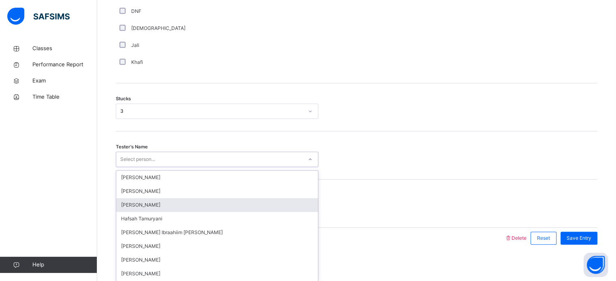
click at [165, 167] on div "option [PERSON_NAME] focused, 3 of 45. 45 results available. Use Up and Down to…" at bounding box center [217, 159] width 202 height 15
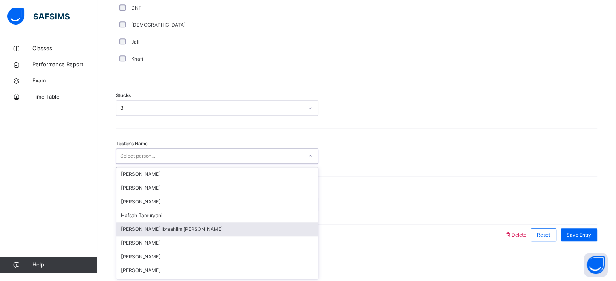
click at [176, 230] on div "[PERSON_NAME] Ibraahiim [PERSON_NAME]" at bounding box center [217, 230] width 202 height 14
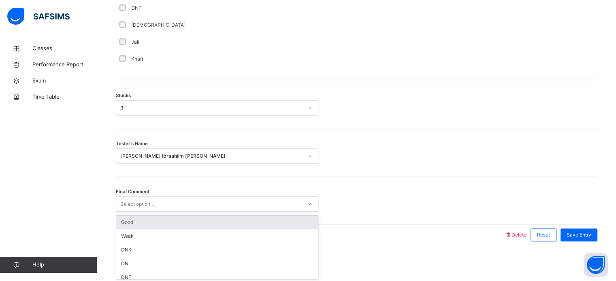
click at [194, 200] on div "Select option..." at bounding box center [209, 204] width 186 height 13
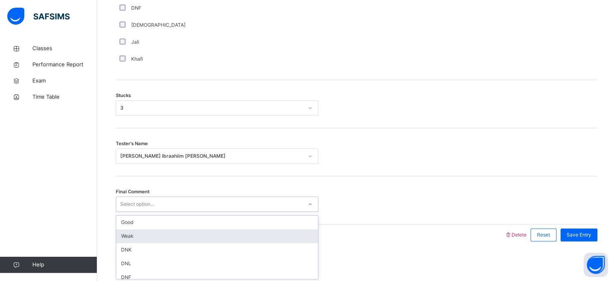
click at [169, 237] on div "Weak" at bounding box center [217, 237] width 202 height 14
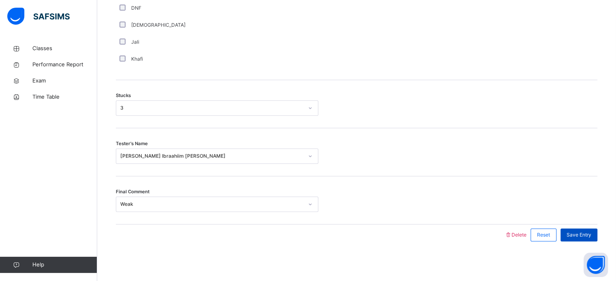
click at [584, 234] on span "Save Entry" at bounding box center [578, 235] width 25 height 7
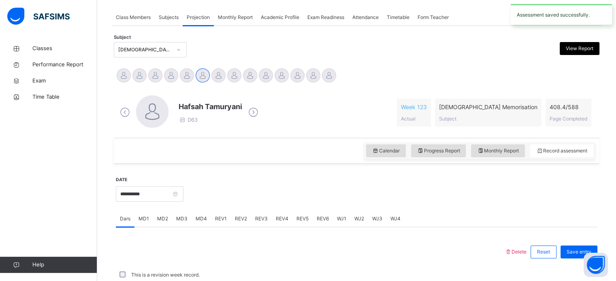
scroll to position [326, 0]
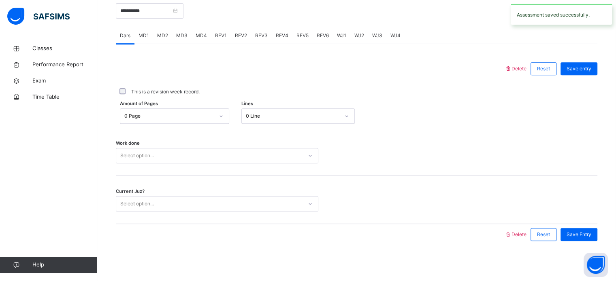
click at [279, 40] on div "REV4" at bounding box center [282, 36] width 21 height 16
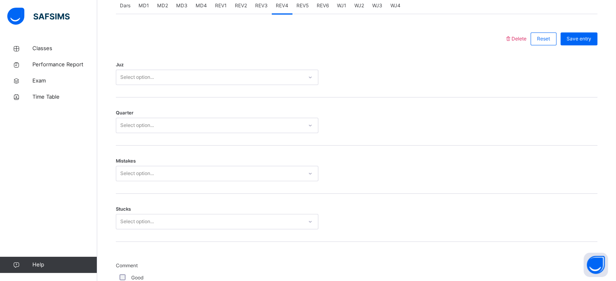
scroll to position [355, 0]
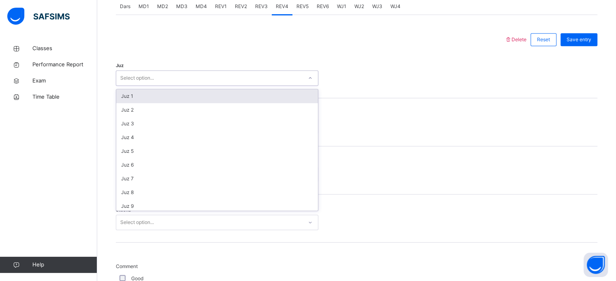
click at [232, 75] on div "Select option..." at bounding box center [209, 78] width 186 height 13
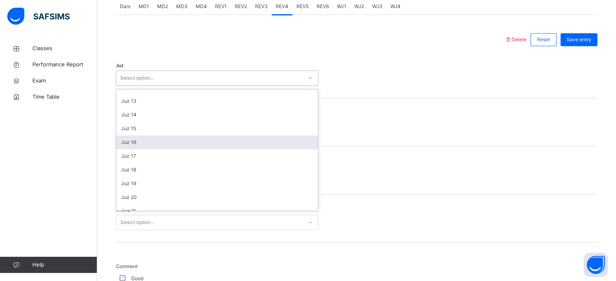
scroll to position [160, 0]
click at [275, 140] on div "Juz 16" at bounding box center [217, 143] width 202 height 14
click at [236, 130] on div "Select option..." at bounding box center [209, 126] width 186 height 13
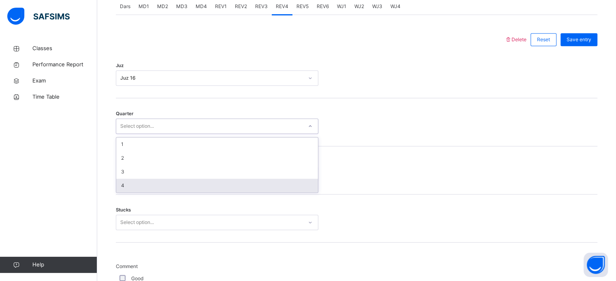
click at [215, 192] on div "4" at bounding box center [217, 186] width 202 height 14
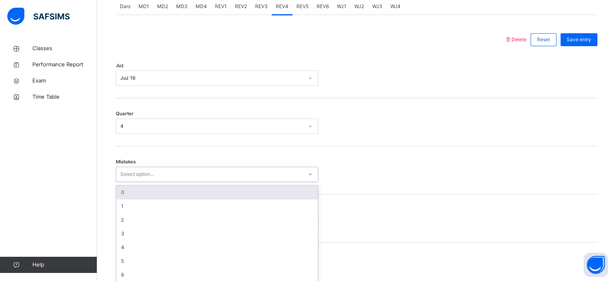
scroll to position [359, 0]
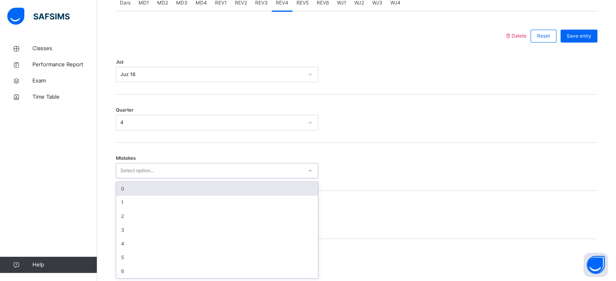
click at [231, 178] on div "Mistakes option 0 focused, 1 of 7. 7 results available. Use Up and Down to choo…" at bounding box center [356, 167] width 481 height 48
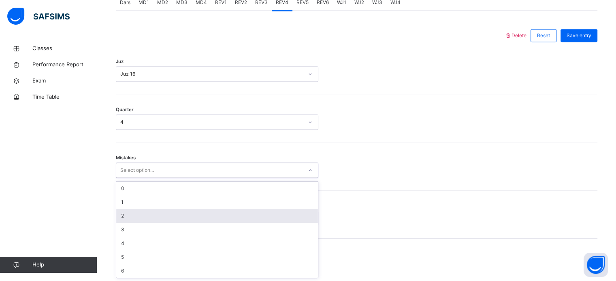
click at [241, 210] on div "2" at bounding box center [217, 216] width 202 height 14
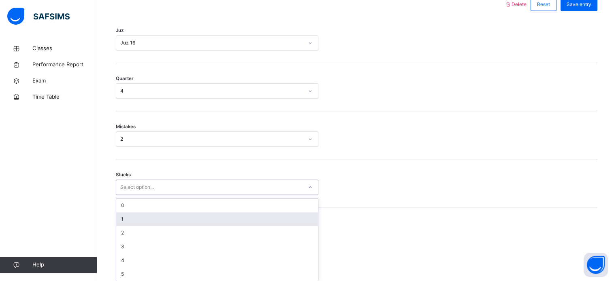
click at [241, 195] on div "option 1 focused, 2 of 6. 6 results available. Use Up and Down to choose option…" at bounding box center [217, 187] width 202 height 15
click at [240, 211] on div "1" at bounding box center [217, 217] width 202 height 14
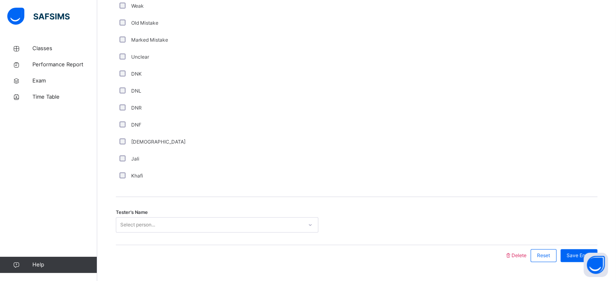
scroll to position [683, 0]
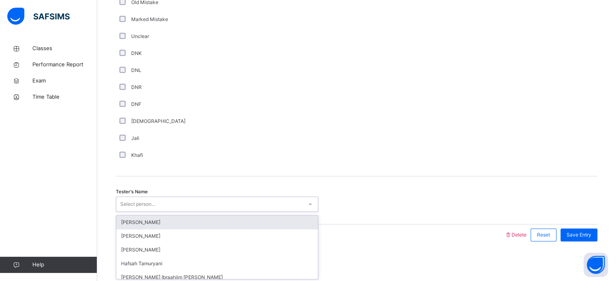
click at [152, 197] on div "Select person..." at bounding box center [217, 204] width 202 height 15
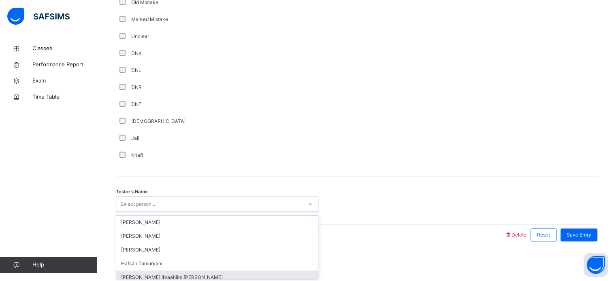
click at [158, 276] on div "[PERSON_NAME] Ibraahiim [PERSON_NAME]" at bounding box center [217, 278] width 202 height 14
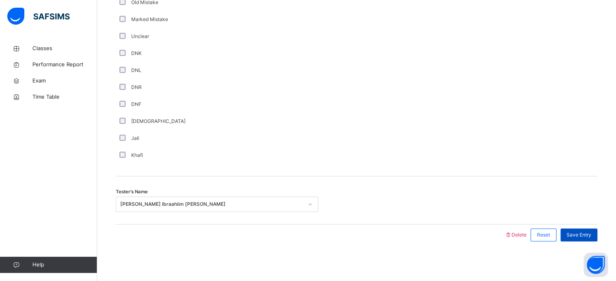
click at [591, 232] on span "Save Entry" at bounding box center [578, 235] width 25 height 7
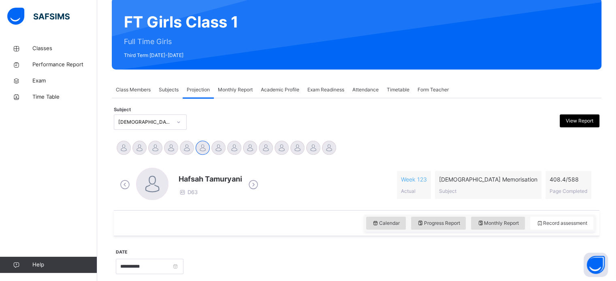
scroll to position [70, 0]
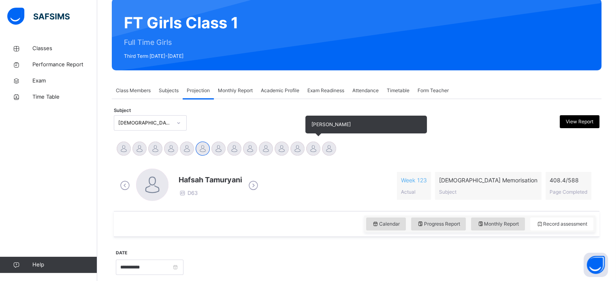
click at [317, 147] on div at bounding box center [313, 149] width 14 height 14
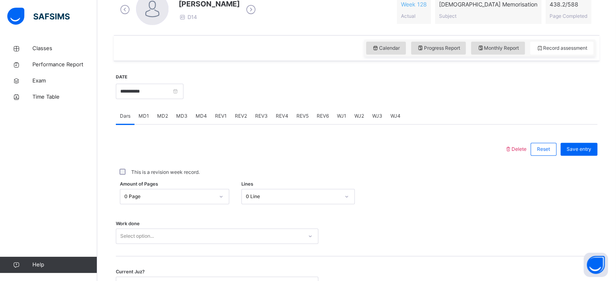
scroll to position [248, 0]
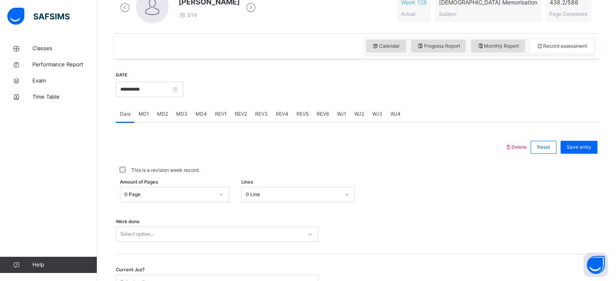
click at [224, 111] on span "REV1" at bounding box center [221, 114] width 12 height 7
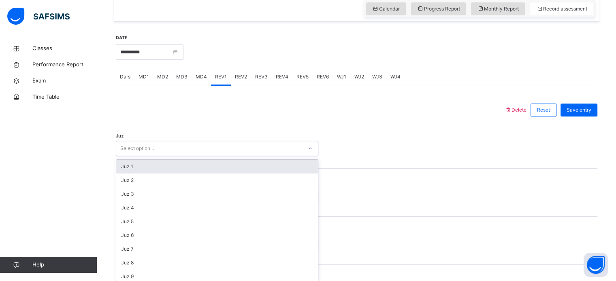
click at [170, 156] on div "option Juz 1 focused, 1 of 30. 30 results available. Use Up and Down to choose …" at bounding box center [217, 148] width 202 height 15
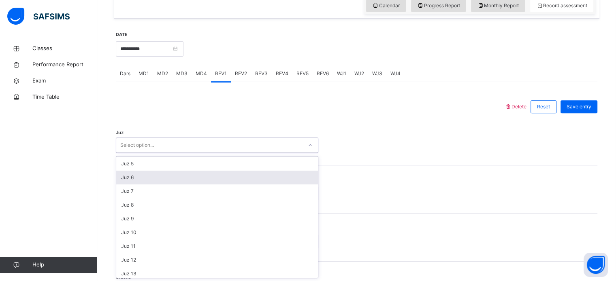
scroll to position [55, 0]
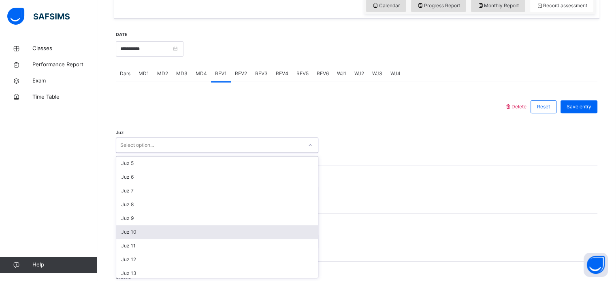
click at [155, 234] on div "Juz 10" at bounding box center [217, 232] width 202 height 14
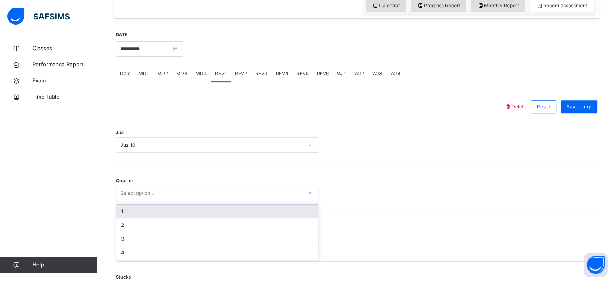
click at [146, 187] on div "Select option..." at bounding box center [217, 193] width 202 height 15
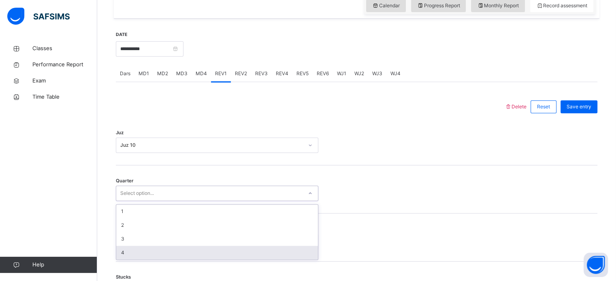
click at [137, 248] on div "4" at bounding box center [217, 253] width 202 height 14
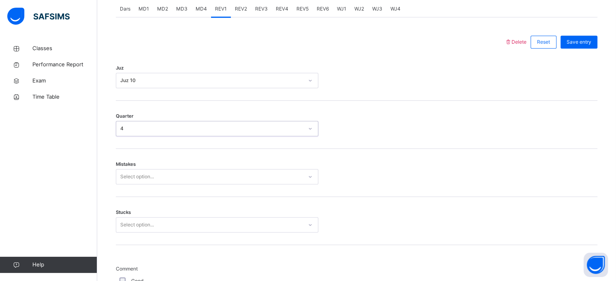
click at [137, 185] on div "Select option..." at bounding box center [217, 176] width 202 height 15
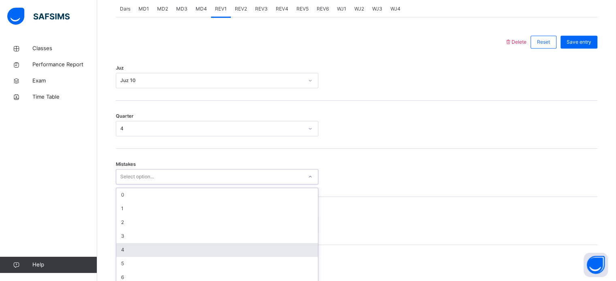
scroll to position [359, 0]
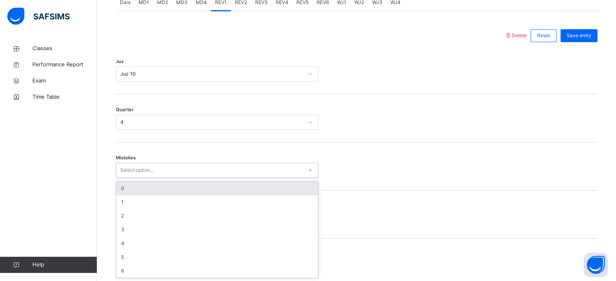
click at [134, 189] on div "0" at bounding box center [217, 189] width 202 height 14
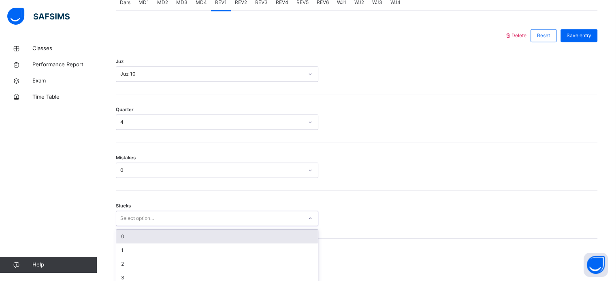
scroll to position [393, 0]
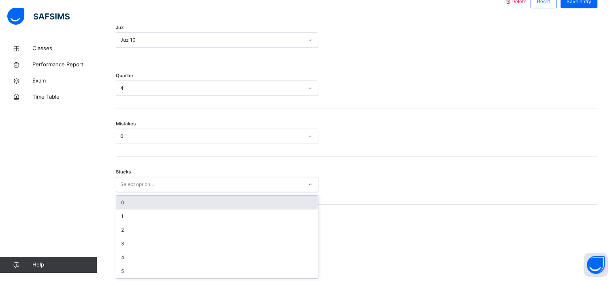
click at [135, 192] on div "option 0 focused, 1 of 6. 6 results available. Use Up and Down to choose option…" at bounding box center [217, 184] width 202 height 15
click at [128, 205] on div "0" at bounding box center [217, 203] width 202 height 14
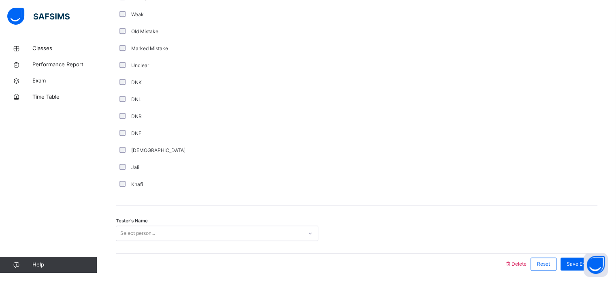
scroll to position [683, 0]
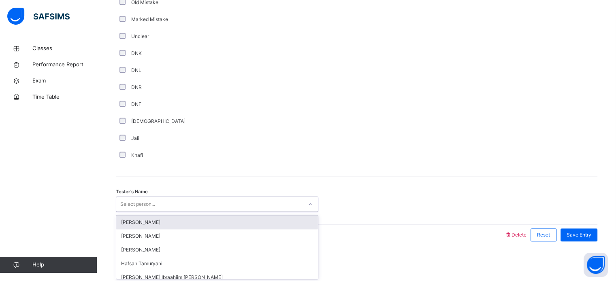
click at [163, 200] on div "Select person..." at bounding box center [209, 204] width 186 height 13
type input "***"
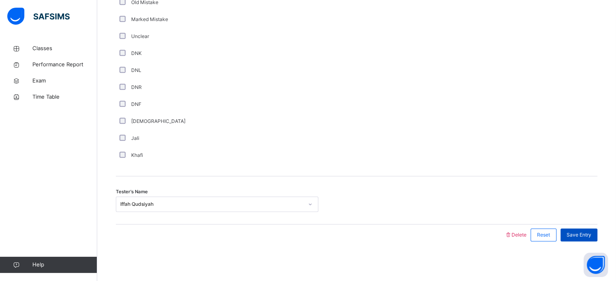
click at [591, 232] on span "Save Entry" at bounding box center [578, 235] width 25 height 7
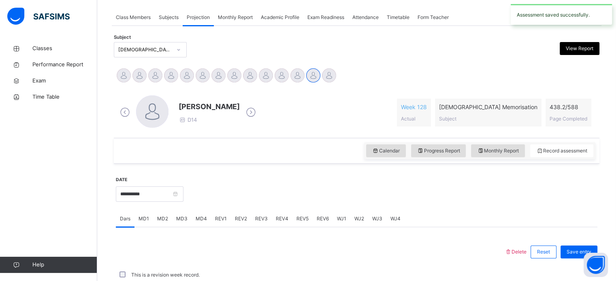
scroll to position [326, 0]
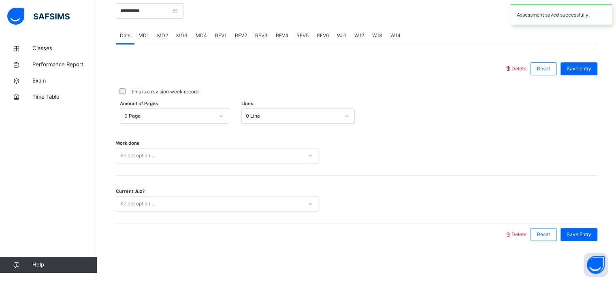
click at [241, 30] on div "REV2" at bounding box center [241, 36] width 20 height 16
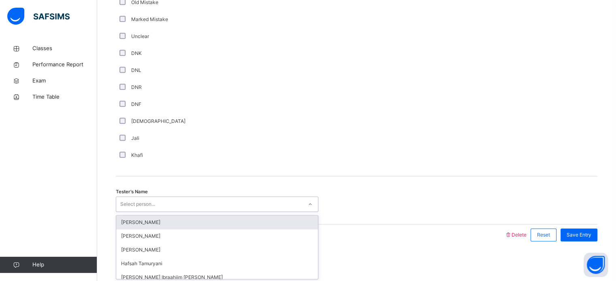
click at [163, 202] on div "Select person..." at bounding box center [209, 204] width 186 height 13
type input "***"
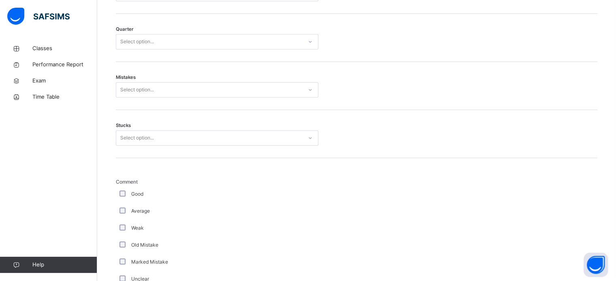
scroll to position [420, 0]
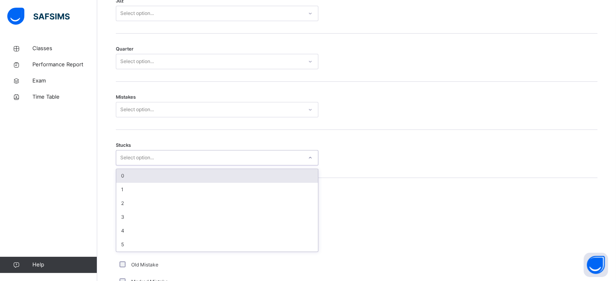
click at [153, 159] on div "Select option..." at bounding box center [137, 157] width 34 height 15
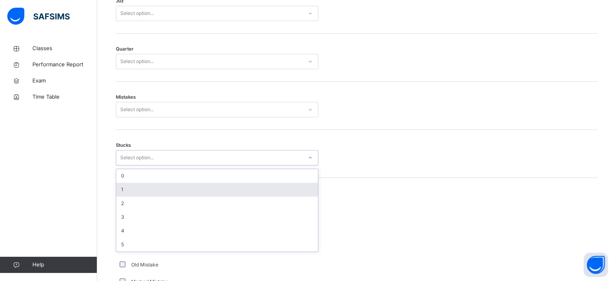
click at [130, 185] on div "1" at bounding box center [217, 190] width 202 height 14
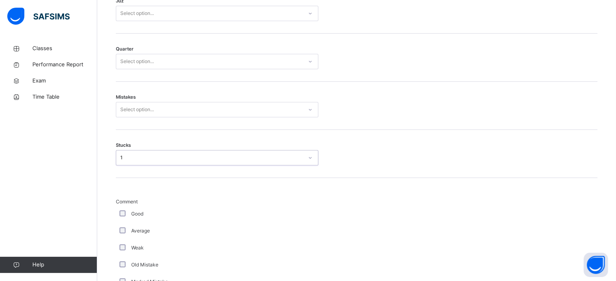
click at [137, 106] on div "Select option..." at bounding box center [137, 109] width 34 height 15
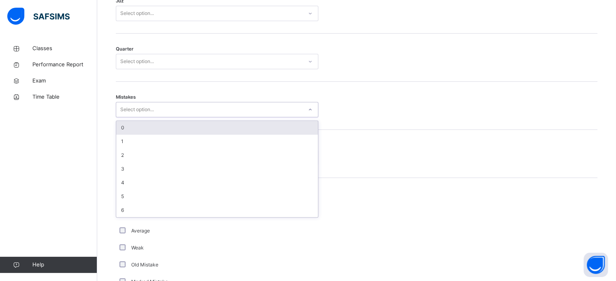
click at [133, 126] on div "0" at bounding box center [217, 128] width 202 height 14
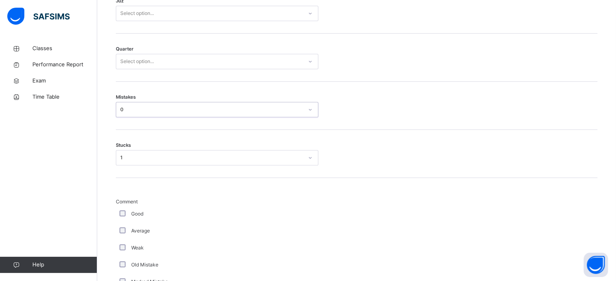
click at [142, 60] on div "Select option..." at bounding box center [137, 61] width 34 height 15
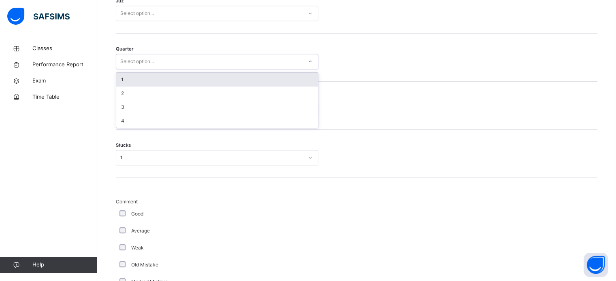
click at [127, 78] on div "1" at bounding box center [217, 80] width 202 height 14
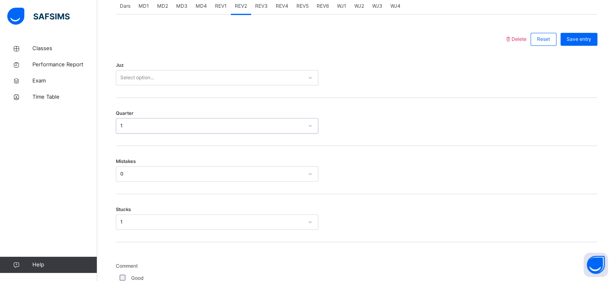
scroll to position [355, 0]
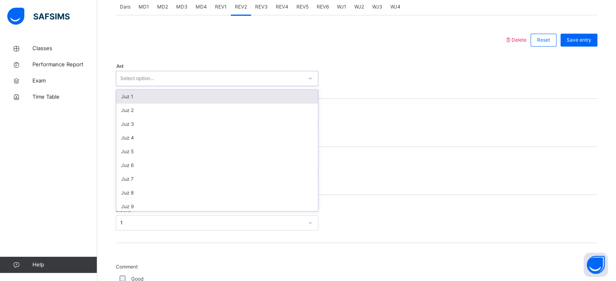
click at [166, 79] on div "Select option..." at bounding box center [209, 78] width 186 height 13
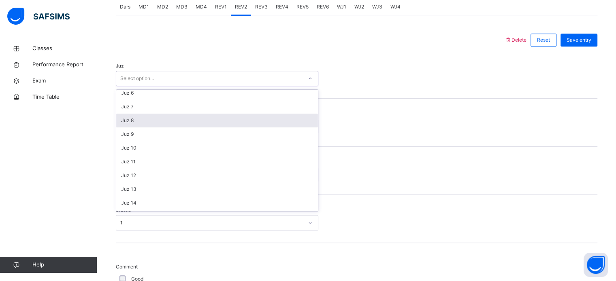
scroll to position [73, 0]
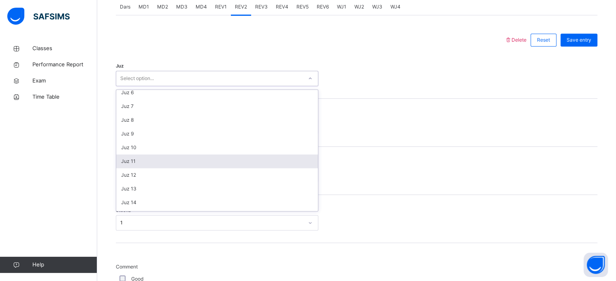
click at [166, 165] on div "Juz 11" at bounding box center [217, 162] width 202 height 14
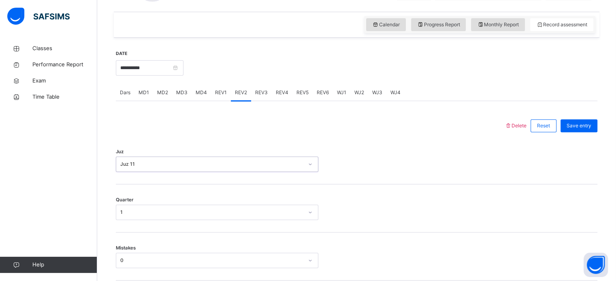
scroll to position [254, 0]
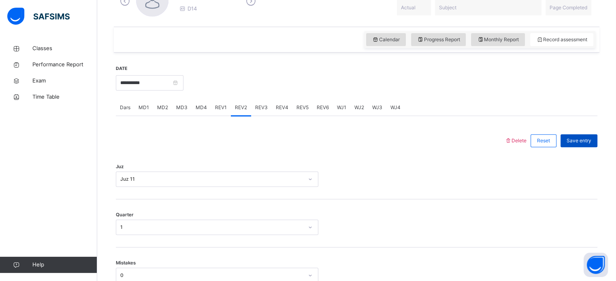
click at [587, 140] on span "Save entry" at bounding box center [578, 140] width 25 height 7
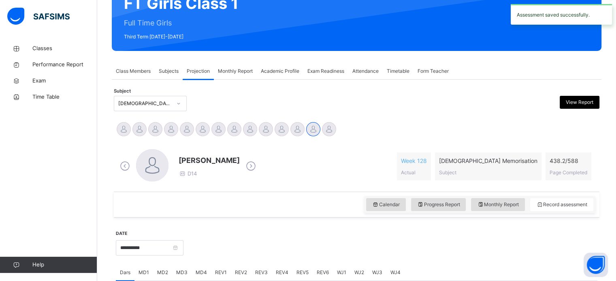
scroll to position [86, 0]
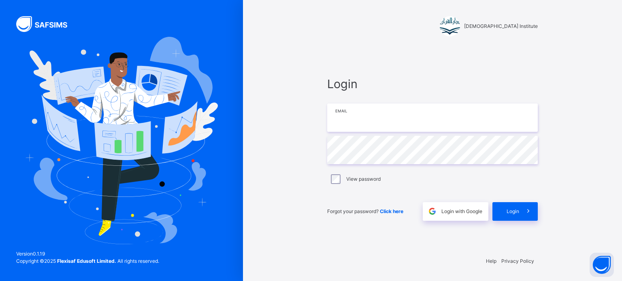
type input "**********"
click at [514, 212] on span "Login" at bounding box center [512, 211] width 13 height 7
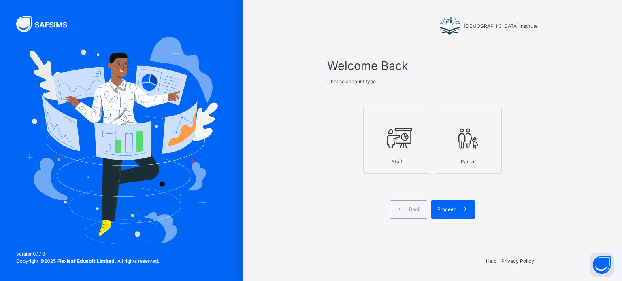
click at [398, 157] on div "Staff" at bounding box center [397, 161] width 58 height 15
click at [453, 210] on span "Proceed" at bounding box center [446, 209] width 19 height 7
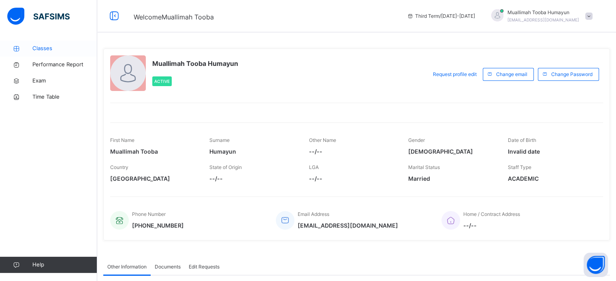
click at [52, 54] on link "Classes" at bounding box center [48, 48] width 97 height 16
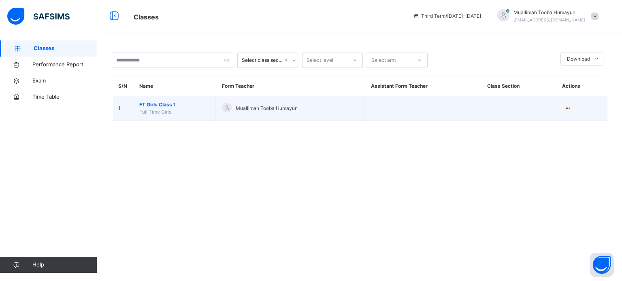
click at [154, 104] on span "FT Girls Class 1" at bounding box center [174, 104] width 70 height 7
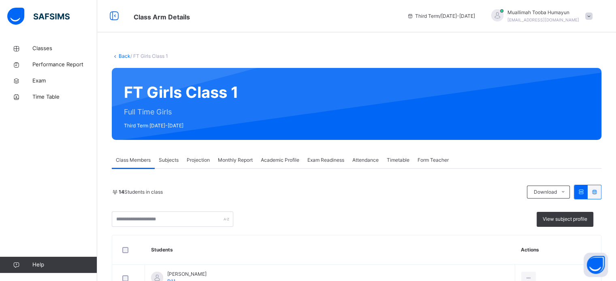
click at [200, 157] on span "Projection" at bounding box center [198, 160] width 23 height 7
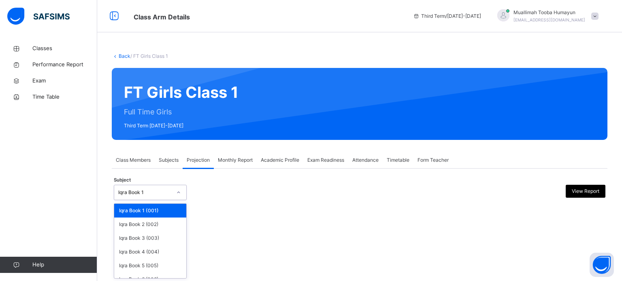
click at [152, 187] on div "Iqra Book 1" at bounding box center [142, 193] width 57 height 13
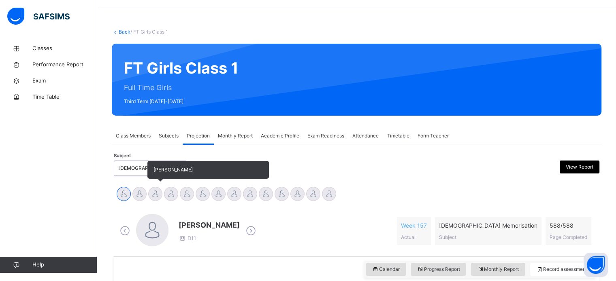
scroll to position [142, 0]
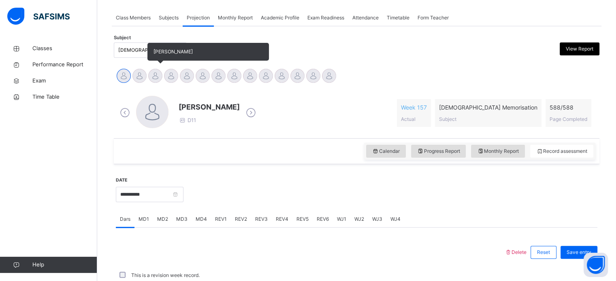
click at [159, 76] on div at bounding box center [155, 76] width 14 height 14
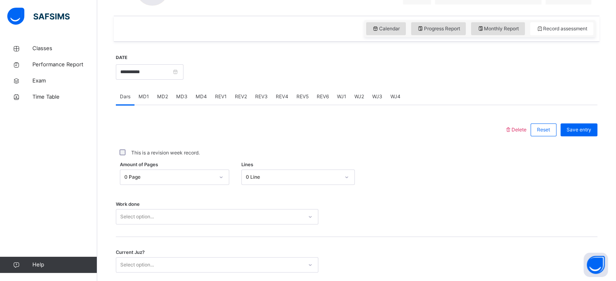
scroll to position [266, 0]
click at [181, 98] on span "MD3" at bounding box center [181, 96] width 11 height 7
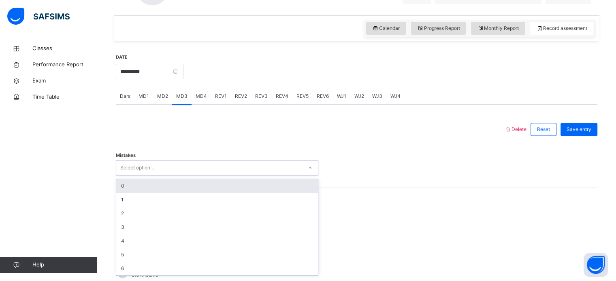
click at [180, 166] on div "Select option..." at bounding box center [209, 168] width 186 height 13
click at [175, 179] on div "0" at bounding box center [217, 186] width 202 height 14
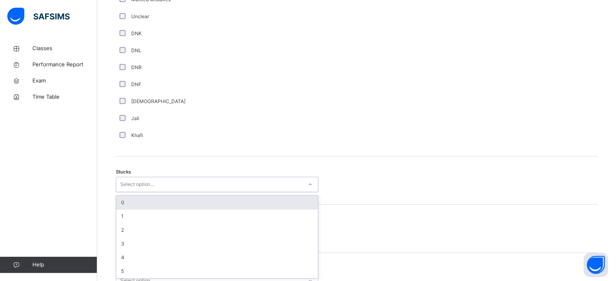
click at [136, 192] on div "option 0 focused, 1 of 6. 6 results available. Use Up and Down to choose option…" at bounding box center [217, 184] width 202 height 15
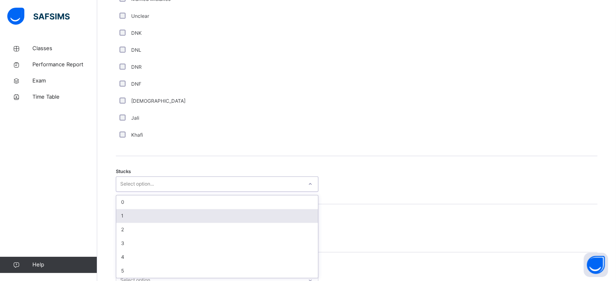
click at [142, 213] on div "1" at bounding box center [217, 216] width 202 height 14
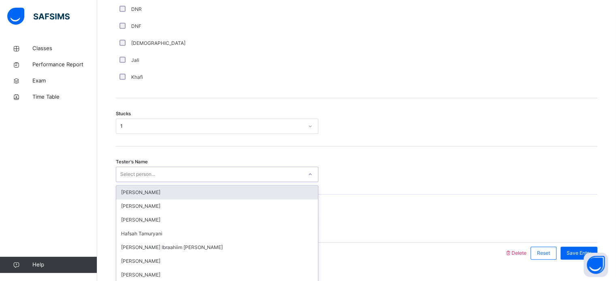
scroll to position [635, 0]
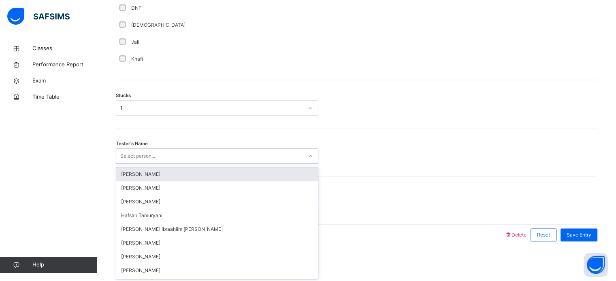
click at [155, 164] on div "option [PERSON_NAME] focused, 1 of 45. 45 results available. Use Up and Down to…" at bounding box center [217, 156] width 202 height 15
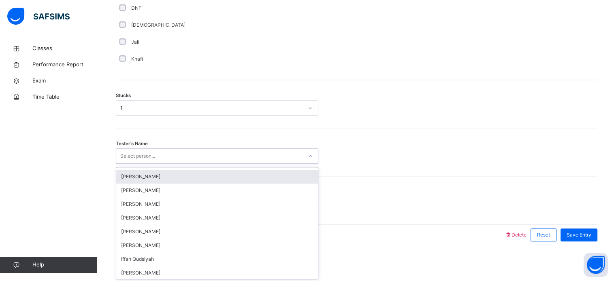
scroll to position [78, 0]
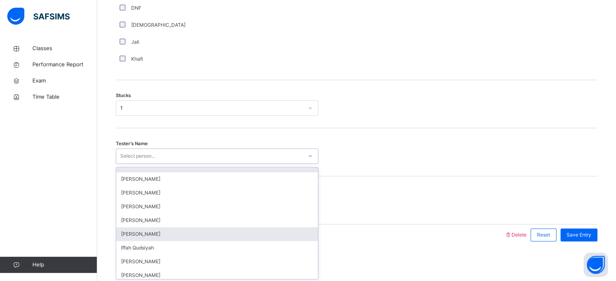
click at [187, 238] on div "[PERSON_NAME]" at bounding box center [217, 235] width 202 height 14
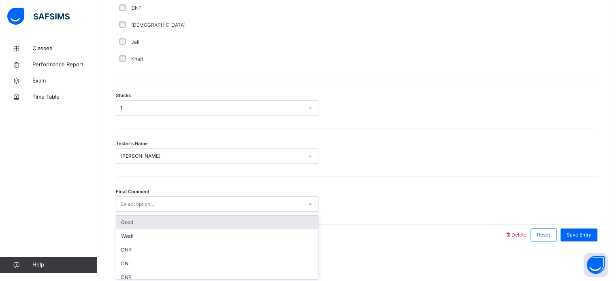
drag, startPoint x: 168, startPoint y: 199, endPoint x: 173, endPoint y: 224, distance: 25.6
click at [173, 212] on div "option Good focused, 1 of 6. 6 results available. Use Up and Down to choose opt…" at bounding box center [217, 204] width 202 height 15
click at [173, 224] on div "Good" at bounding box center [217, 223] width 202 height 14
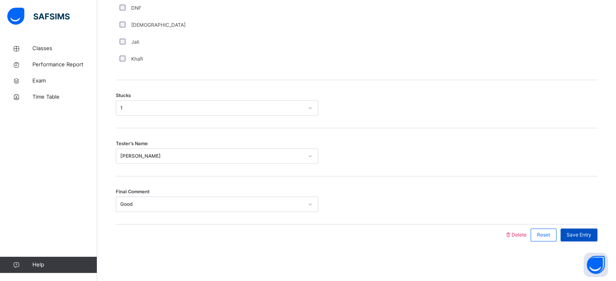
click at [570, 231] on div "Save Entry" at bounding box center [578, 235] width 37 height 13
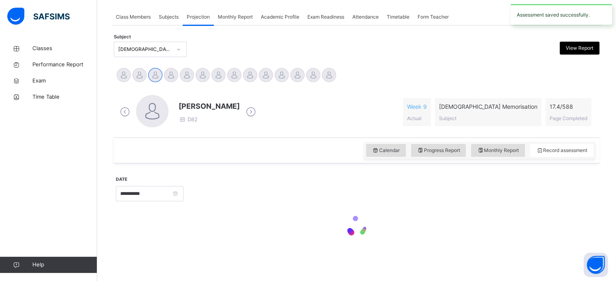
scroll to position [143, 0]
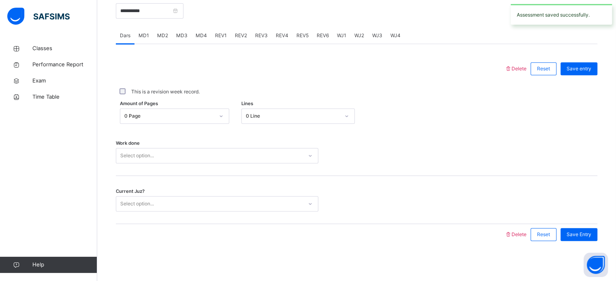
click at [198, 37] on span "MD4" at bounding box center [201, 35] width 11 height 7
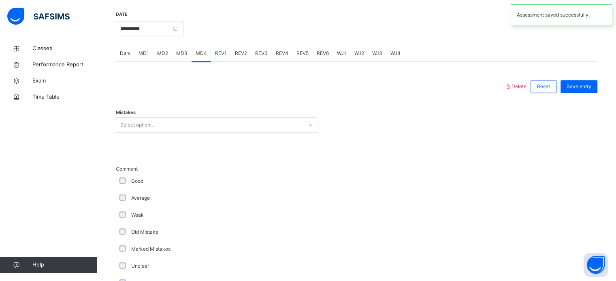
scroll to position [306, 0]
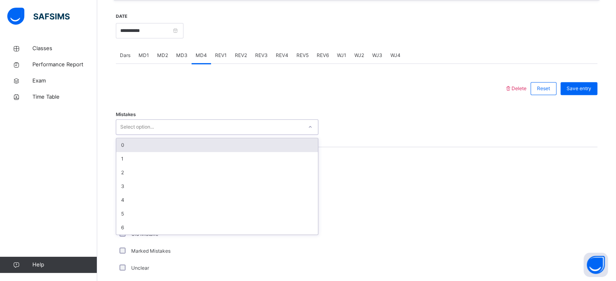
click at [167, 132] on div "Select option..." at bounding box center [209, 127] width 186 height 13
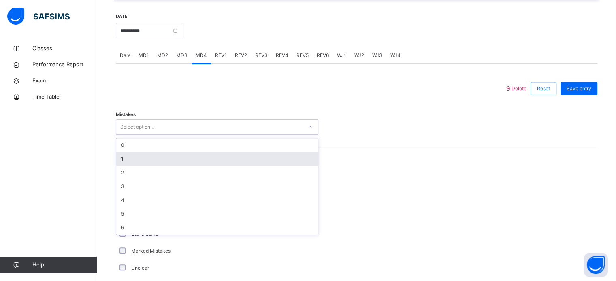
click at [171, 164] on div "1" at bounding box center [217, 159] width 202 height 14
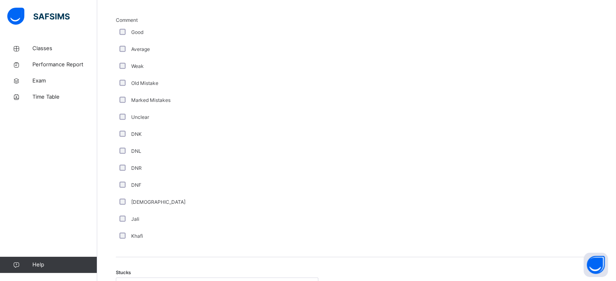
scroll to position [461, 0]
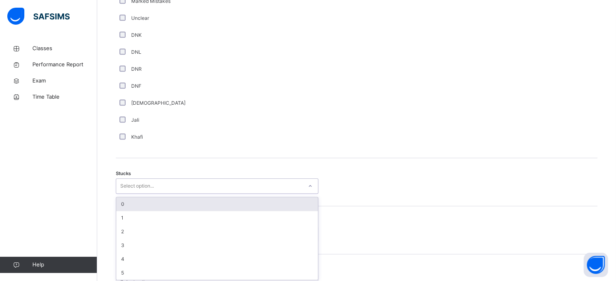
click at [121, 194] on div "option 0 focused, 1 of 6. 6 results available. Use Up and Down to choose option…" at bounding box center [217, 186] width 202 height 15
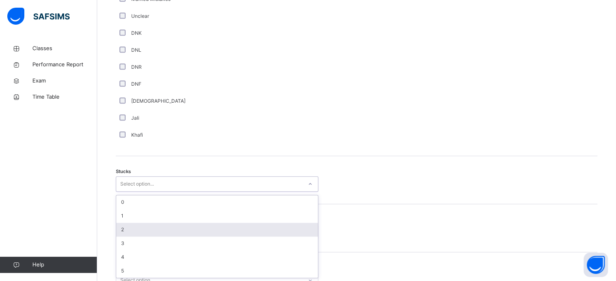
click at [167, 225] on div "2" at bounding box center [217, 230] width 202 height 14
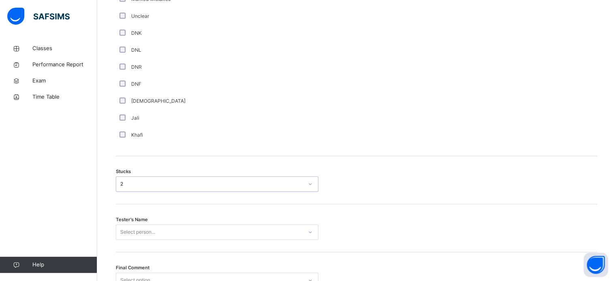
scroll to position [635, 0]
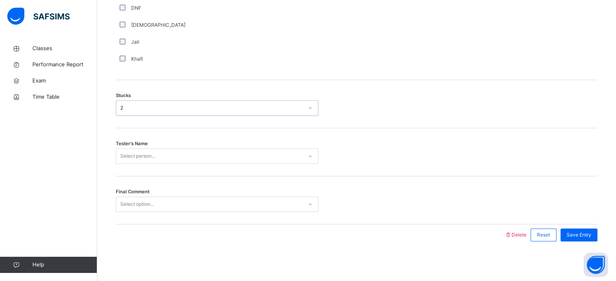
click at [154, 164] on div "Select person..." at bounding box center [217, 156] width 202 height 15
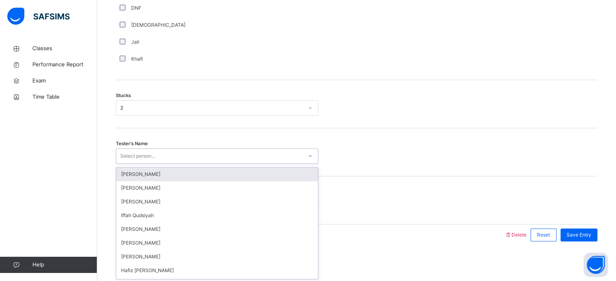
scroll to position [115, 0]
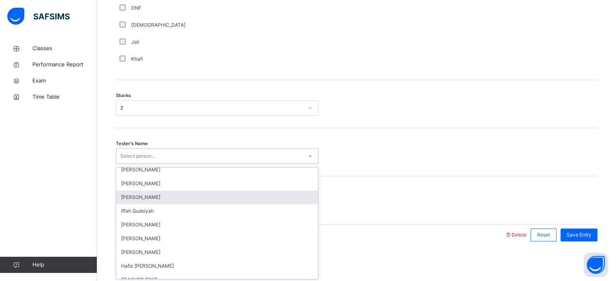
click at [167, 199] on div "[PERSON_NAME]" at bounding box center [217, 198] width 202 height 14
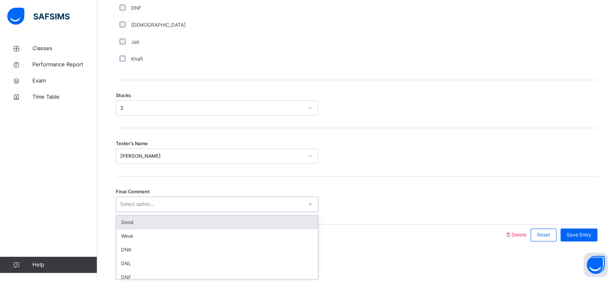
click at [156, 200] on div "Select option..." at bounding box center [209, 204] width 186 height 13
click at [157, 223] on div "Good" at bounding box center [217, 223] width 202 height 14
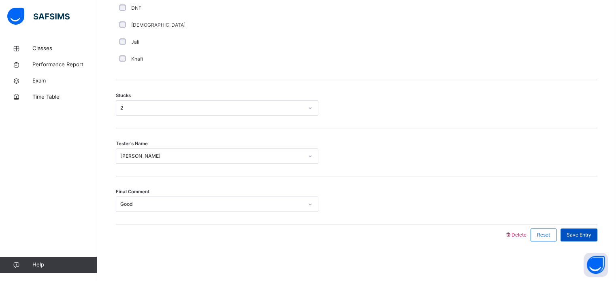
click at [577, 240] on div "Save Entry" at bounding box center [578, 235] width 37 height 13
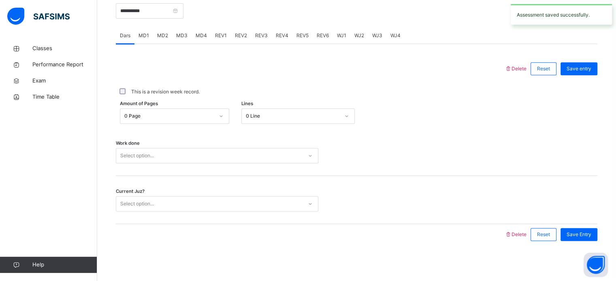
scroll to position [156, 0]
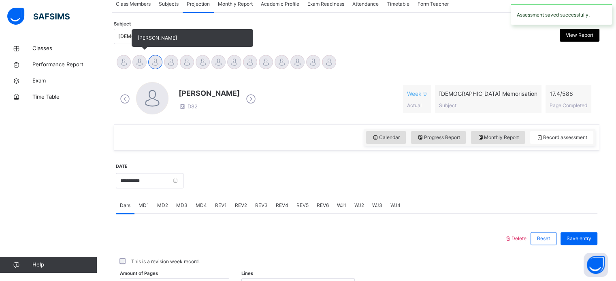
click at [138, 62] on div at bounding box center [139, 62] width 14 height 14
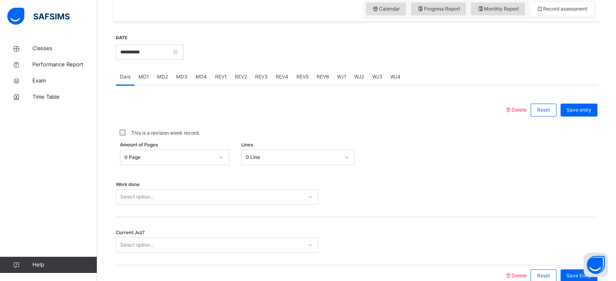
scroll to position [285, 0]
click at [161, 70] on div "MD2" at bounding box center [162, 76] width 19 height 16
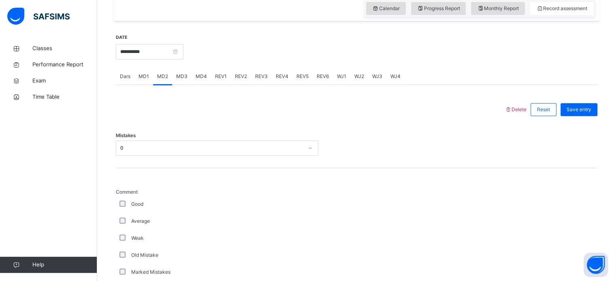
click at [204, 76] on span "MD4" at bounding box center [201, 76] width 11 height 7
click at [224, 77] on span "REV1" at bounding box center [221, 76] width 12 height 7
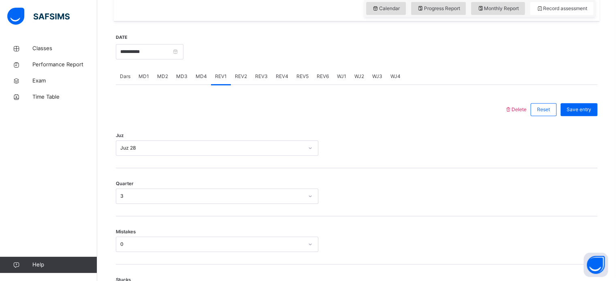
click at [235, 77] on span "REV2" at bounding box center [241, 76] width 12 height 7
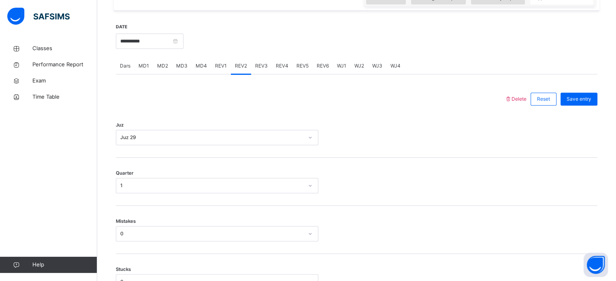
scroll to position [296, 0]
click at [123, 59] on div "Dars" at bounding box center [125, 65] width 19 height 16
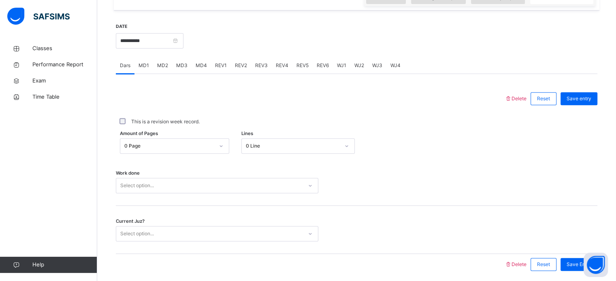
scroll to position [326, 0]
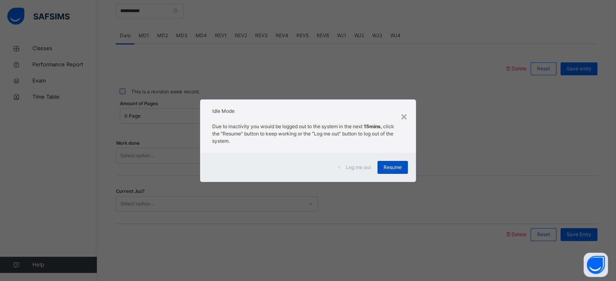
click at [401, 167] on span "Resume" at bounding box center [392, 167] width 18 height 7
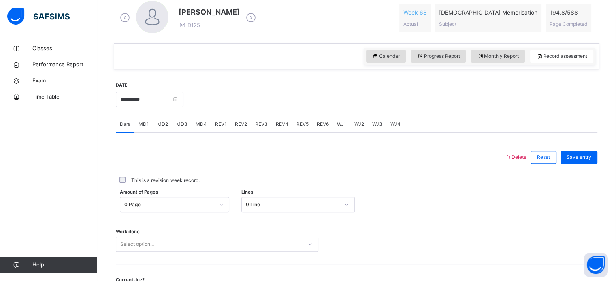
scroll to position [139, 0]
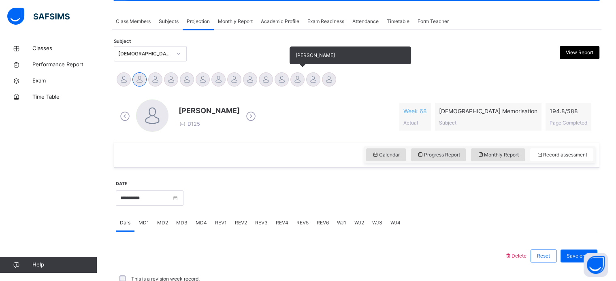
click at [300, 78] on div at bounding box center [297, 79] width 14 height 14
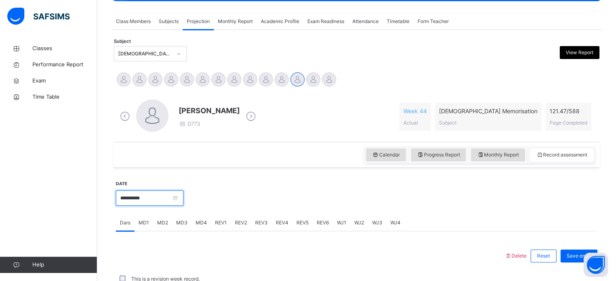
click at [183, 197] on input "**********" at bounding box center [150, 198] width 68 height 15
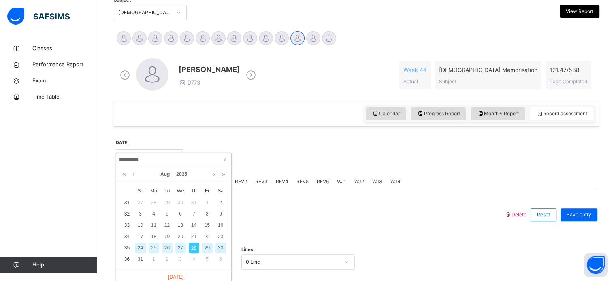
scroll to position [187, 0]
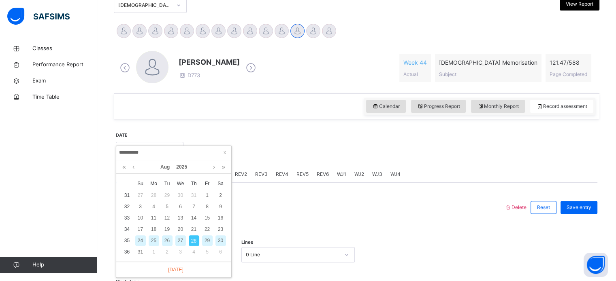
click at [152, 240] on div "25" at bounding box center [154, 241] width 11 height 11
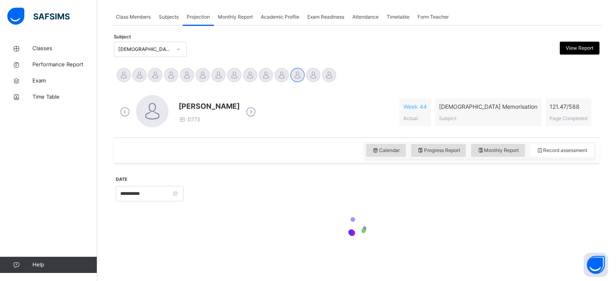
scroll to position [143, 0]
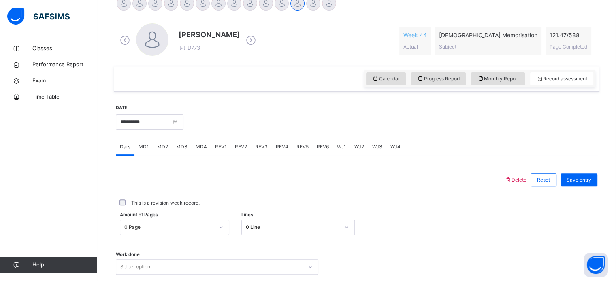
click at [184, 226] on div "0 Page" at bounding box center [174, 227] width 109 height 15
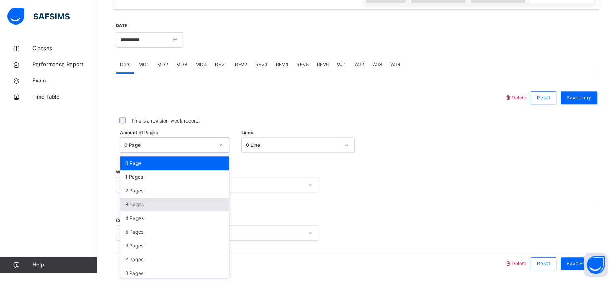
scroll to position [326, 0]
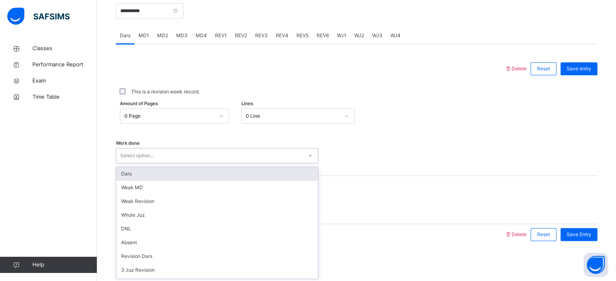
click at [314, 164] on div "option Dars focused, 1 of 14. 14 results available. Use Up and Down to choose o…" at bounding box center [217, 155] width 202 height 15
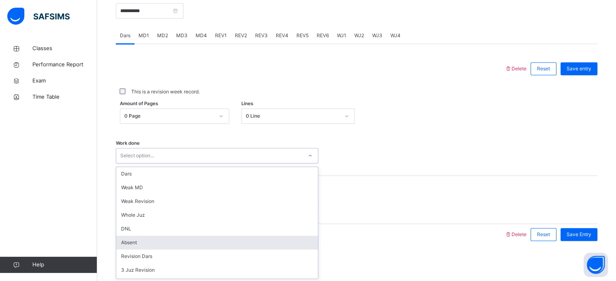
click at [196, 245] on div "Absent" at bounding box center [217, 243] width 202 height 14
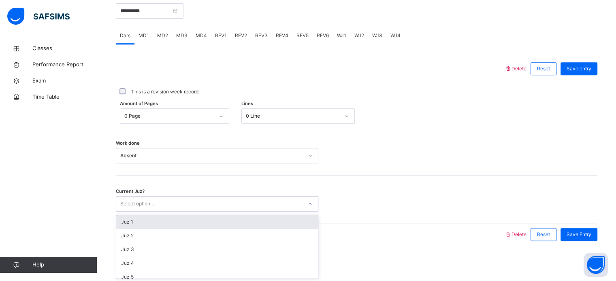
click at [236, 200] on div "Select option..." at bounding box center [209, 204] width 186 height 13
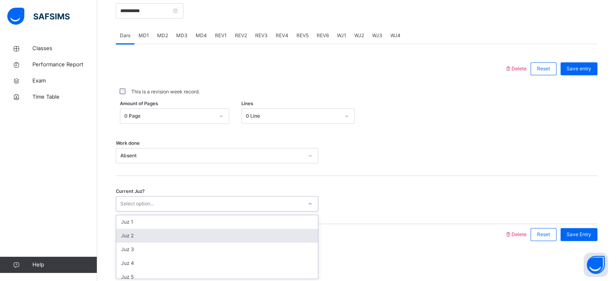
click at [227, 236] on div "Juz 2" at bounding box center [217, 236] width 202 height 14
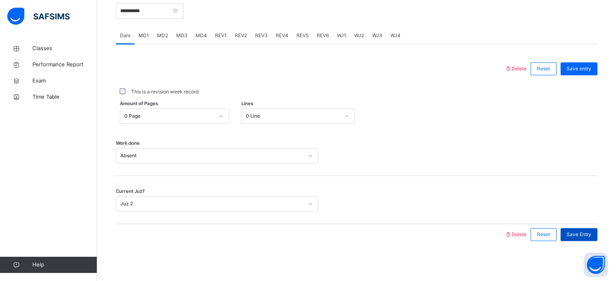
click at [587, 236] on span "Save Entry" at bounding box center [578, 234] width 25 height 7
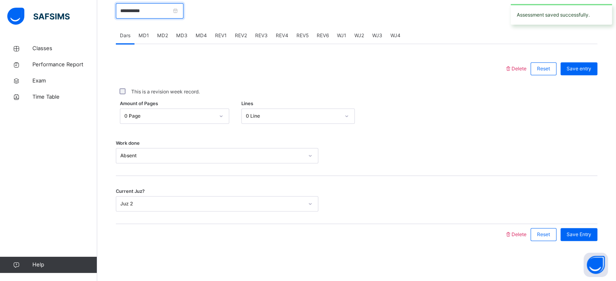
click at [183, 9] on input "**********" at bounding box center [150, 10] width 68 height 15
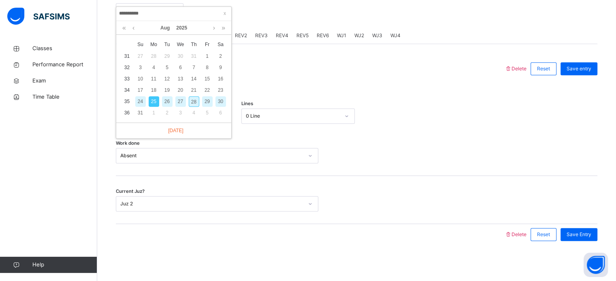
click at [167, 98] on div "26" at bounding box center [167, 101] width 11 height 11
type input "**********"
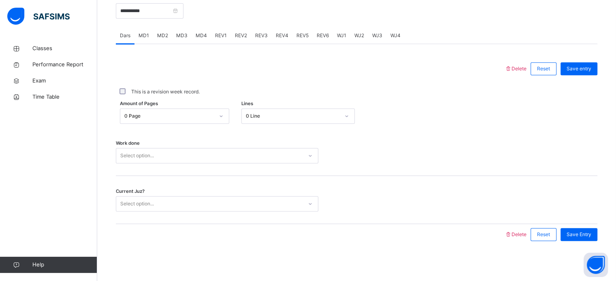
click at [174, 157] on div "Select option..." at bounding box center [209, 156] width 186 height 13
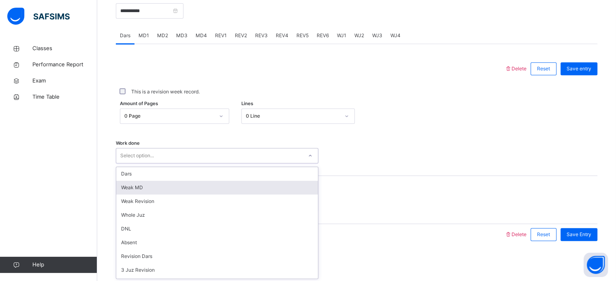
click at [168, 184] on div "Weak MD" at bounding box center [217, 188] width 202 height 14
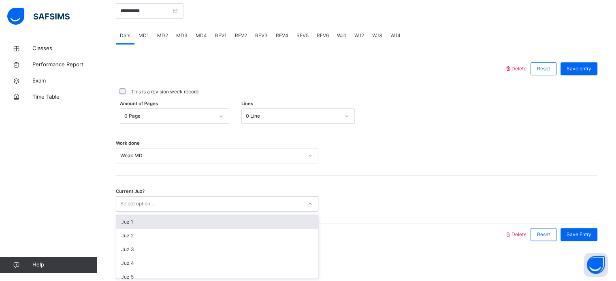
click at [157, 200] on div "Select option..." at bounding box center [209, 204] width 186 height 13
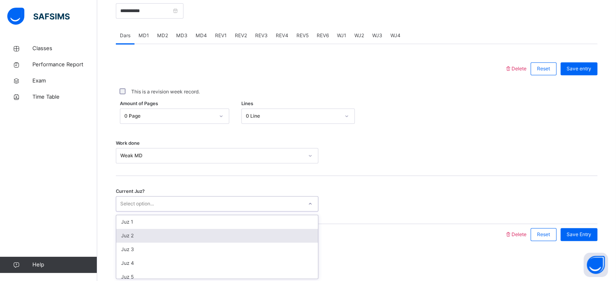
click at [142, 234] on div "Juz 2" at bounding box center [217, 236] width 202 height 14
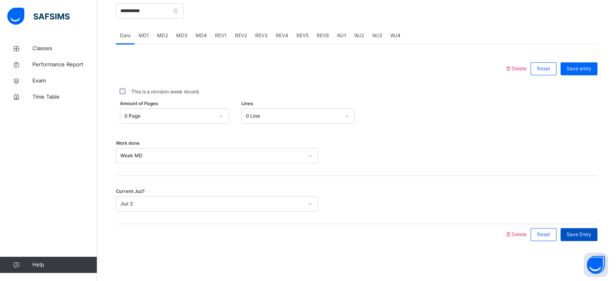
click at [584, 235] on span "Save Entry" at bounding box center [578, 234] width 25 height 7
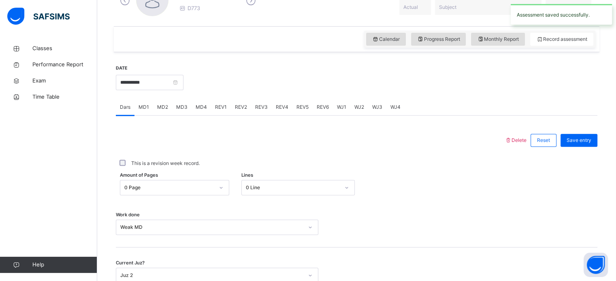
scroll to position [255, 0]
click at [142, 106] on span "MD1" at bounding box center [143, 106] width 11 height 7
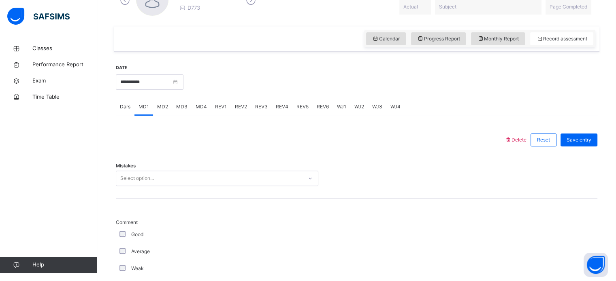
click at [162, 111] on div "MD2" at bounding box center [162, 107] width 19 height 16
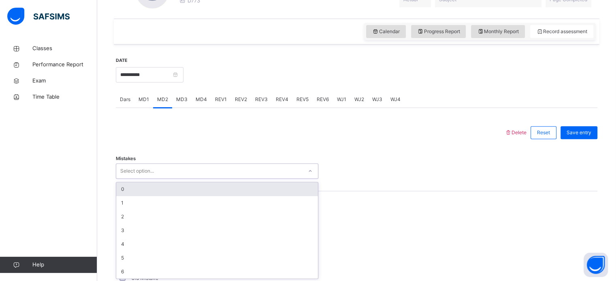
click at [164, 175] on div "Select option..." at bounding box center [209, 171] width 186 height 13
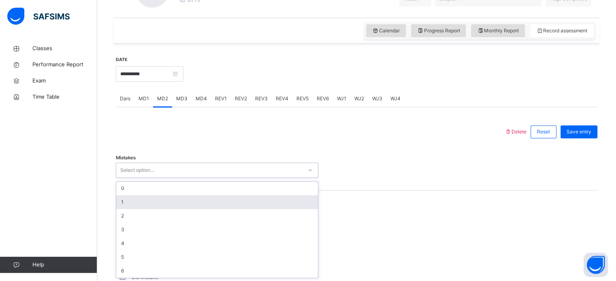
click at [153, 196] on div "1" at bounding box center [217, 203] width 202 height 14
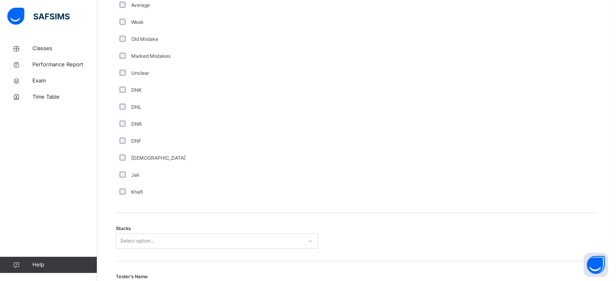
scroll to position [519, 0]
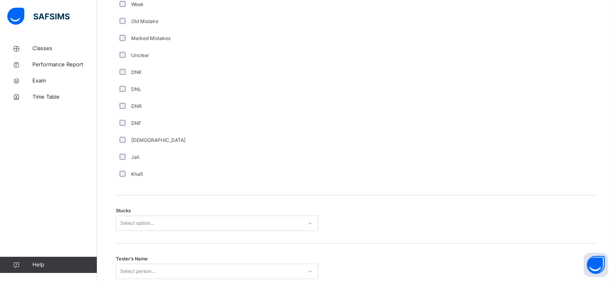
click at [242, 231] on div "Stucks Select option..." at bounding box center [356, 220] width 481 height 48
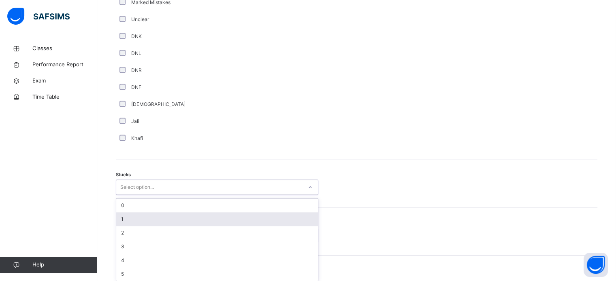
click at [249, 195] on div "option 1 focused, 2 of 6. 6 results available. Use Up and Down to choose option…" at bounding box center [217, 187] width 202 height 15
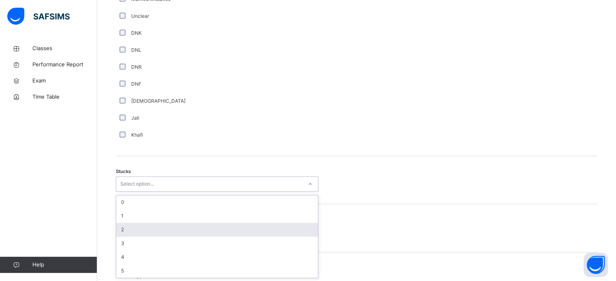
click at [223, 232] on div "2" at bounding box center [217, 230] width 202 height 14
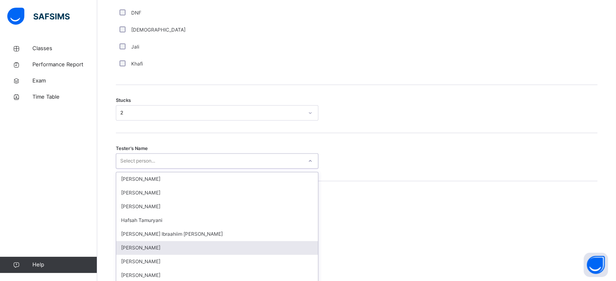
click at [207, 169] on div "option [PERSON_NAME] focused, 6 of 45. 45 results available. Use Up and Down to…" at bounding box center [217, 160] width 202 height 15
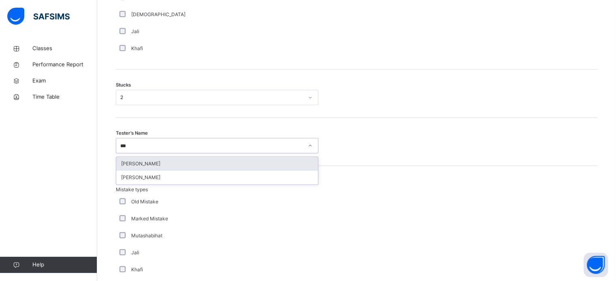
type input "****"
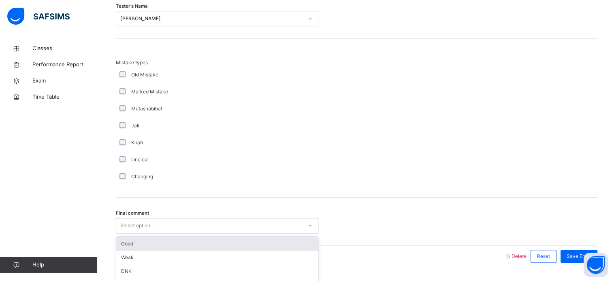
scroll to position [794, 0]
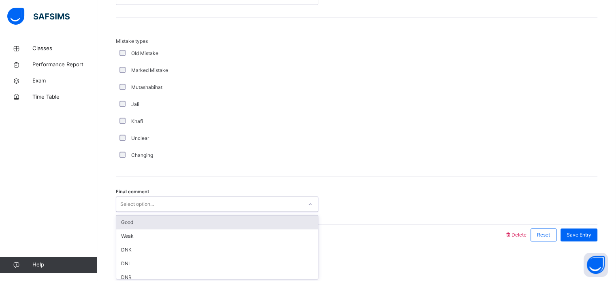
click at [167, 212] on div "option Good focused, 1 of 6. 6 results available. Use Up and Down to choose opt…" at bounding box center [217, 204] width 202 height 15
click at [189, 225] on div "Good" at bounding box center [217, 223] width 202 height 14
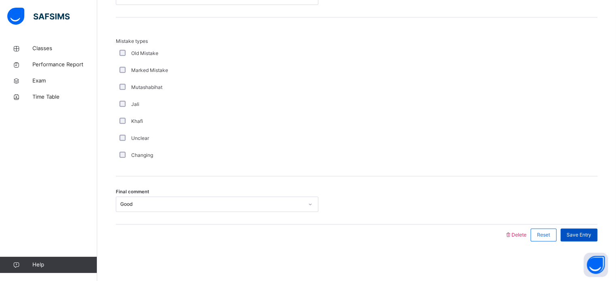
click at [576, 232] on span "Save Entry" at bounding box center [578, 235] width 25 height 7
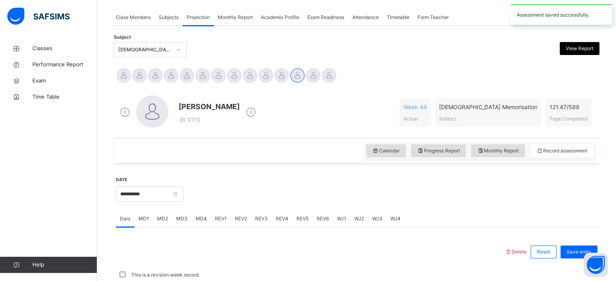
scroll to position [326, 0]
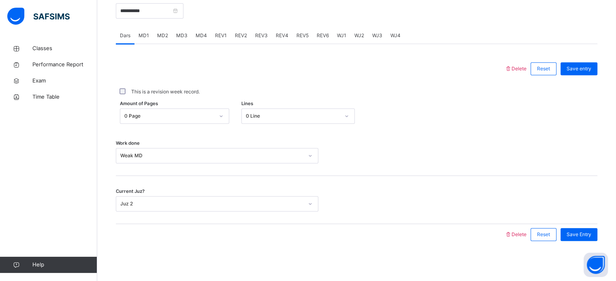
click at [196, 34] on span "MD4" at bounding box center [201, 35] width 11 height 7
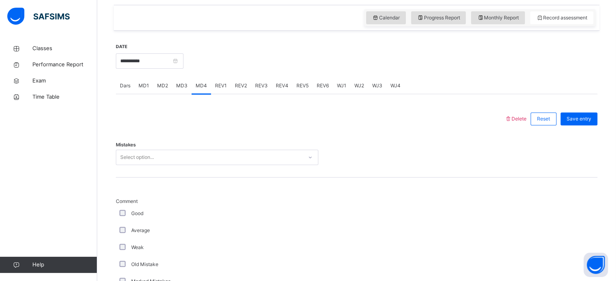
scroll to position [274, 0]
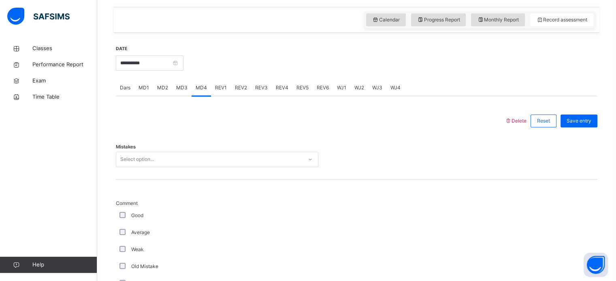
click at [218, 89] on span "REV1" at bounding box center [221, 87] width 12 height 7
click at [203, 168] on div "Juz Select option..." at bounding box center [356, 156] width 481 height 48
click at [210, 168] on div "Juz Select option..." at bounding box center [356, 156] width 481 height 48
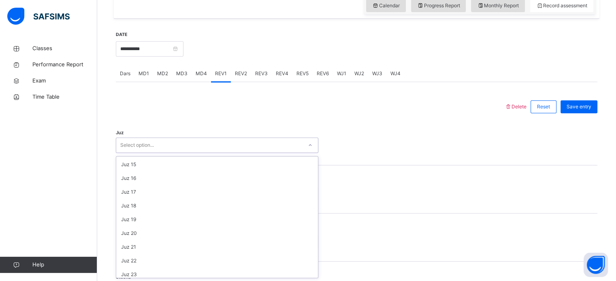
scroll to position [291, 0]
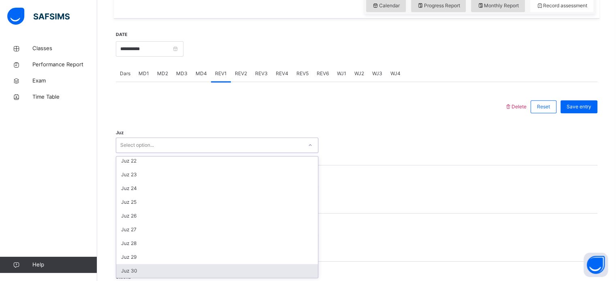
click at [161, 269] on div "Juz 30" at bounding box center [217, 271] width 202 height 14
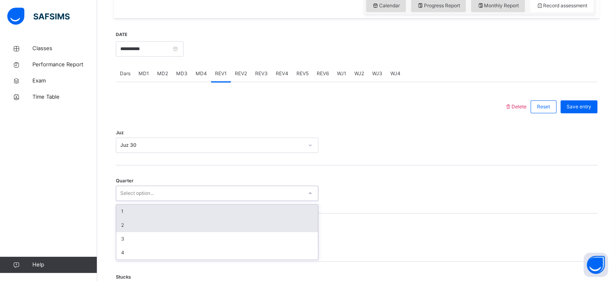
click at [167, 223] on div "2" at bounding box center [217, 226] width 202 height 14
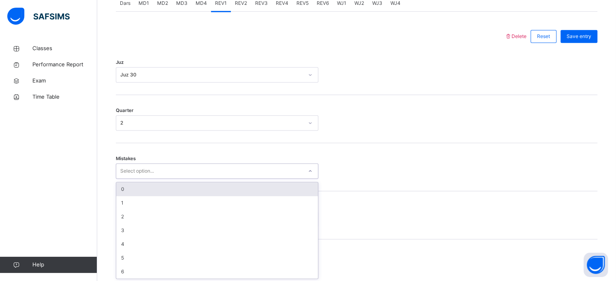
scroll to position [359, 0]
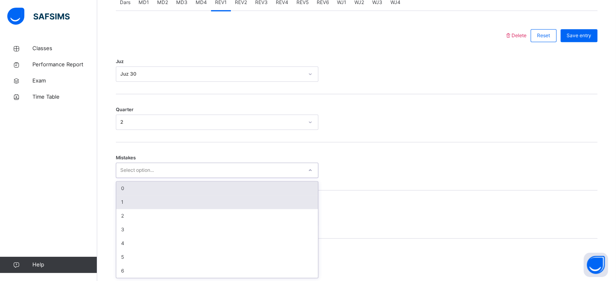
click at [128, 208] on div "1" at bounding box center [217, 203] width 202 height 14
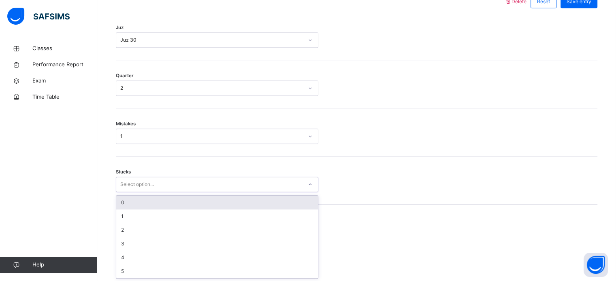
scroll to position [393, 0]
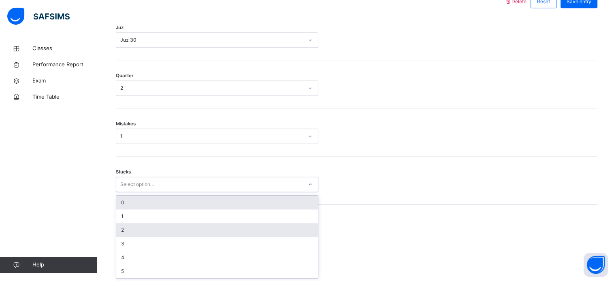
click at [146, 230] on div "2" at bounding box center [217, 230] width 202 height 14
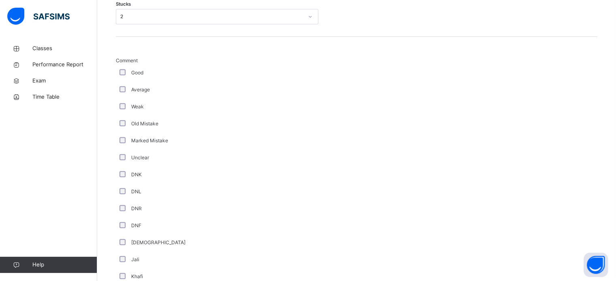
scroll to position [683, 0]
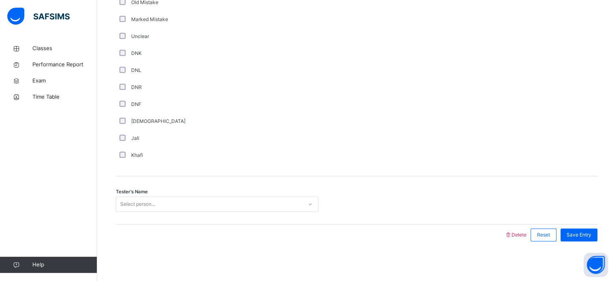
click at [228, 220] on div "Tester's Name Select person..." at bounding box center [356, 200] width 481 height 48
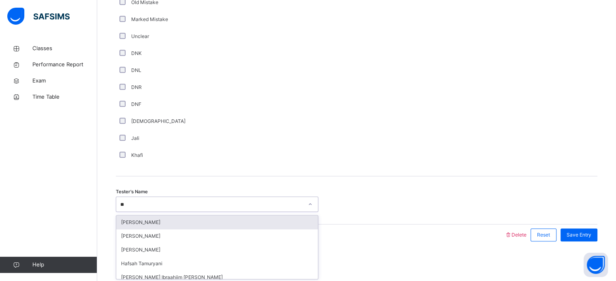
type input "***"
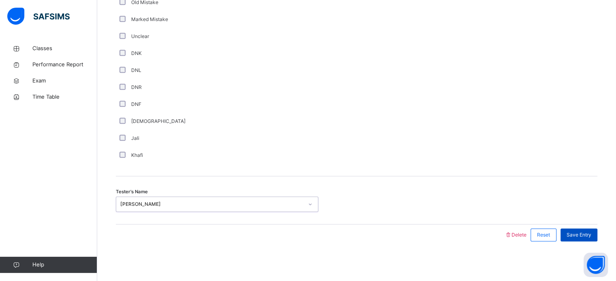
click at [583, 236] on span "Save Entry" at bounding box center [578, 235] width 25 height 7
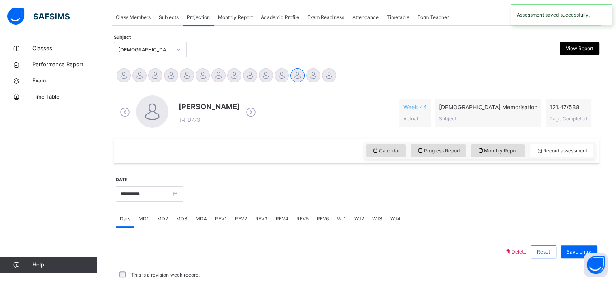
scroll to position [326, 0]
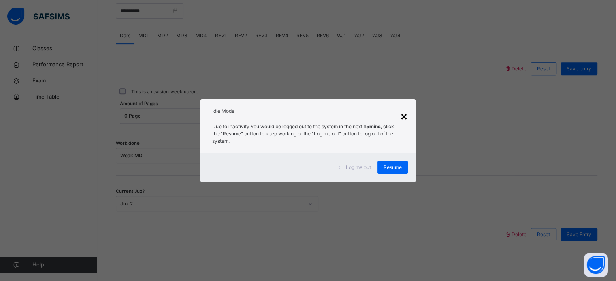
click at [401, 117] on div "×" at bounding box center [404, 116] width 8 height 17
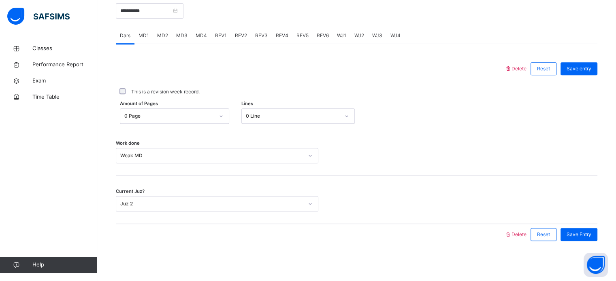
click at [406, 119] on div "Amount of Pages 0 Page Lines 0 Line" at bounding box center [356, 115] width 481 height 15
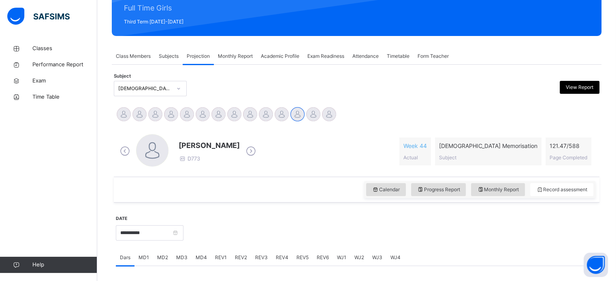
scroll to position [104, 0]
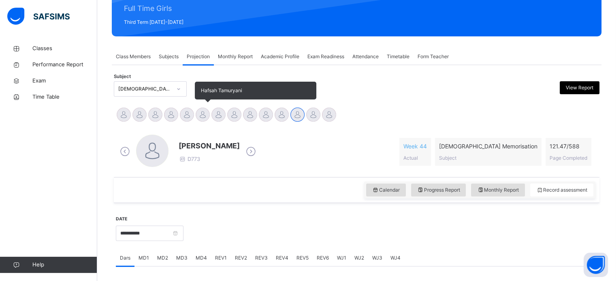
click at [208, 111] on div at bounding box center [203, 115] width 14 height 14
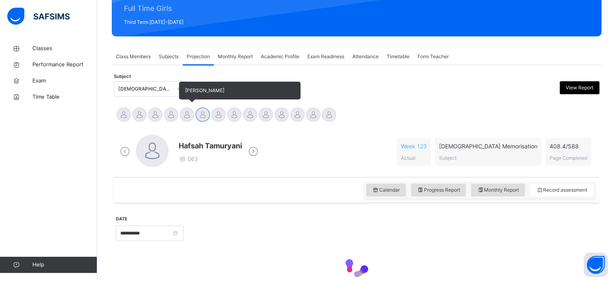
click at [189, 113] on div at bounding box center [187, 115] width 14 height 14
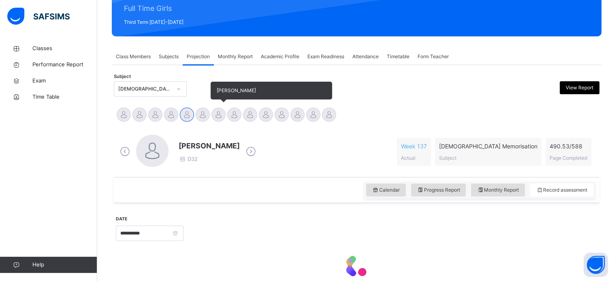
click at [222, 118] on div at bounding box center [218, 115] width 14 height 14
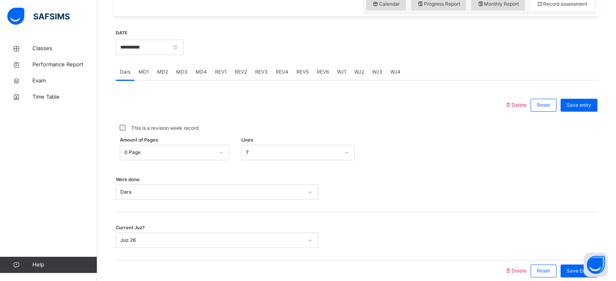
scroll to position [280, 0]
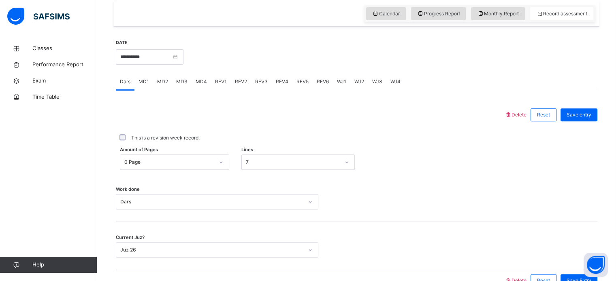
click at [203, 86] on div "MD4" at bounding box center [200, 82] width 19 height 16
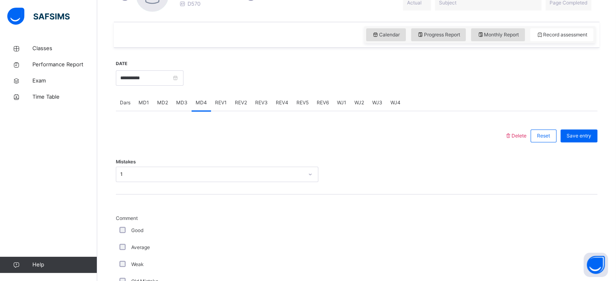
scroll to position [260, 0]
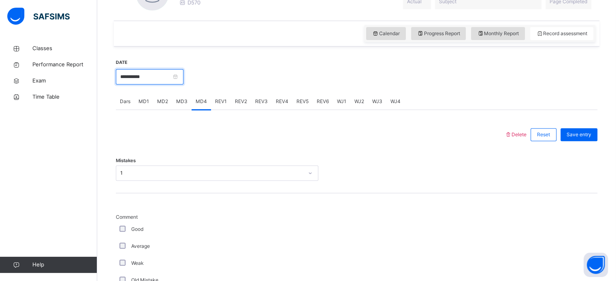
click at [183, 80] on input "**********" at bounding box center [150, 76] width 68 height 15
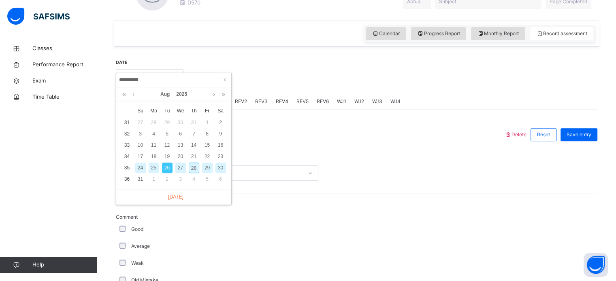
click at [192, 169] on div "28" at bounding box center [194, 168] width 11 height 11
type input "**********"
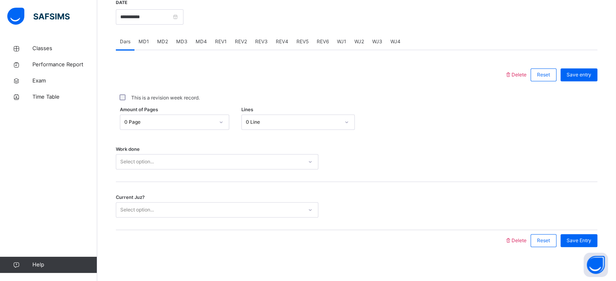
scroll to position [321, 0]
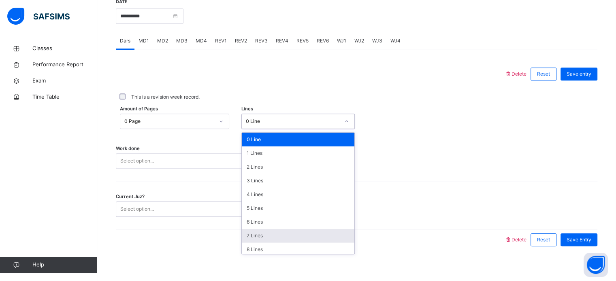
click at [269, 235] on div "7 Lines" at bounding box center [298, 236] width 113 height 14
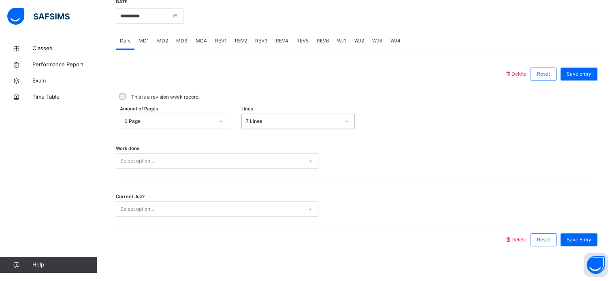
scroll to position [326, 0]
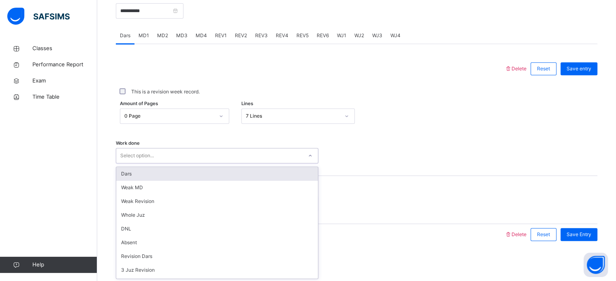
click at [161, 172] on div "Dars" at bounding box center [217, 174] width 202 height 14
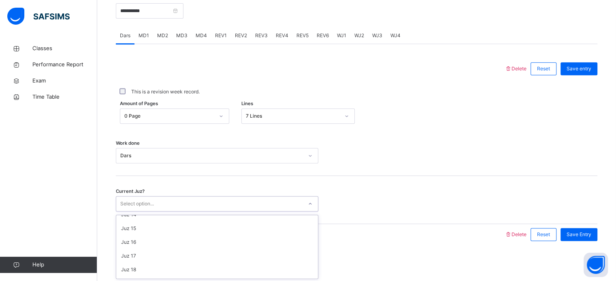
scroll to position [349, 0]
click at [139, 215] on div "Juz 26" at bounding box center [217, 217] width 202 height 14
click at [589, 238] on div "Save Entry" at bounding box center [578, 234] width 37 height 13
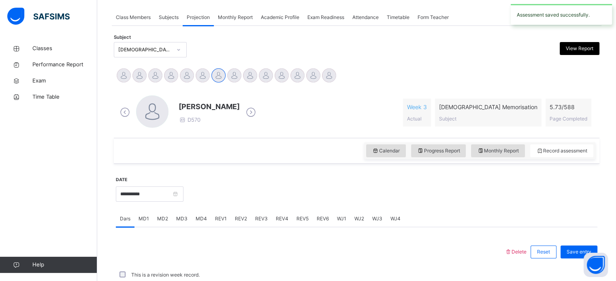
scroll to position [326, 0]
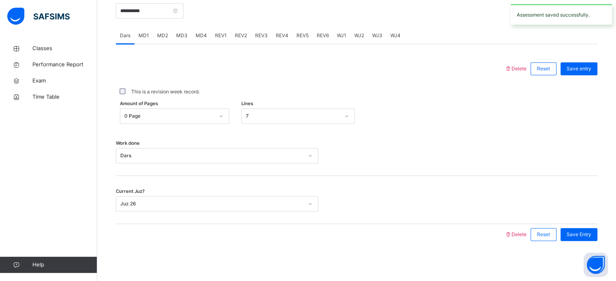
click at [198, 37] on span "MD4" at bounding box center [201, 35] width 11 height 7
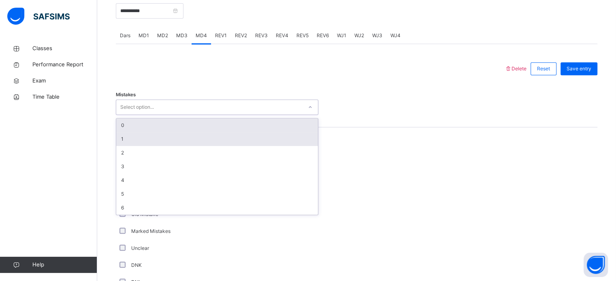
click at [119, 142] on div "1" at bounding box center [217, 139] width 202 height 14
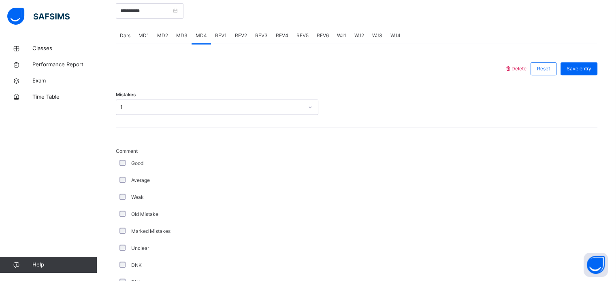
scroll to position [635, 0]
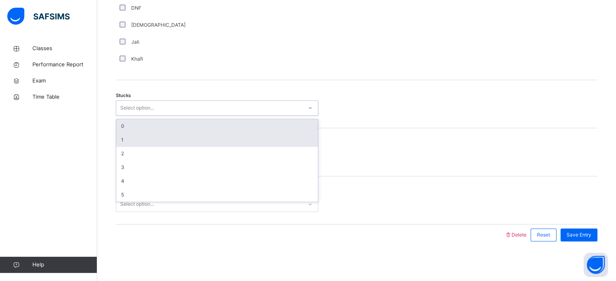
click at [130, 142] on div "1" at bounding box center [217, 140] width 202 height 14
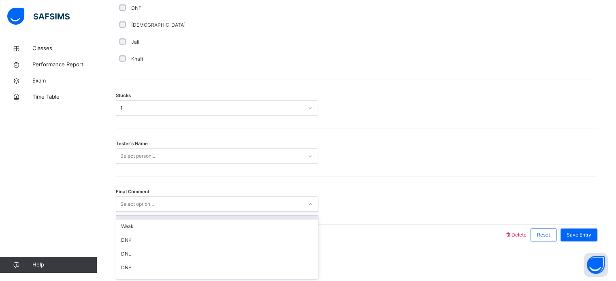
scroll to position [0, 0]
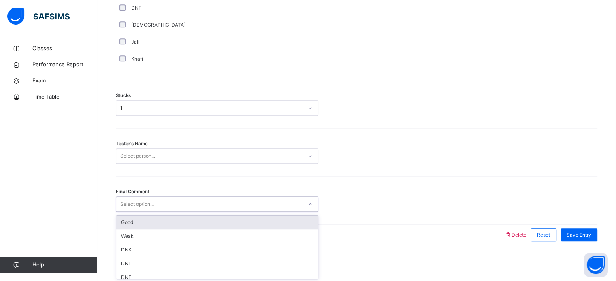
click at [183, 223] on div "Good" at bounding box center [217, 223] width 202 height 14
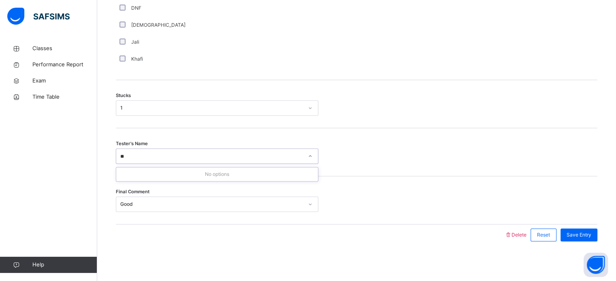
type input "*"
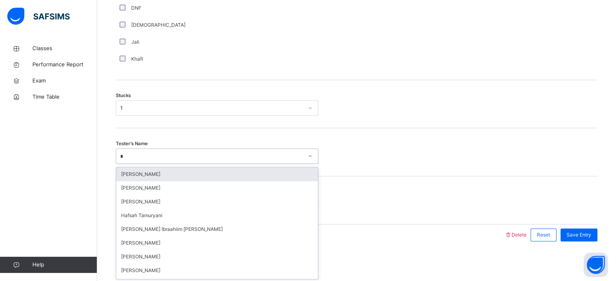
type input "**"
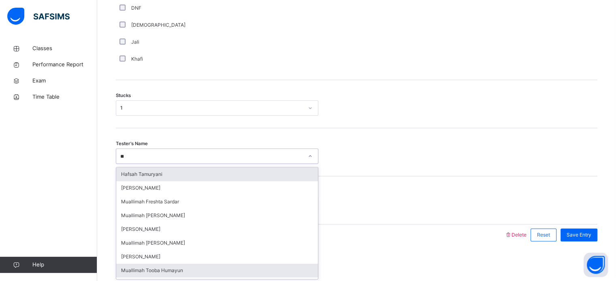
click at [183, 270] on div "Muallimah Tooba Humayun" at bounding box center [217, 271] width 202 height 14
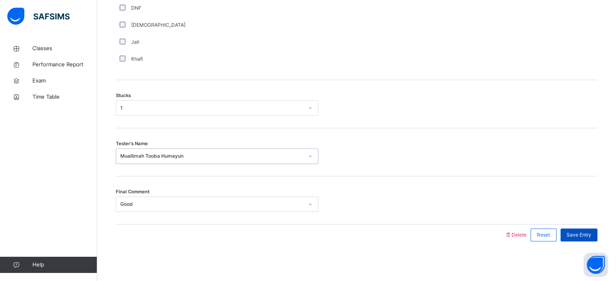
click at [588, 240] on div "Save Entry" at bounding box center [578, 235] width 37 height 13
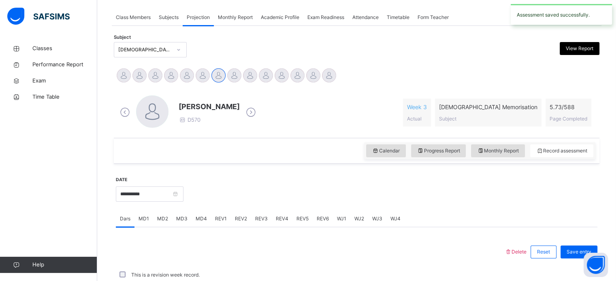
scroll to position [326, 0]
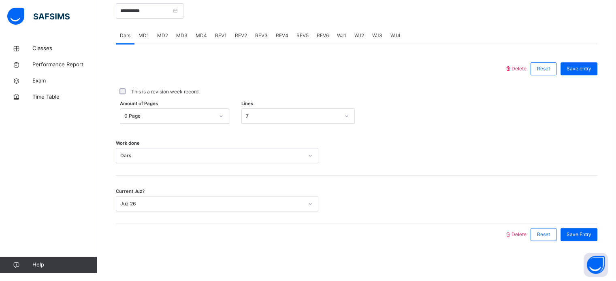
click at [234, 79] on div "This is a revision week record." at bounding box center [356, 91] width 481 height 25
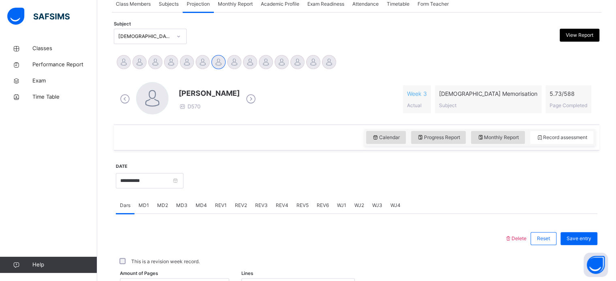
scroll to position [155, 0]
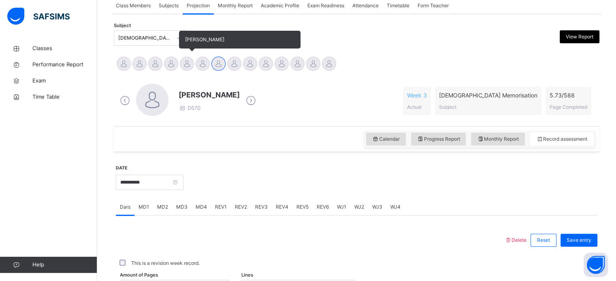
click at [187, 67] on div at bounding box center [187, 64] width 14 height 14
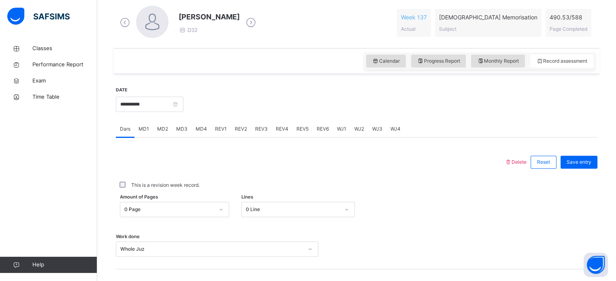
scroll to position [223, 0]
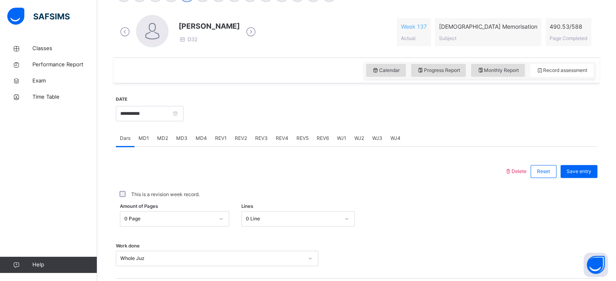
click at [221, 138] on span "REV1" at bounding box center [221, 138] width 12 height 7
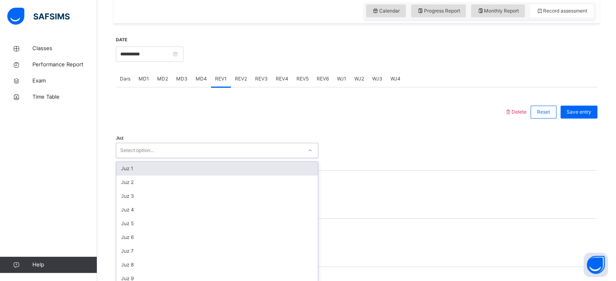
click at [165, 158] on div "option Juz 1 focused, 1 of 30. 30 results available. Use Up and Down to choose …" at bounding box center [217, 150] width 202 height 15
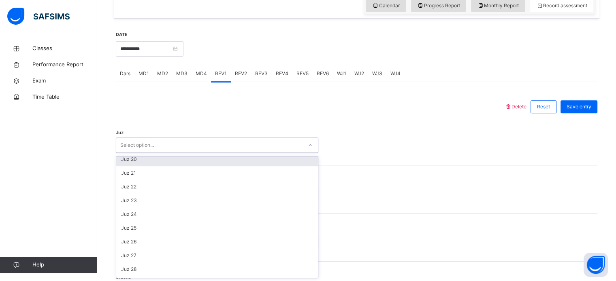
scroll to position [266, 0]
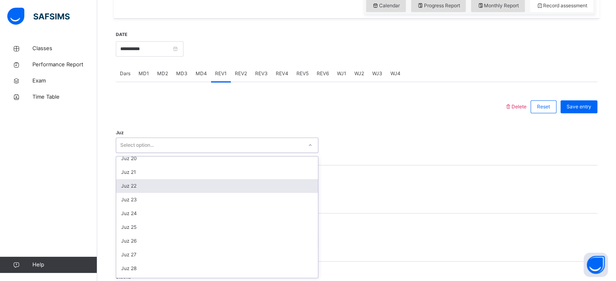
click at [149, 186] on div "Juz 22" at bounding box center [217, 186] width 202 height 14
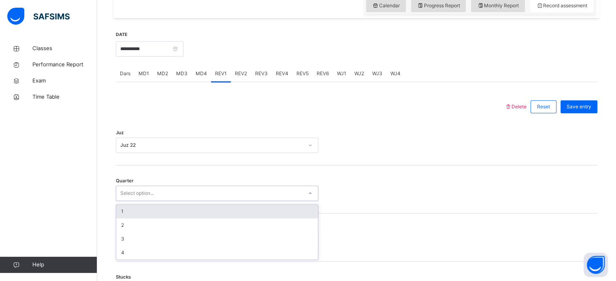
click at [141, 196] on div "Select option..." at bounding box center [137, 193] width 34 height 15
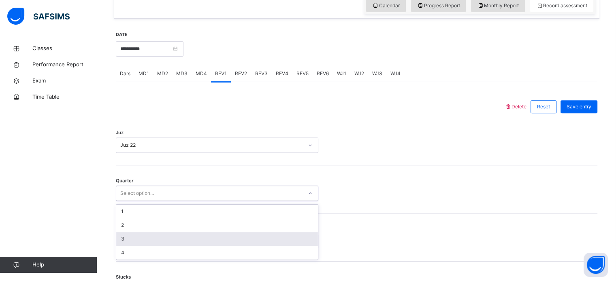
click at [140, 238] on div "3" at bounding box center [217, 239] width 202 height 14
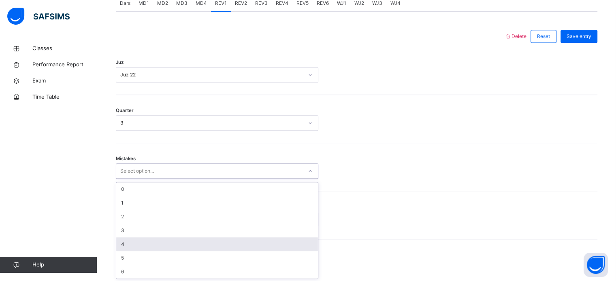
click at [150, 179] on div "option 4 focused, 5 of 7. 7 results available. Use Up and Down to choose option…" at bounding box center [217, 171] width 202 height 15
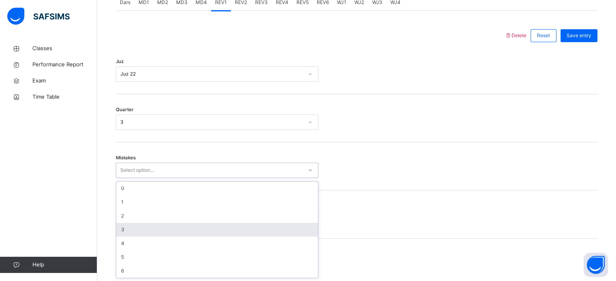
click at [147, 225] on div "3" at bounding box center [217, 230] width 202 height 14
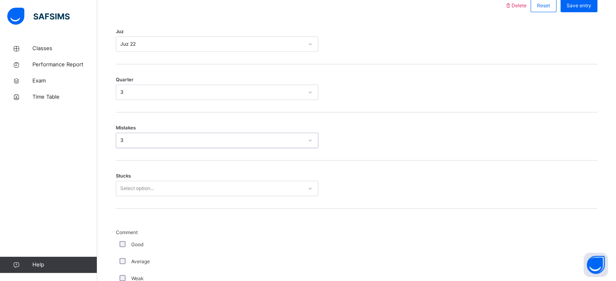
click at [144, 196] on div "Select option..." at bounding box center [217, 188] width 202 height 15
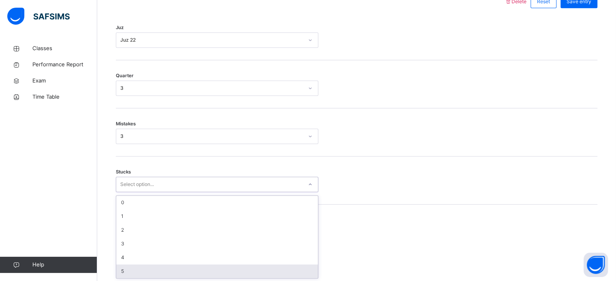
click at [140, 272] on div "5" at bounding box center [217, 272] width 202 height 14
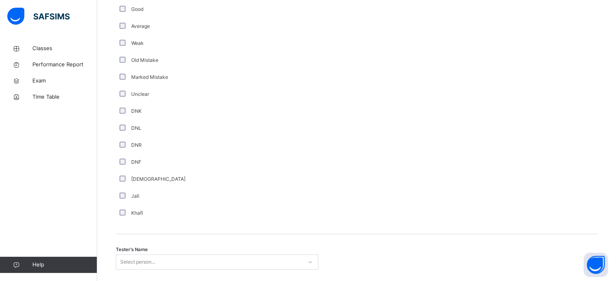
scroll to position [683, 0]
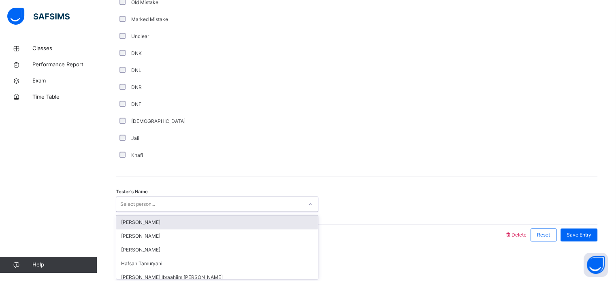
click at [159, 207] on div "Select person..." at bounding box center [209, 204] width 186 height 13
type input "***"
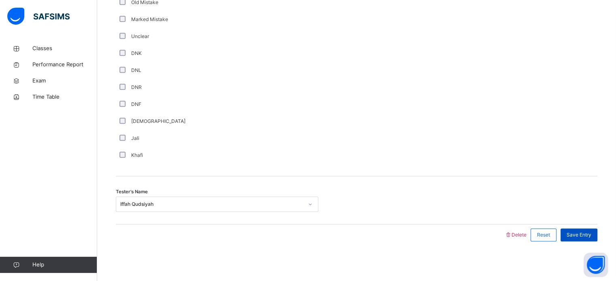
click at [580, 234] on span "Save Entry" at bounding box center [578, 235] width 25 height 7
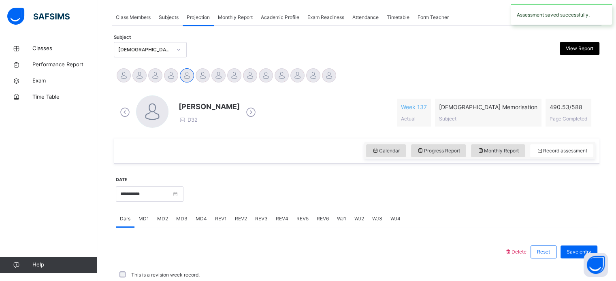
scroll to position [326, 0]
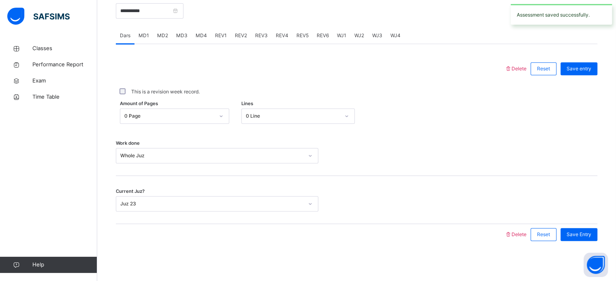
click at [276, 34] on span "REV4" at bounding box center [282, 35] width 13 height 7
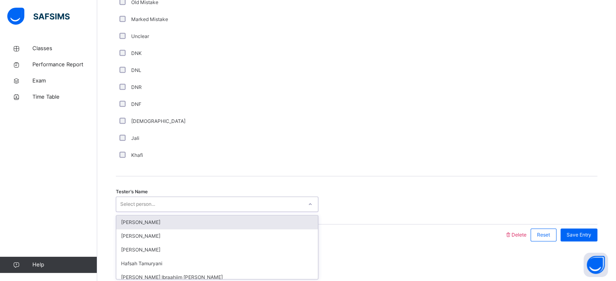
click at [153, 202] on div "Select person..." at bounding box center [137, 204] width 35 height 15
type input "***"
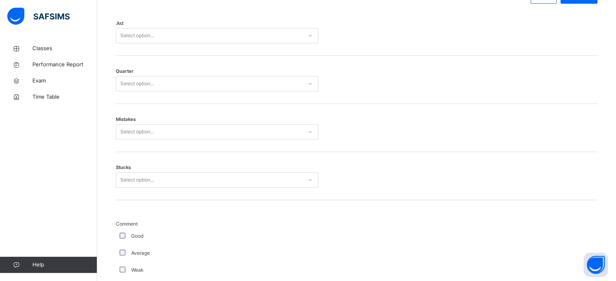
scroll to position [396, 0]
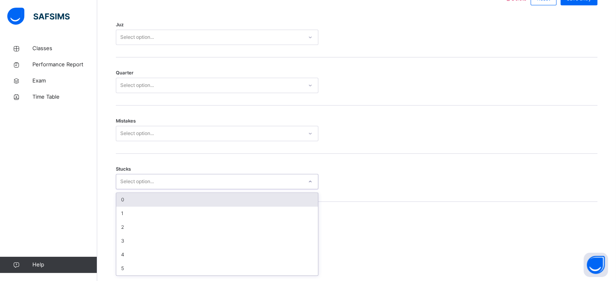
click at [170, 179] on div "Select option..." at bounding box center [209, 182] width 186 height 13
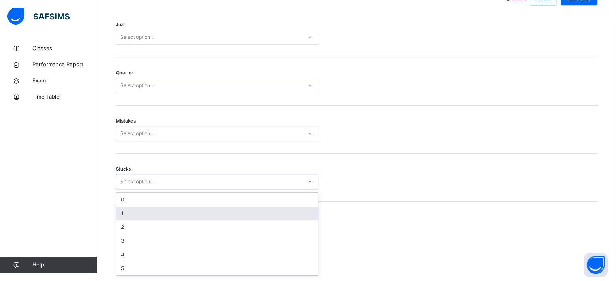
click at [135, 212] on div "1" at bounding box center [217, 214] width 202 height 14
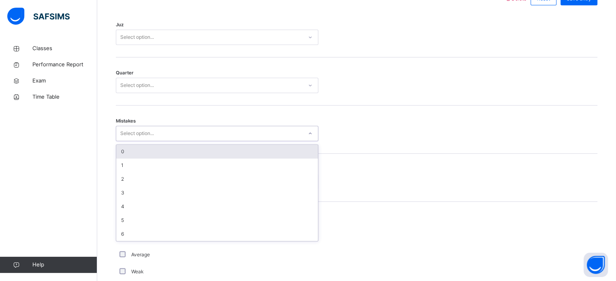
click at [142, 130] on div "Select option..." at bounding box center [137, 133] width 34 height 15
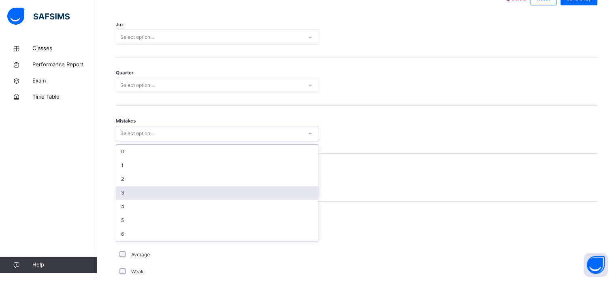
click at [151, 192] on div "3" at bounding box center [217, 193] width 202 height 14
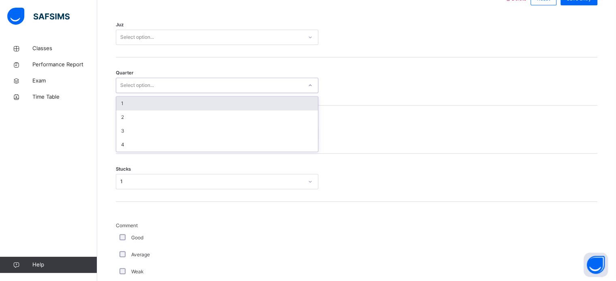
click at [158, 82] on div "Select option..." at bounding box center [209, 85] width 186 height 13
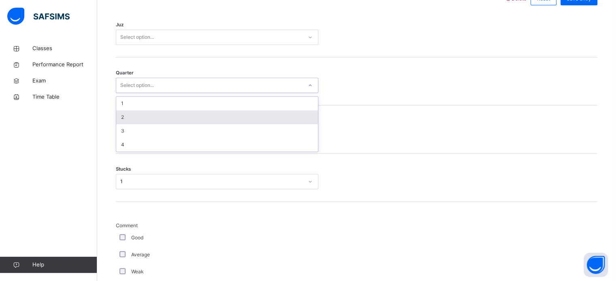
click at [139, 119] on div "2" at bounding box center [217, 118] width 202 height 14
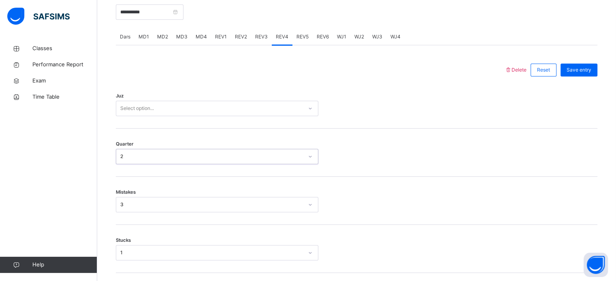
scroll to position [323, 0]
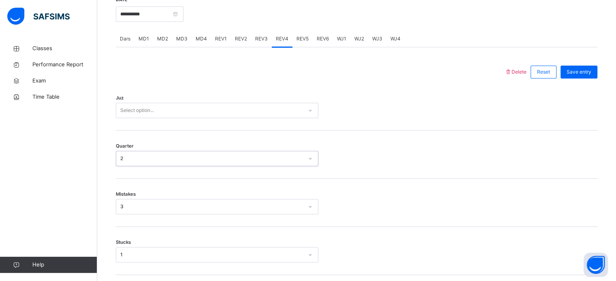
click at [164, 108] on div "Select option..." at bounding box center [209, 110] width 186 height 13
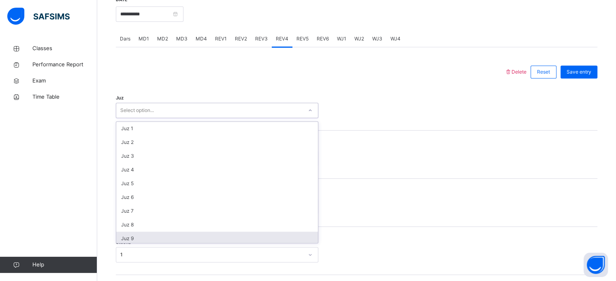
click at [144, 234] on div "Juz 9" at bounding box center [217, 239] width 202 height 14
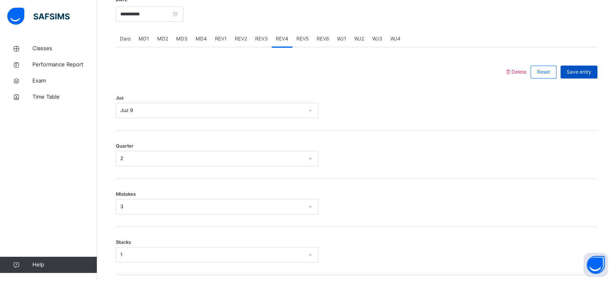
click at [591, 72] on span "Save entry" at bounding box center [578, 71] width 25 height 7
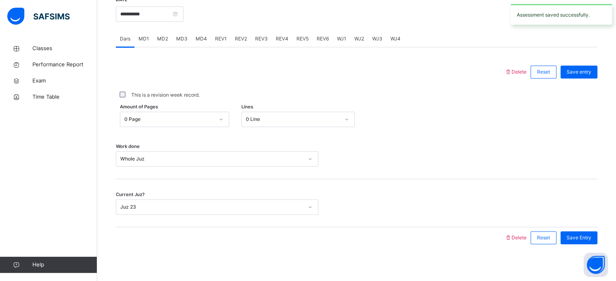
scroll to position [0, 0]
